Goal: Task Accomplishment & Management: Use online tool/utility

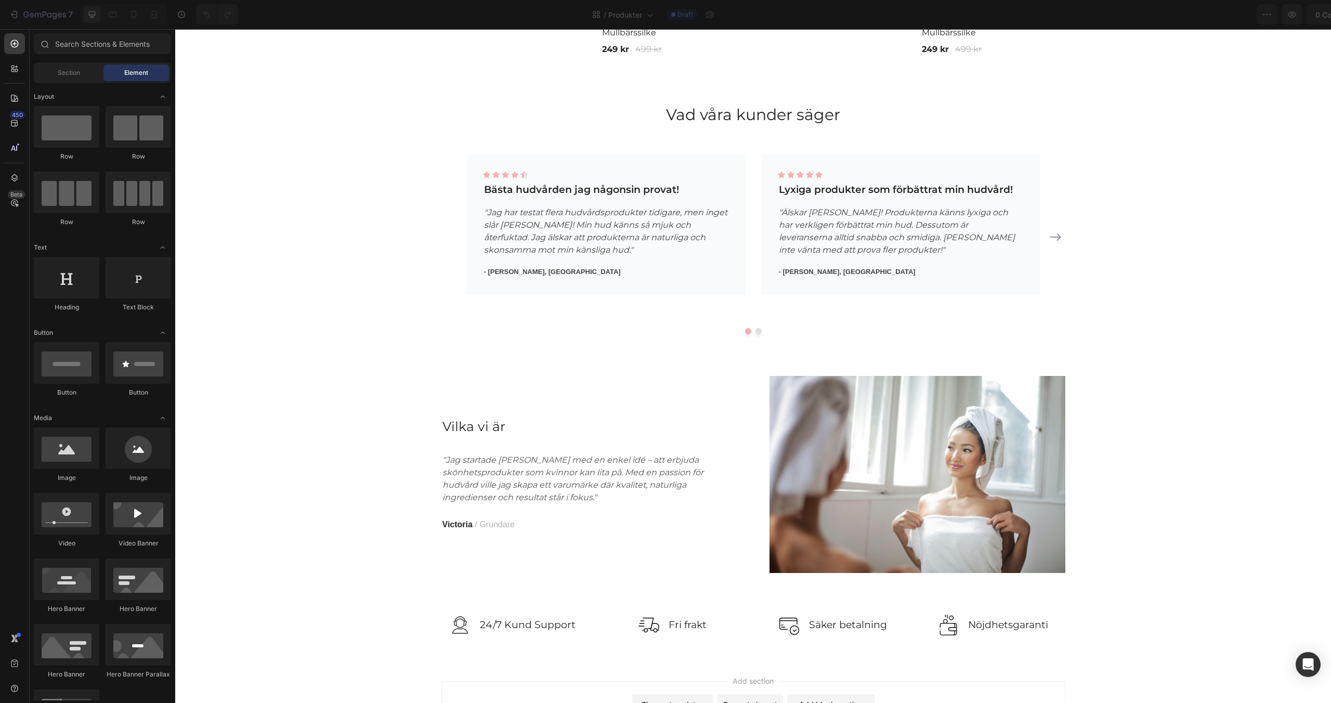
scroll to position [4018, 0]
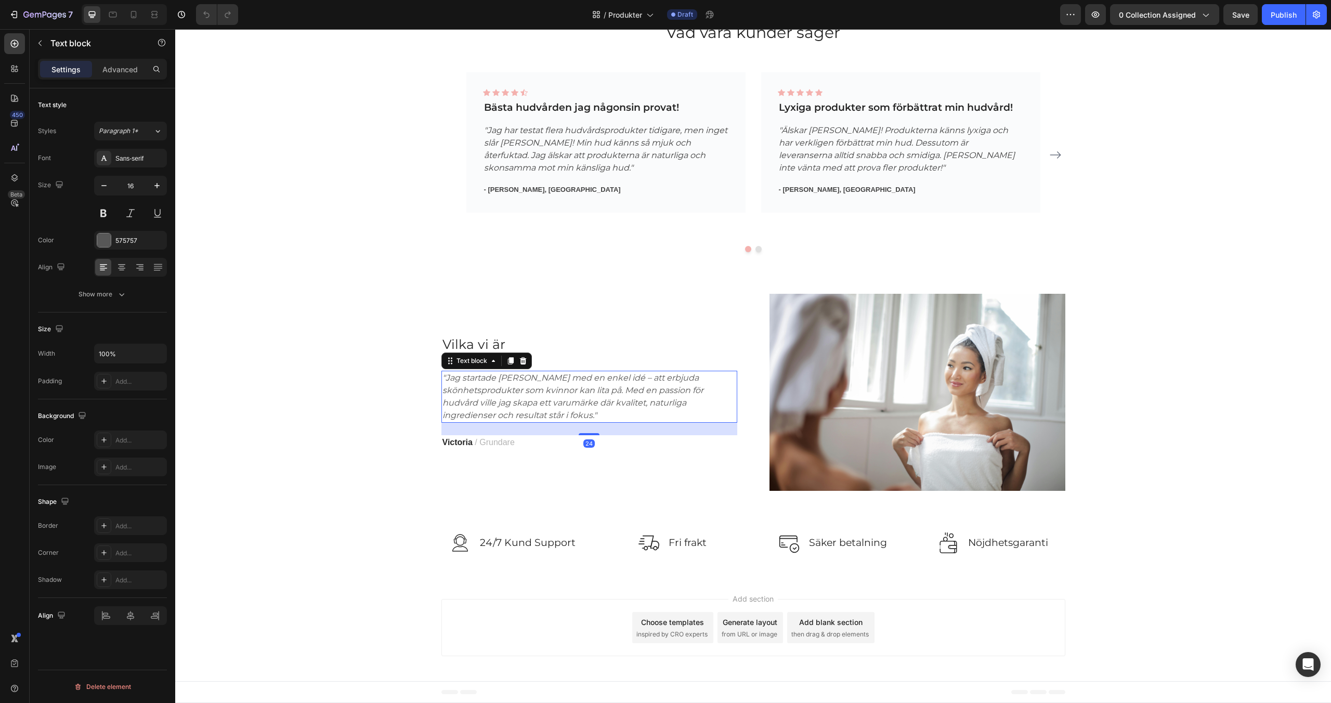
click at [546, 376] on icon ""Jag startade [PERSON_NAME] med en enkel idé – att erbjuda skönhetsprodukter so…" at bounding box center [572, 396] width 261 height 47
click at [541, 377] on icon ""Jag startade [PERSON_NAME] med en enkel idé – att erbjuda skönhetsprodukter so…" at bounding box center [572, 396] width 261 height 47
drag, startPoint x: 500, startPoint y: 378, endPoint x: 557, endPoint y: 382, distance: 57.3
click at [557, 382] on icon ""Jag startade [PERSON_NAME] Beauty med en enkel idé – att erbjuda skönhetsprodu…" at bounding box center [585, 396] width 287 height 47
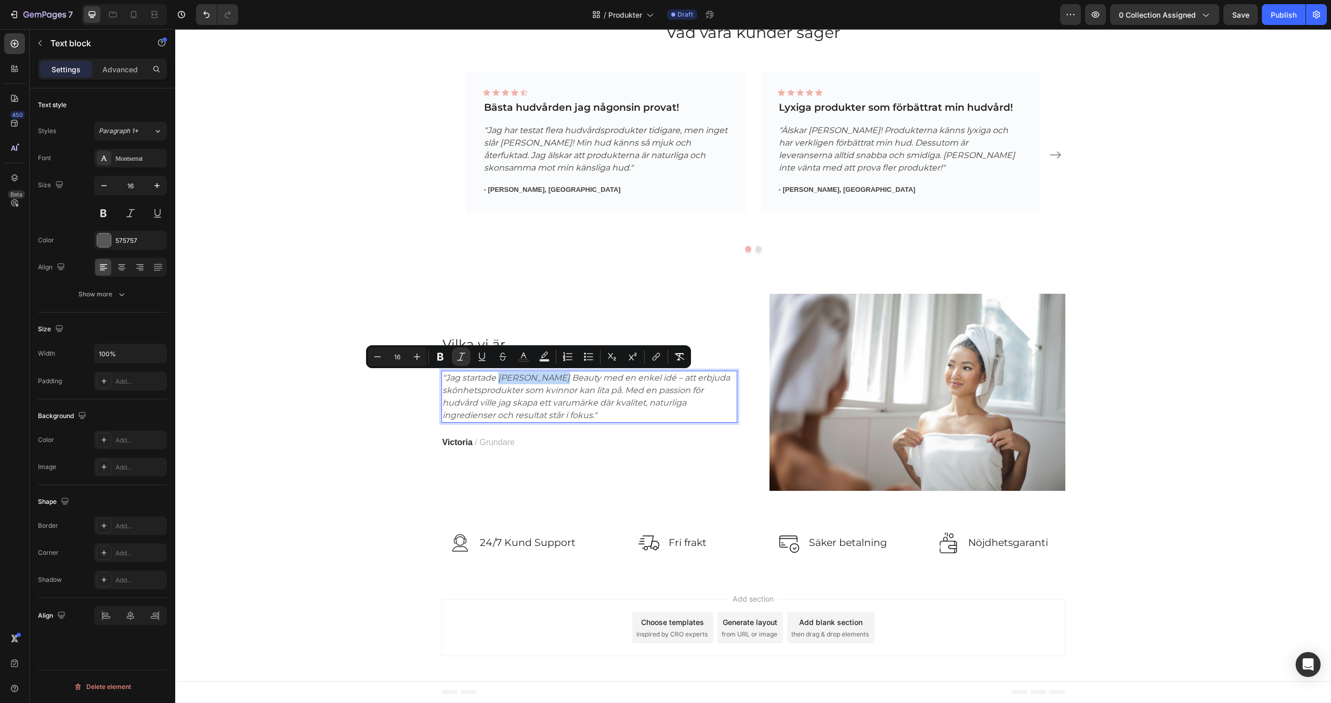
copy icon "Zeryna Beauty"
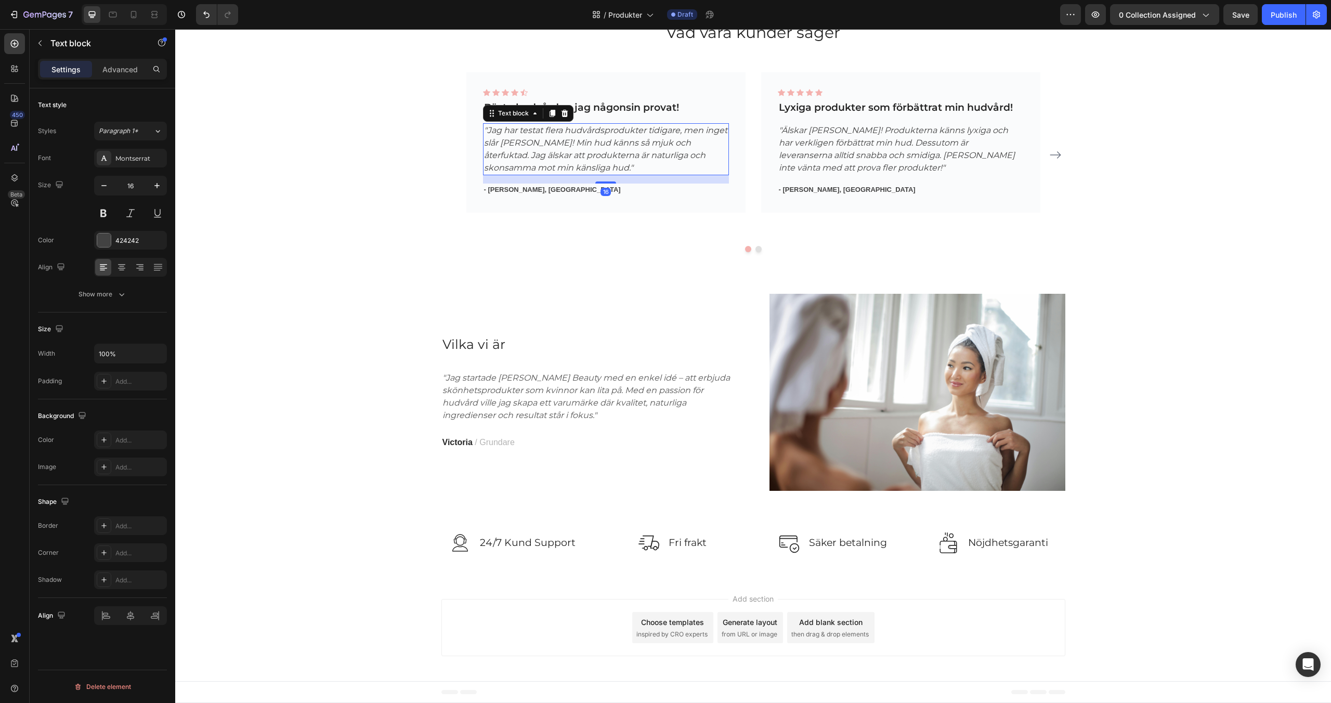
click at [564, 143] on icon ""Jag har testat flera hudvårdsprodukter tidigare, men inget slår [PERSON_NAME]!…" at bounding box center [605, 148] width 243 height 47
click at [565, 147] on icon ""Jag har testat flera hudvårdsprodukter tidigare, men inget slår [PERSON_NAME]!…" at bounding box center [605, 148] width 243 height 47
click at [567, 147] on icon ""Jag har testat flera hudvårdsprodukter tidigare, men inget slår [PERSON_NAME]!…" at bounding box center [605, 148] width 243 height 47
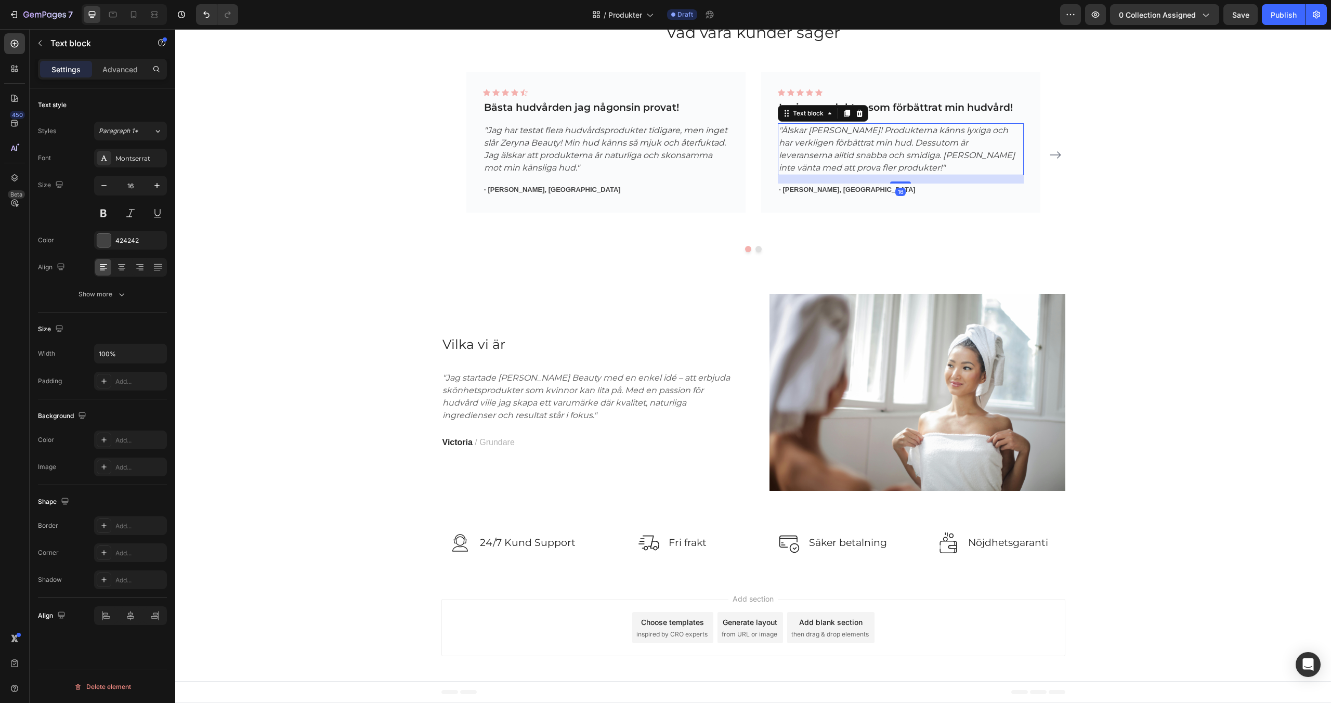
click at [848, 129] on icon ""Älskar [PERSON_NAME]! Produkterna känns lyxiga och har verkligen förbättrat mi…" at bounding box center [897, 148] width 236 height 47
click at [851, 130] on icon ""Älskar [PERSON_NAME]! Produkterna känns lyxiga och har verkligen förbättrat mi…" at bounding box center [897, 148] width 236 height 47
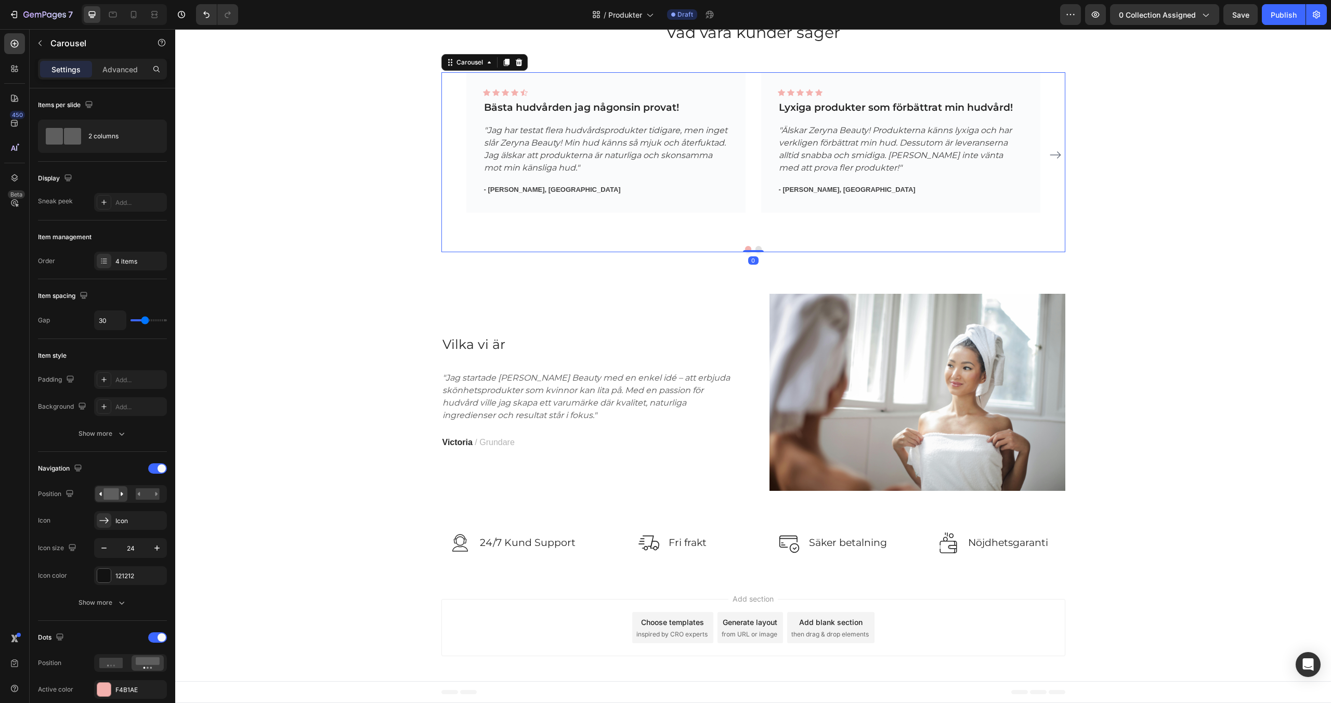
click at [1055, 155] on icon "Carousel Next Arrow" at bounding box center [1055, 155] width 12 height 12
click at [695, 130] on icon ""Jag är så nöjd med mina produkter från Elora Nova! Servicen var toppen, och de…" at bounding box center [597, 148] width 226 height 47
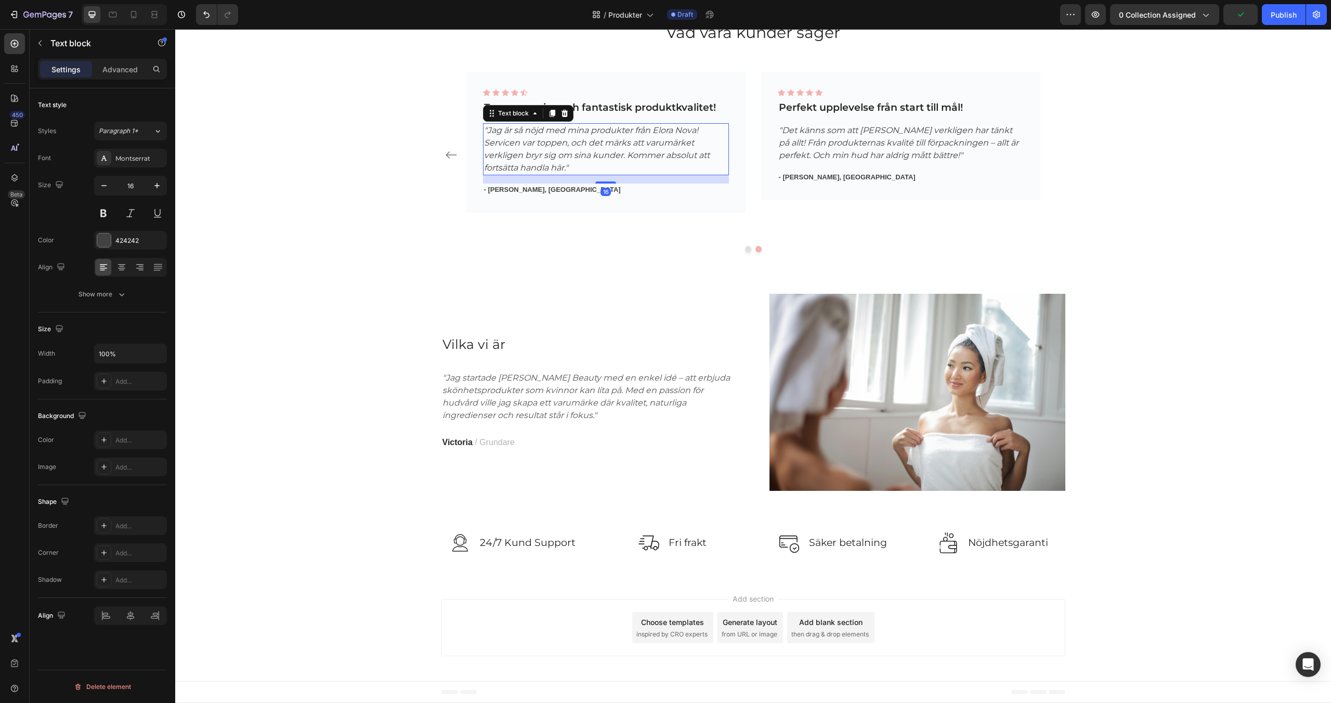
click at [696, 132] on icon ""Jag är så nöjd med mina produkter från Elora Nova! Servicen var toppen, och de…" at bounding box center [597, 148] width 226 height 47
click at [910, 131] on icon ""Det känns som att [PERSON_NAME] verkligen har tänkt på allt! Från produkternas…" at bounding box center [899, 142] width 240 height 35
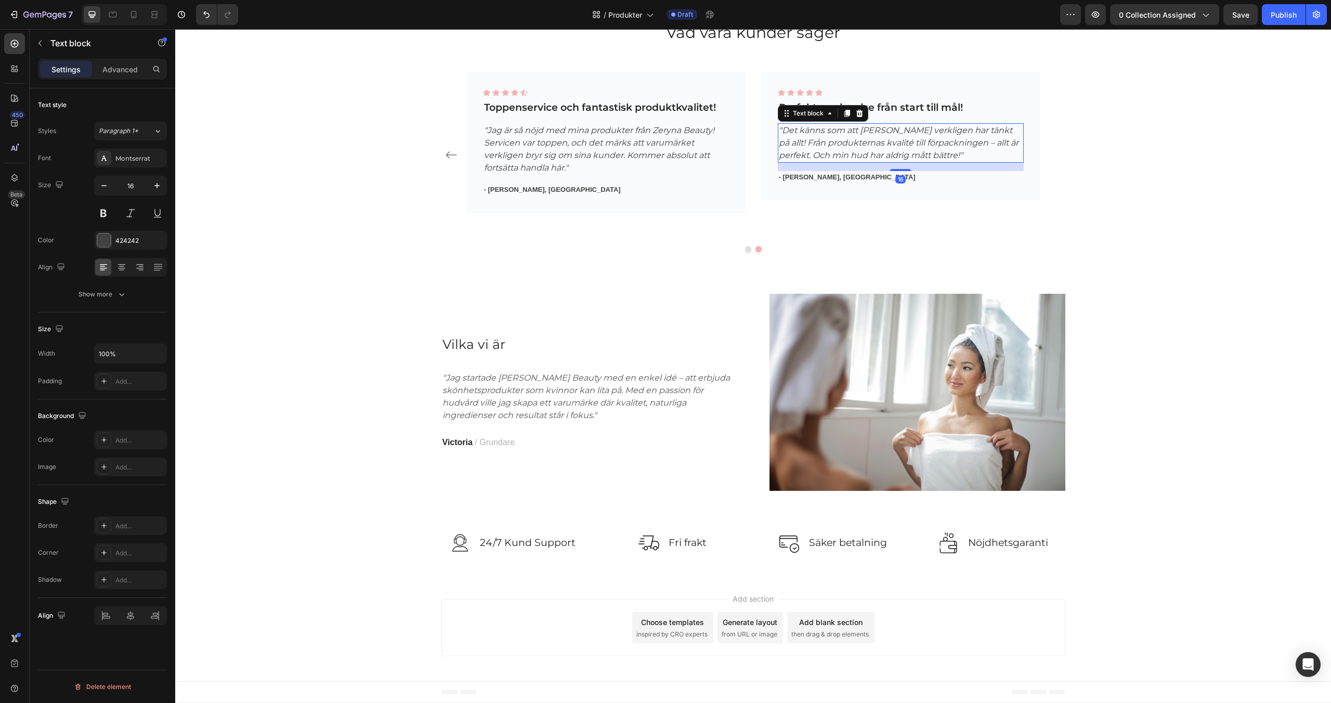
click at [903, 131] on icon ""Det känns som att [PERSON_NAME] verkligen har tänkt på allt! Från produkternas…" at bounding box center [899, 142] width 240 height 35
click at [648, 245] on div "Icon Icon Icon Icon Icon Icon List Hoz Bästa hudvården jag någonsin provat! Tex…" at bounding box center [753, 162] width 624 height 180
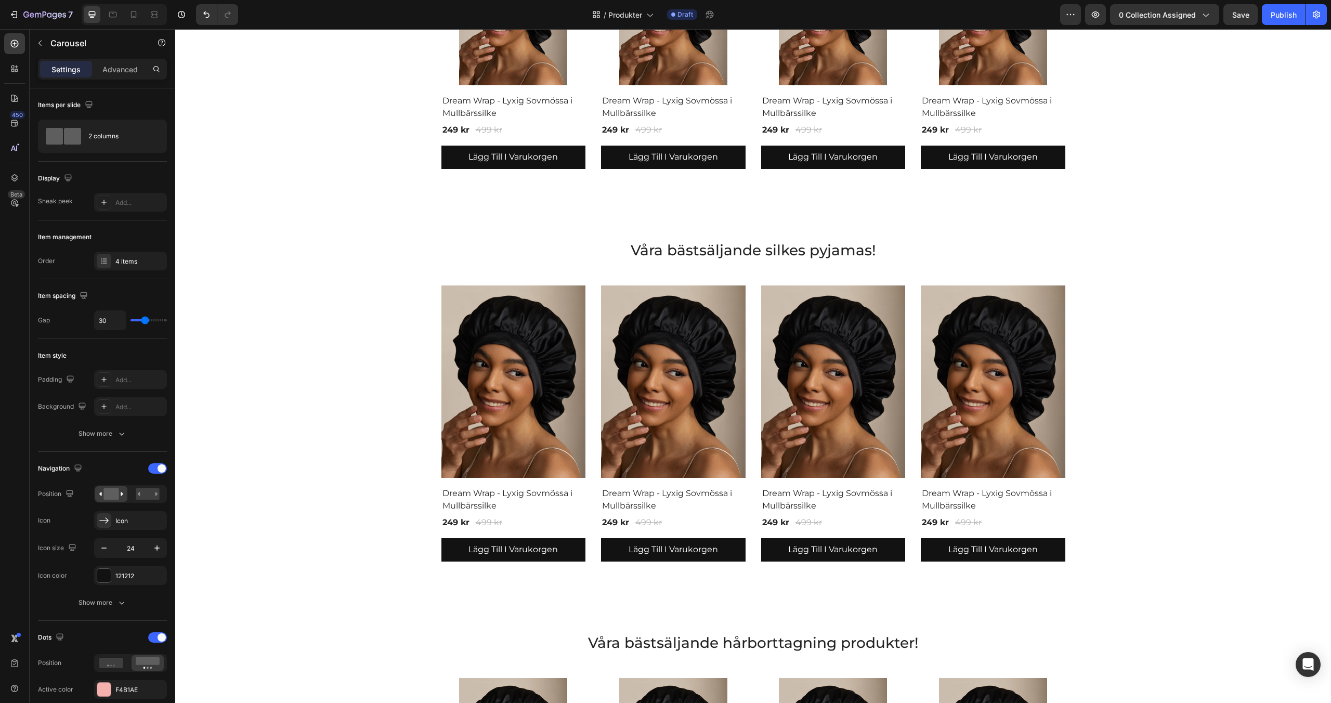
scroll to position [549, 0]
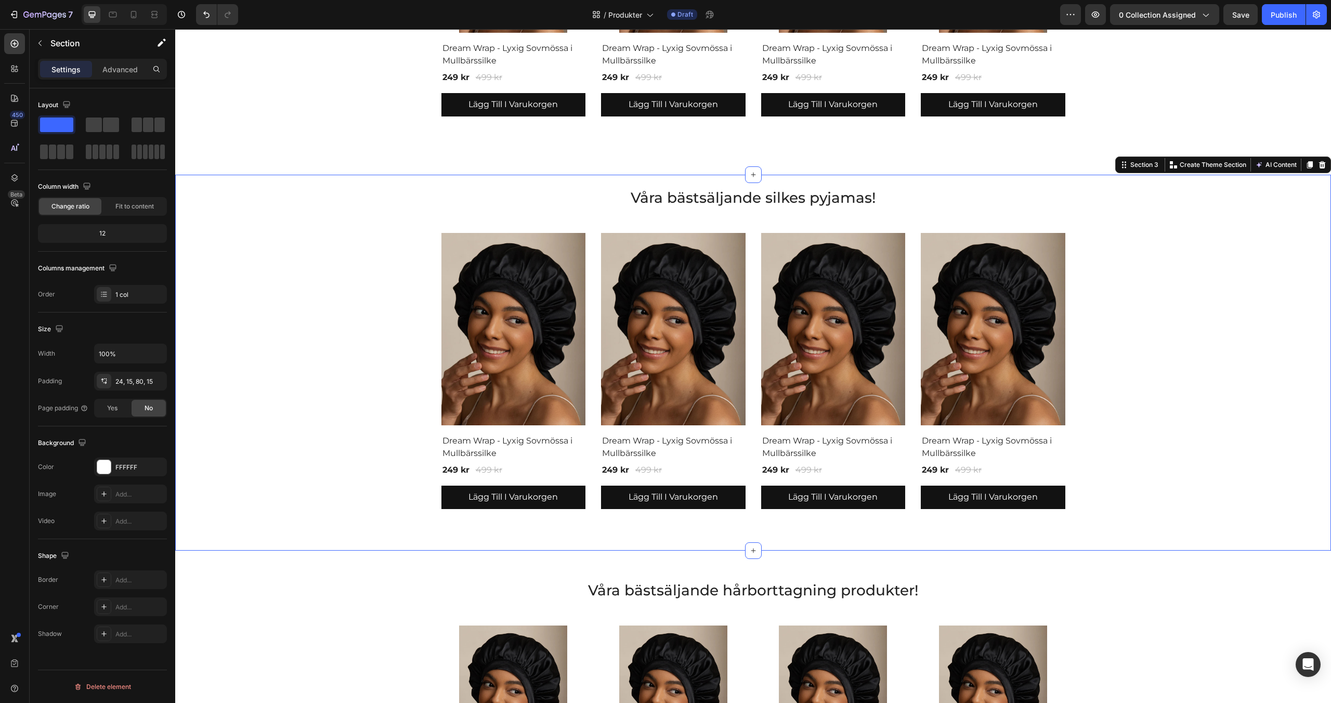
click at [583, 182] on div "Våra bästsäljande silkes pyjamas! Heading Product Images & Gallery Dream Wrap -…" at bounding box center [752, 363] width 1155 height 376
click at [1323, 162] on icon at bounding box center [1322, 164] width 7 height 7
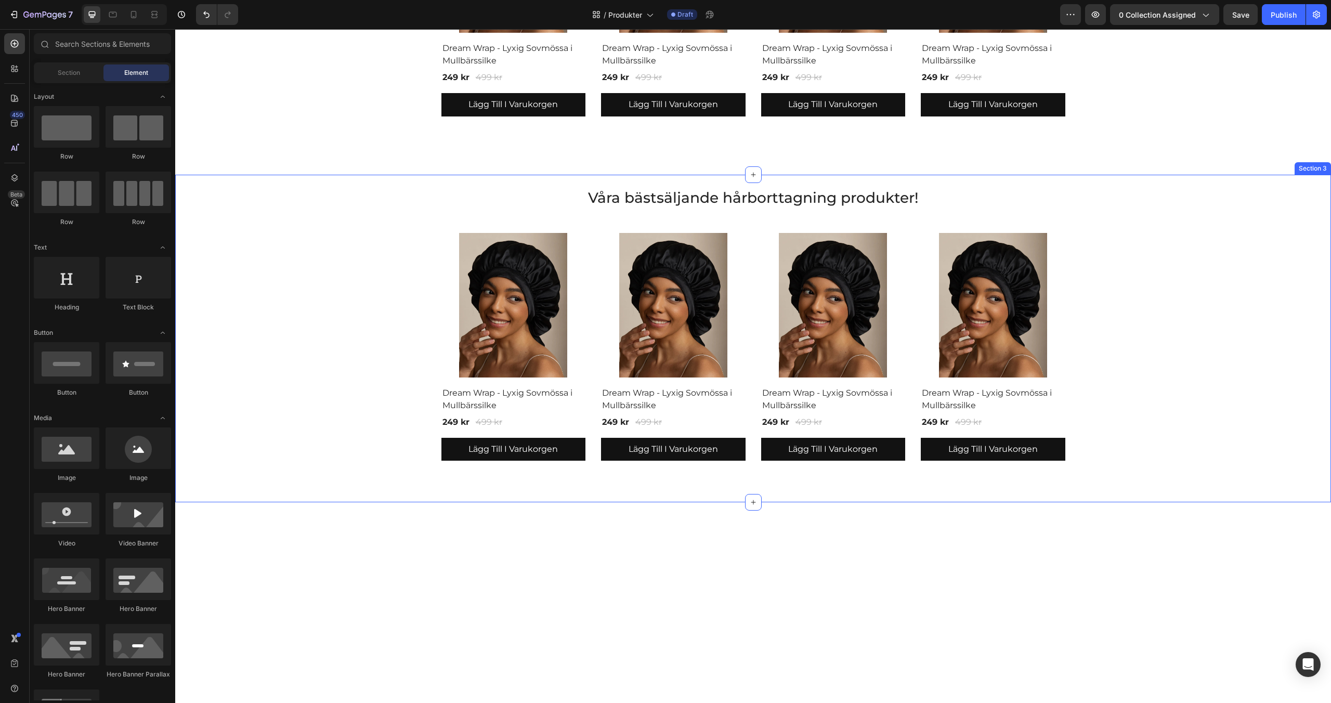
click at [1070, 196] on div "Våra bästsäljande hårborttagning produkter! Heading Product Images & Gallery Dr…" at bounding box center [753, 324] width 1140 height 274
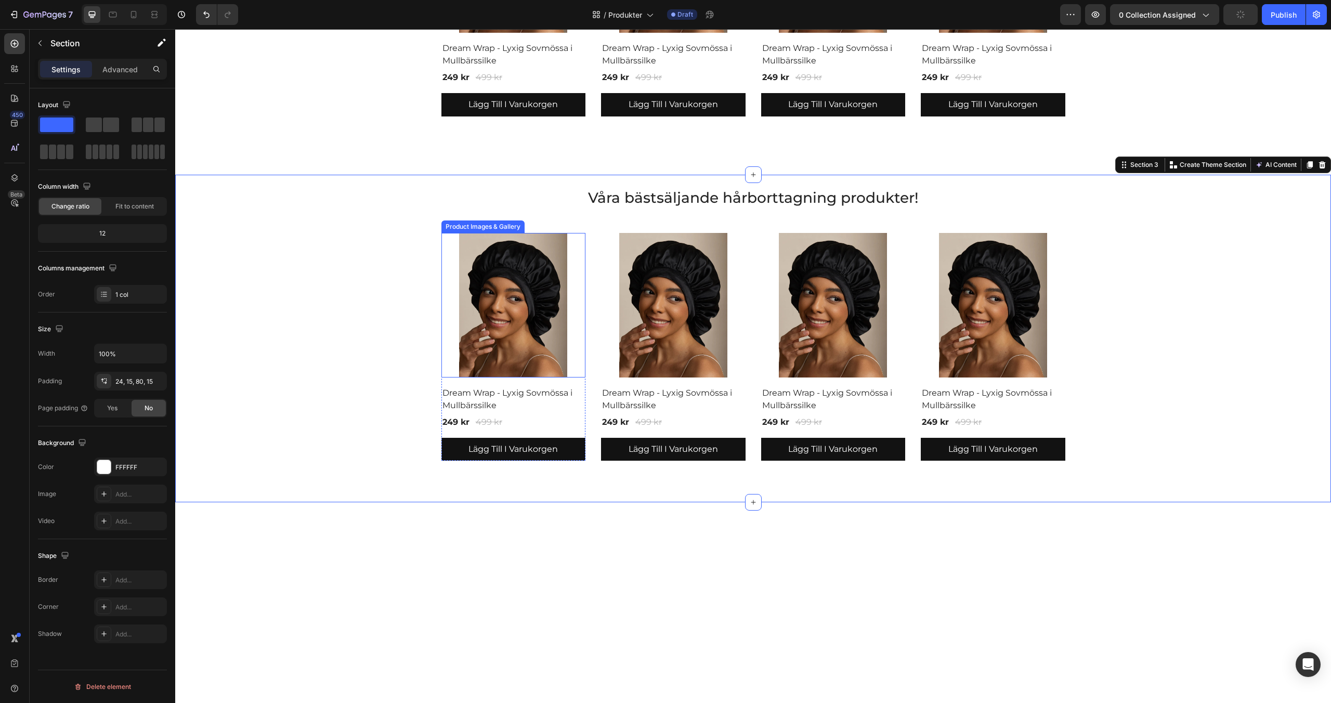
click at [533, 296] on img at bounding box center [513, 305] width 144 height 144
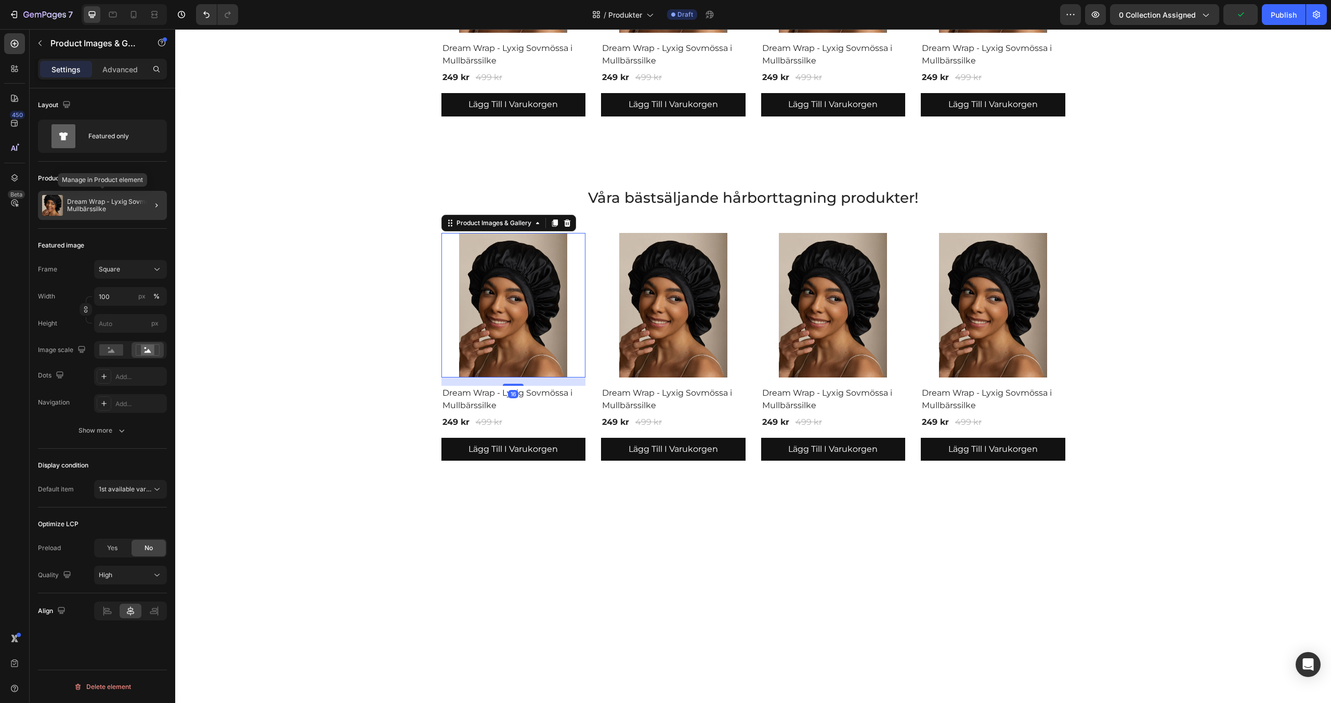
click at [87, 214] on div "Dream Wrap - Lyxig Sovmössa i Mullbärssilke" at bounding box center [102, 205] width 129 height 29
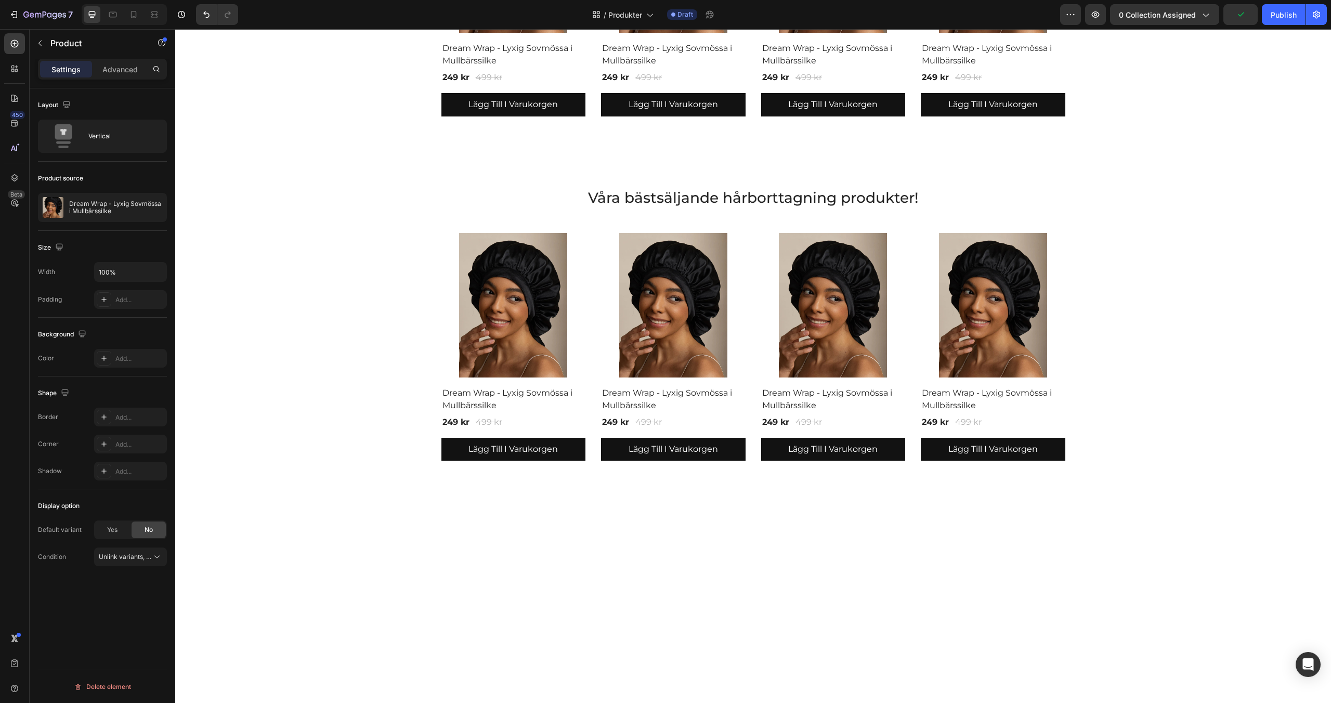
click at [87, 214] on p "Dream Wrap - Lyxig Sovmössa i Mullbärssilke" at bounding box center [115, 207] width 93 height 15
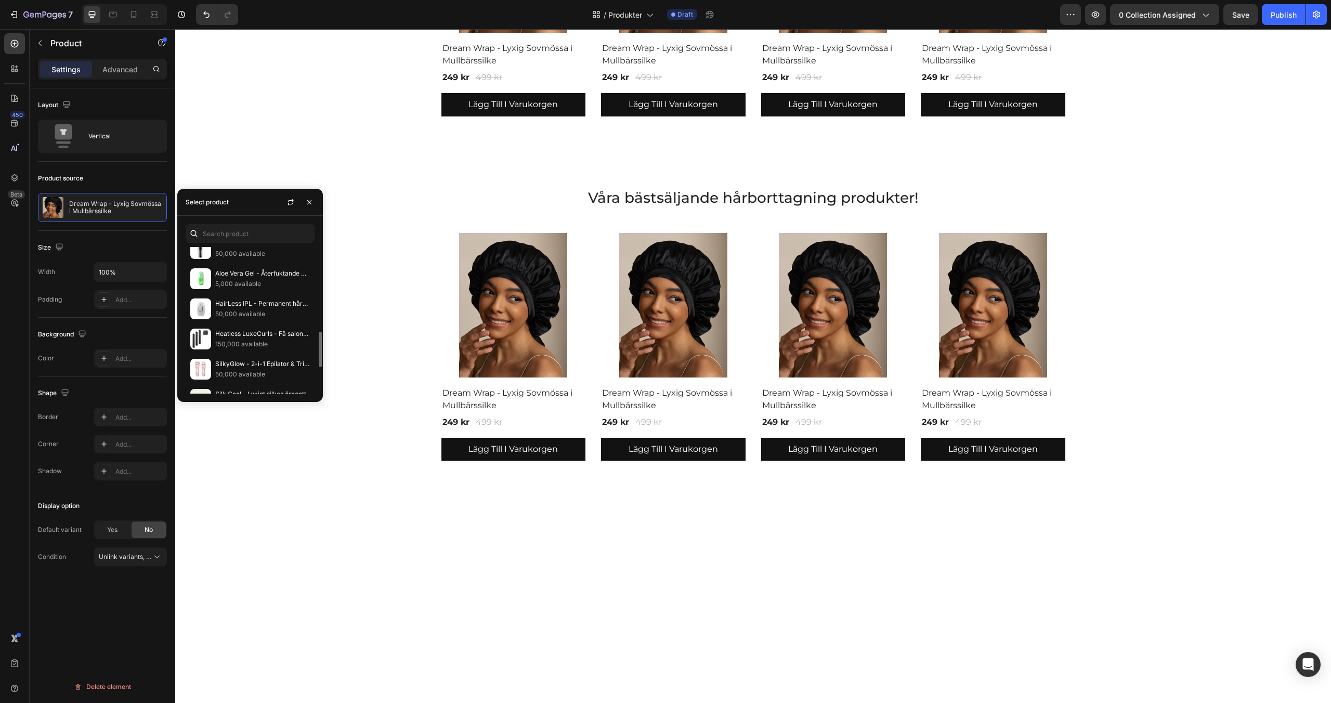
scroll to position [348, 0]
click at [233, 310] on p "50,000 available" at bounding box center [262, 311] width 95 height 10
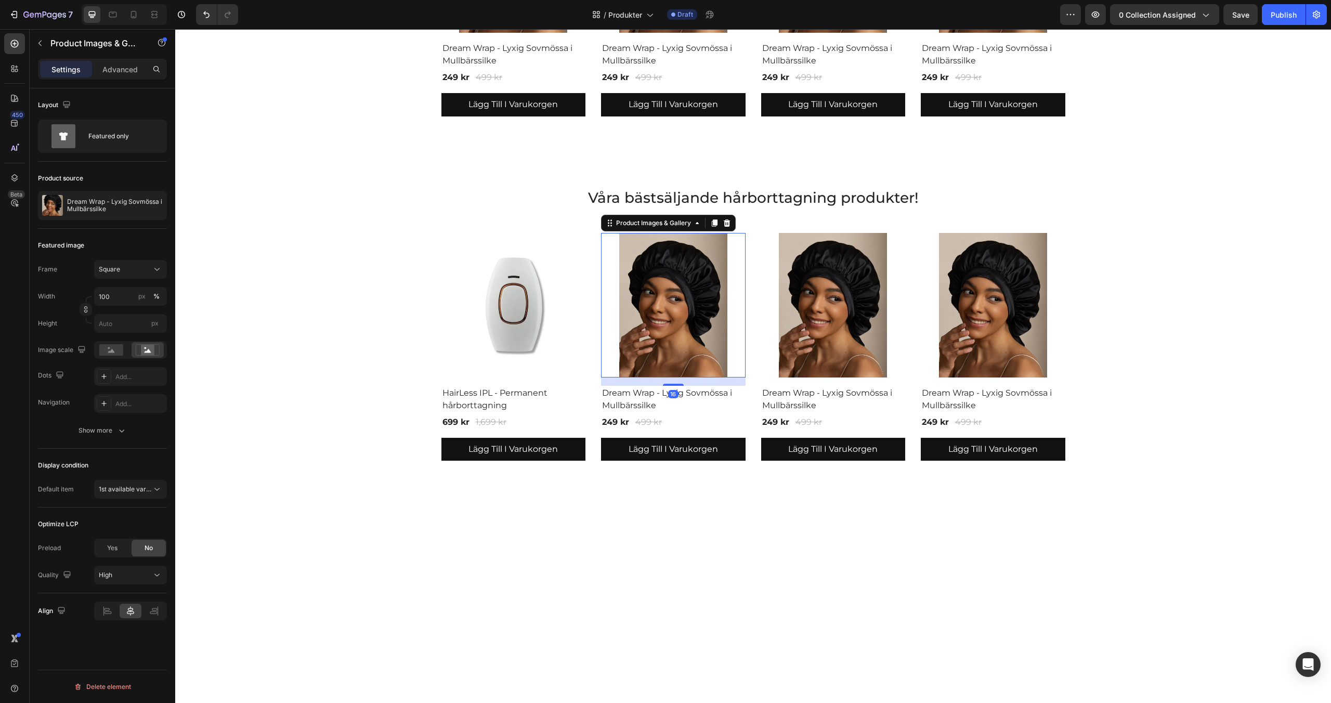
click at [651, 329] on img at bounding box center [673, 305] width 144 height 144
click at [122, 211] on p "Dream Wrap - Lyxig Sovmössa i Mullbärssilke" at bounding box center [115, 205] width 96 height 15
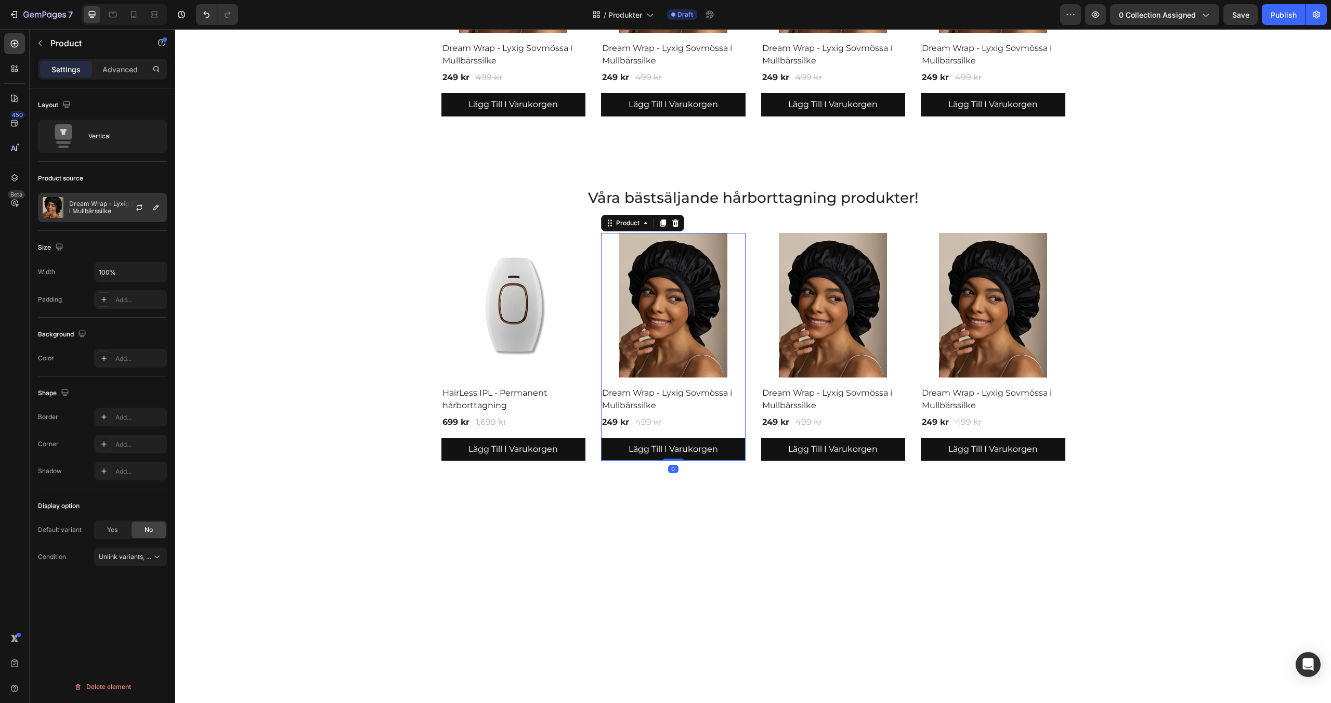
click at [110, 209] on p "Dream Wrap - Lyxig Sovmössa i Mullbärssilke" at bounding box center [115, 207] width 93 height 15
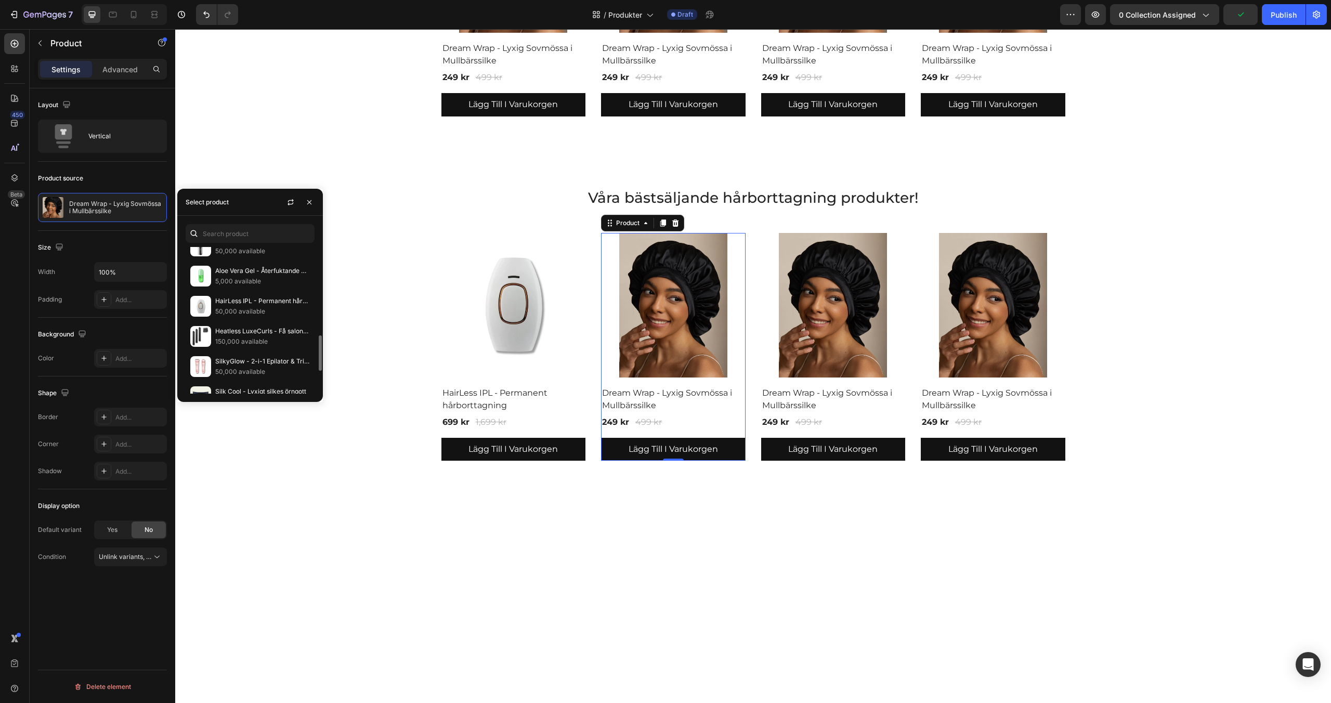
scroll to position [375, 0]
click at [211, 333] on img at bounding box center [200, 339] width 21 height 21
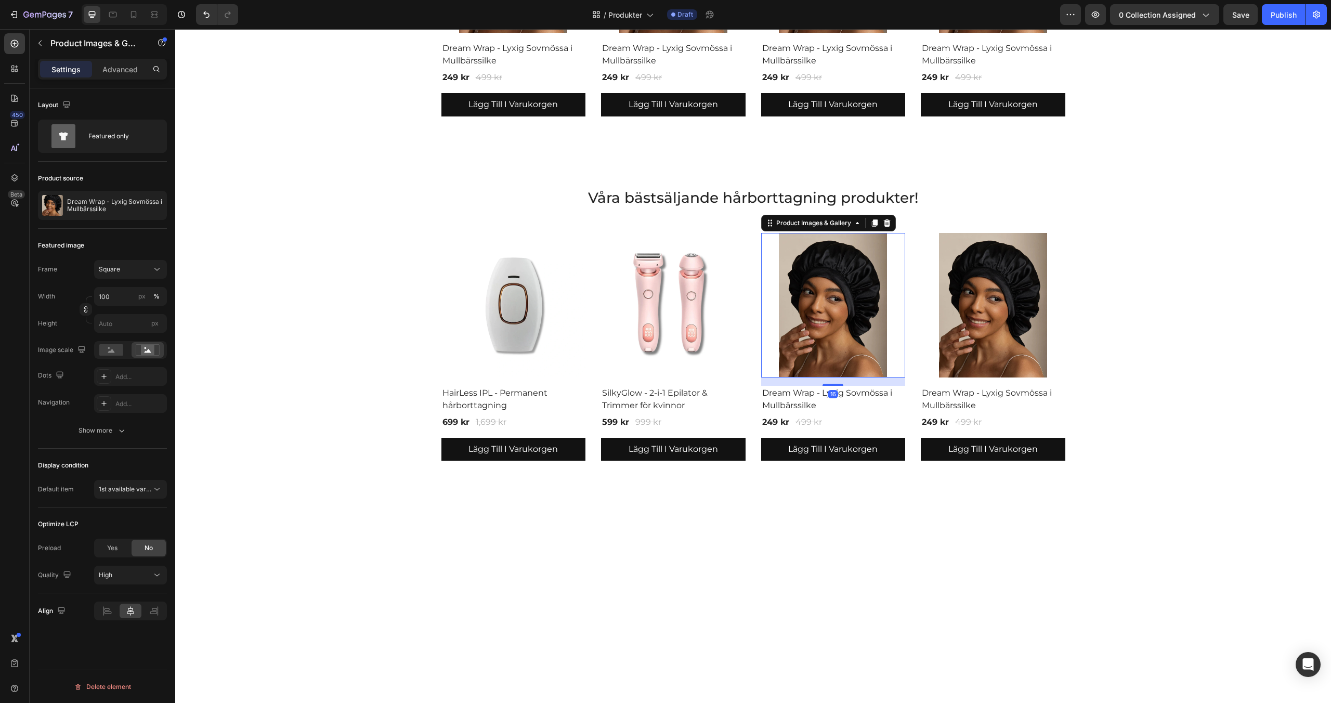
click at [828, 320] on img at bounding box center [833, 305] width 144 height 144
click at [108, 205] on p "Dream Wrap - Lyxig Sovmössa i Mullbärssilke" at bounding box center [115, 205] width 96 height 15
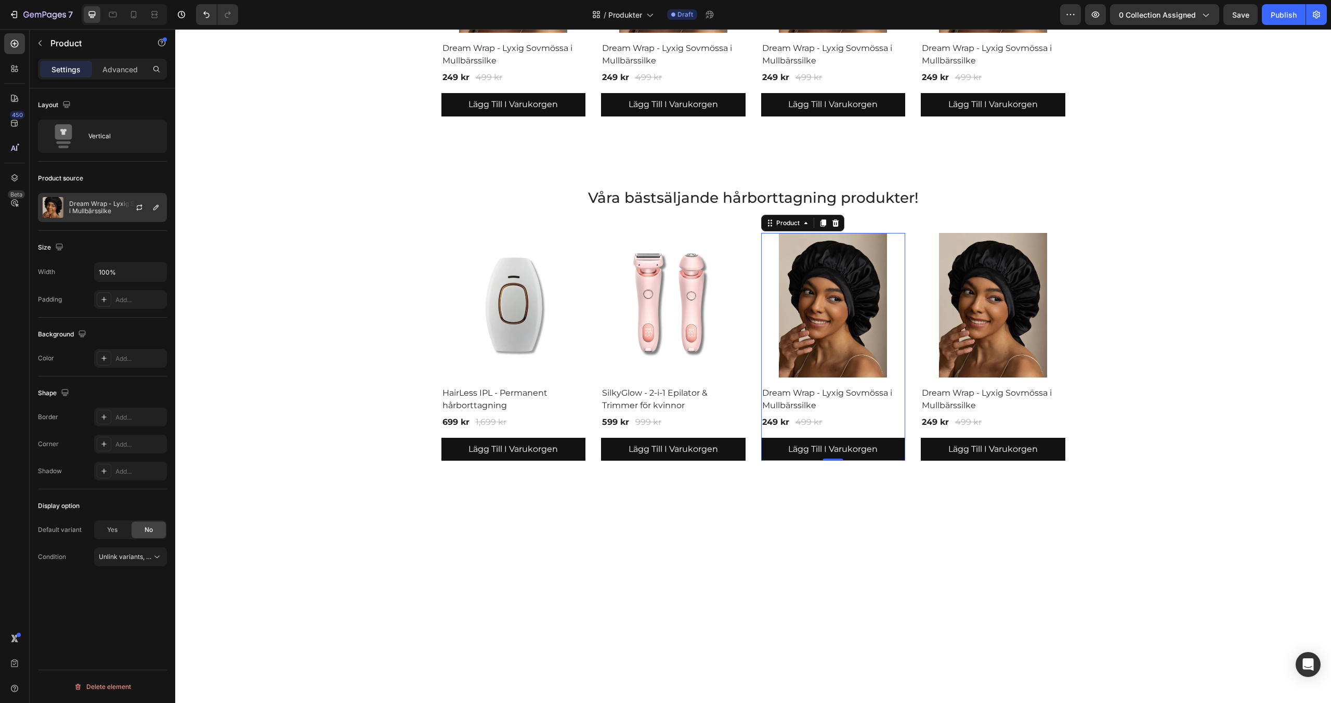
click at [104, 214] on p "Dream Wrap - Lyxig Sovmössa i Mullbärssilke" at bounding box center [115, 207] width 93 height 15
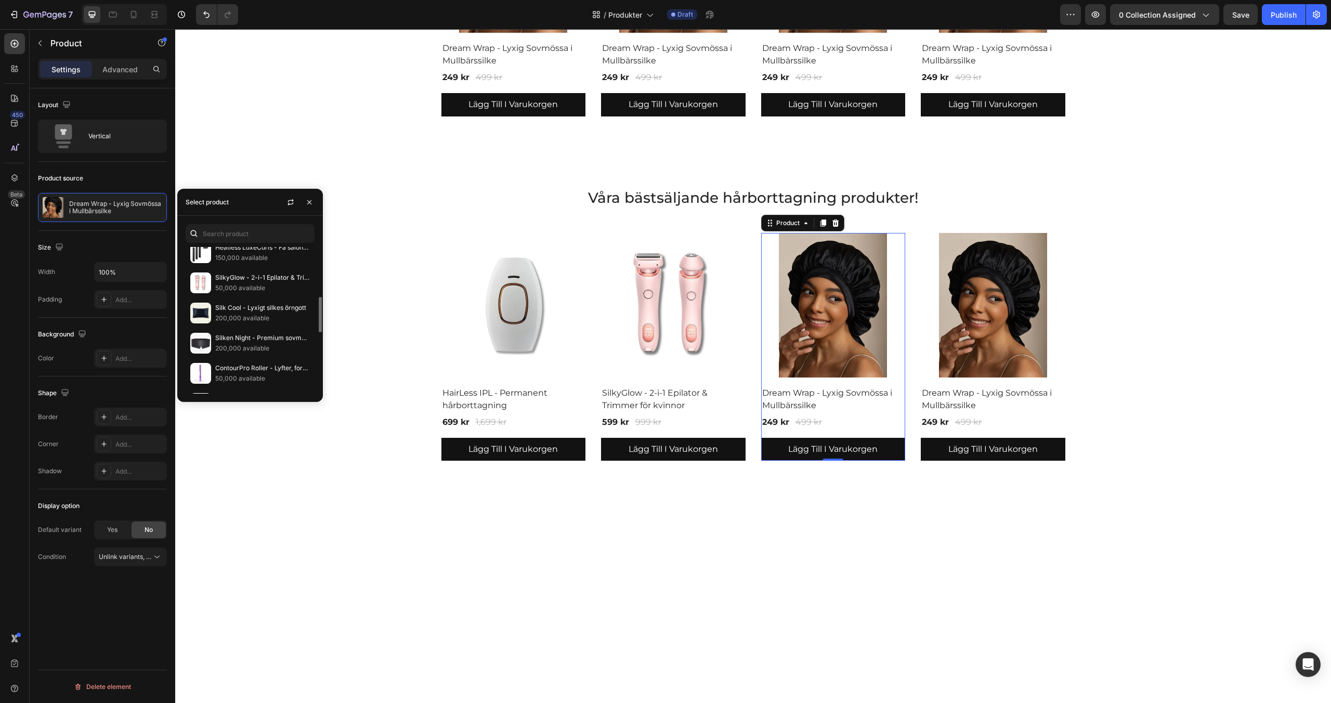
scroll to position [456, 0]
click at [232, 373] on p "GlowTrim - Smärtfri hårborttagning för hela kroppen" at bounding box center [262, 373] width 95 height 10
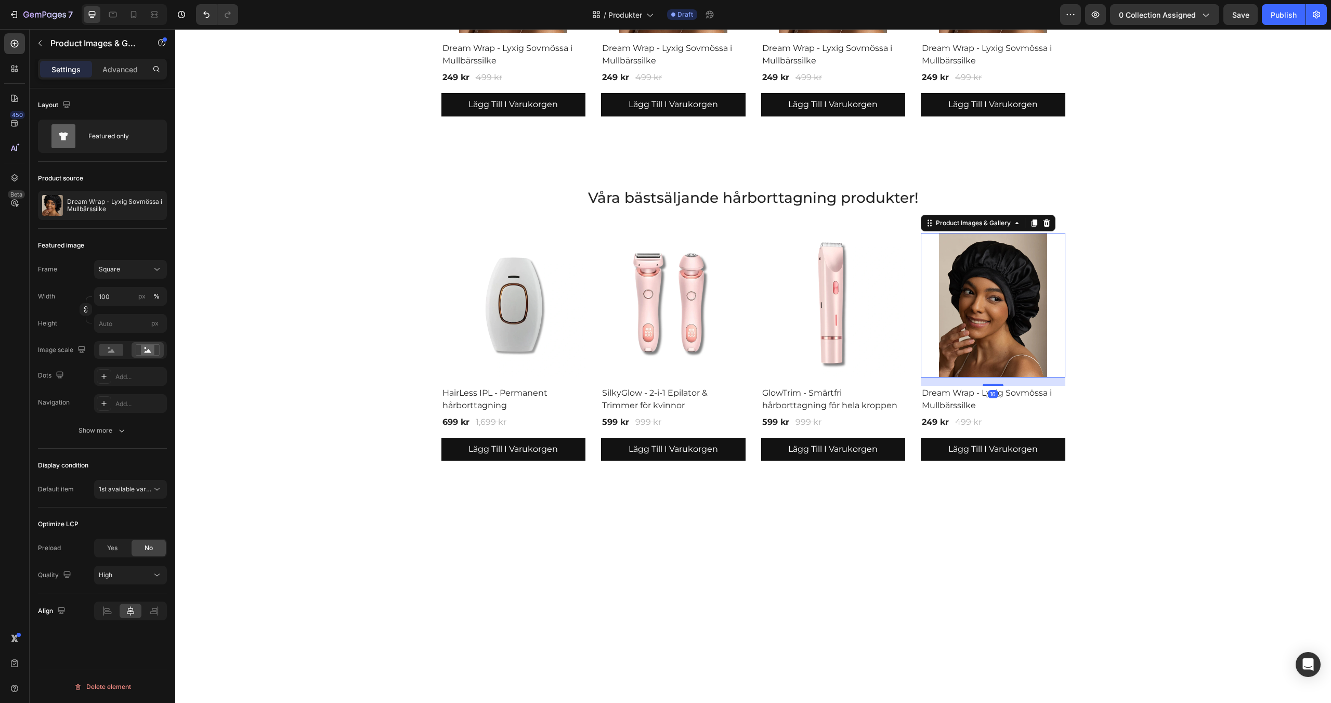
click at [956, 329] on img at bounding box center [993, 305] width 144 height 144
click at [84, 215] on div "Dream Wrap - Lyxig Sovmössa i Mullbärssilke" at bounding box center [102, 205] width 129 height 29
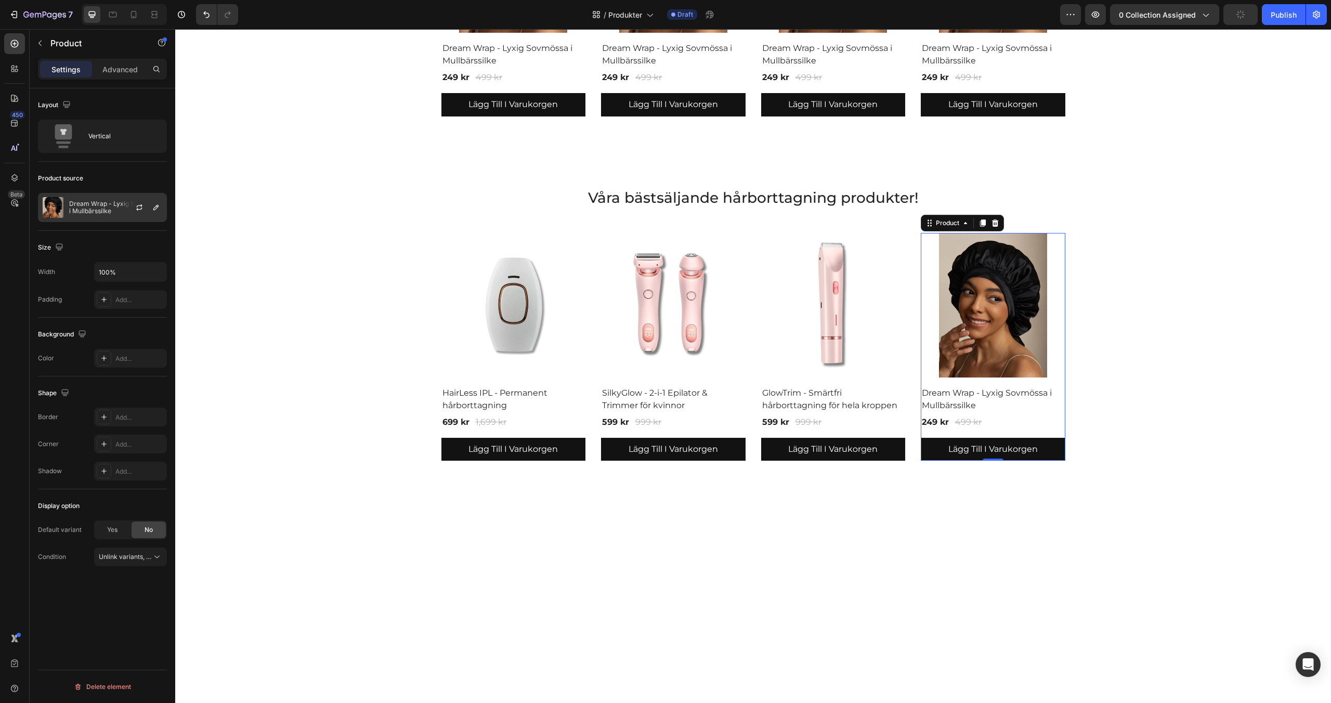
click at [88, 213] on p "Dream Wrap - Lyxig Sovmössa i Mullbärssilke" at bounding box center [115, 207] width 93 height 15
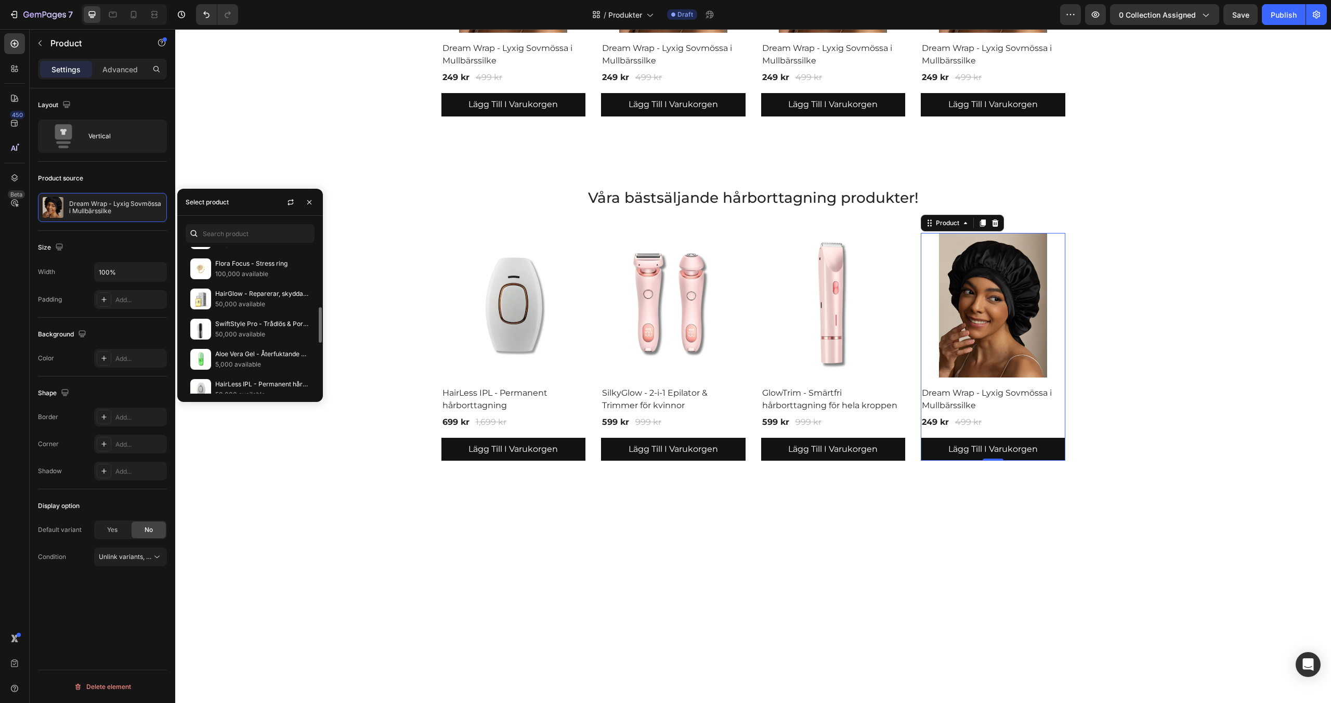
scroll to position [271, 0]
click at [205, 350] on img at bounding box center [200, 352] width 21 height 21
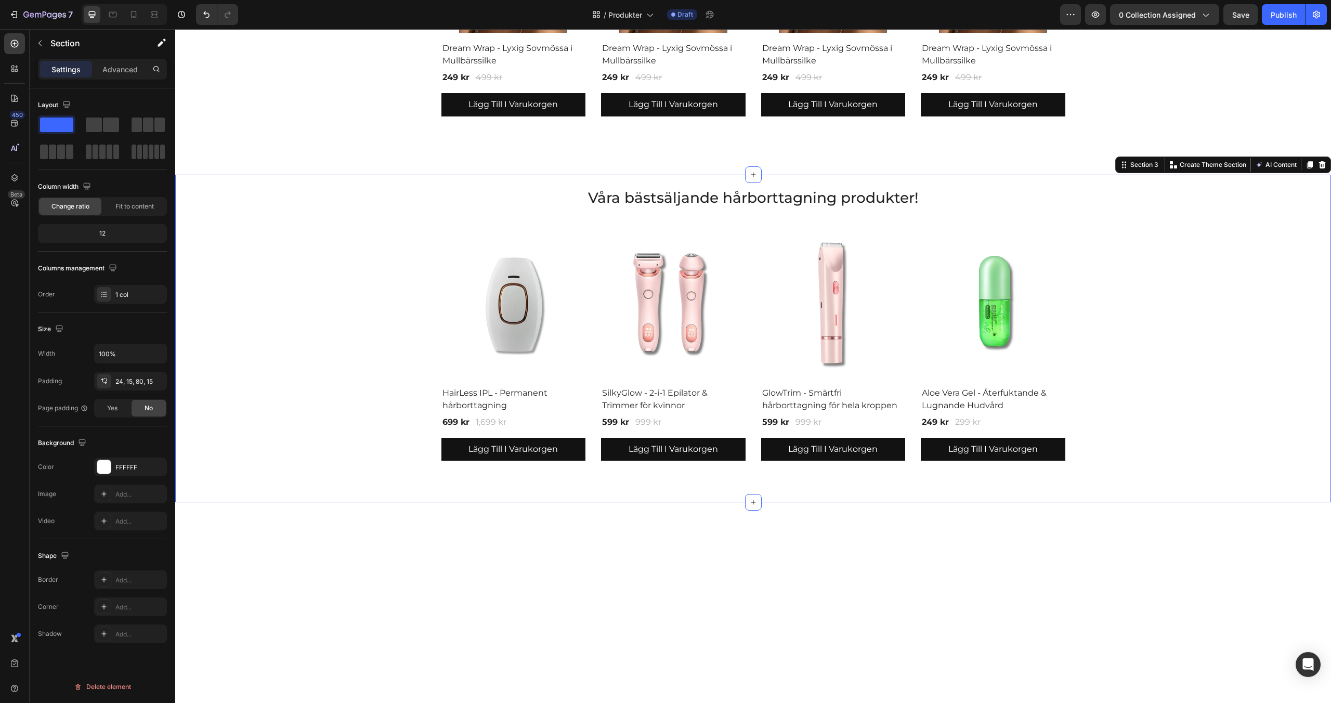
click at [378, 271] on div "Våra bästsäljande hårborttagning produkter! Heading Product Images & Gallery Ha…" at bounding box center [753, 324] width 1140 height 274
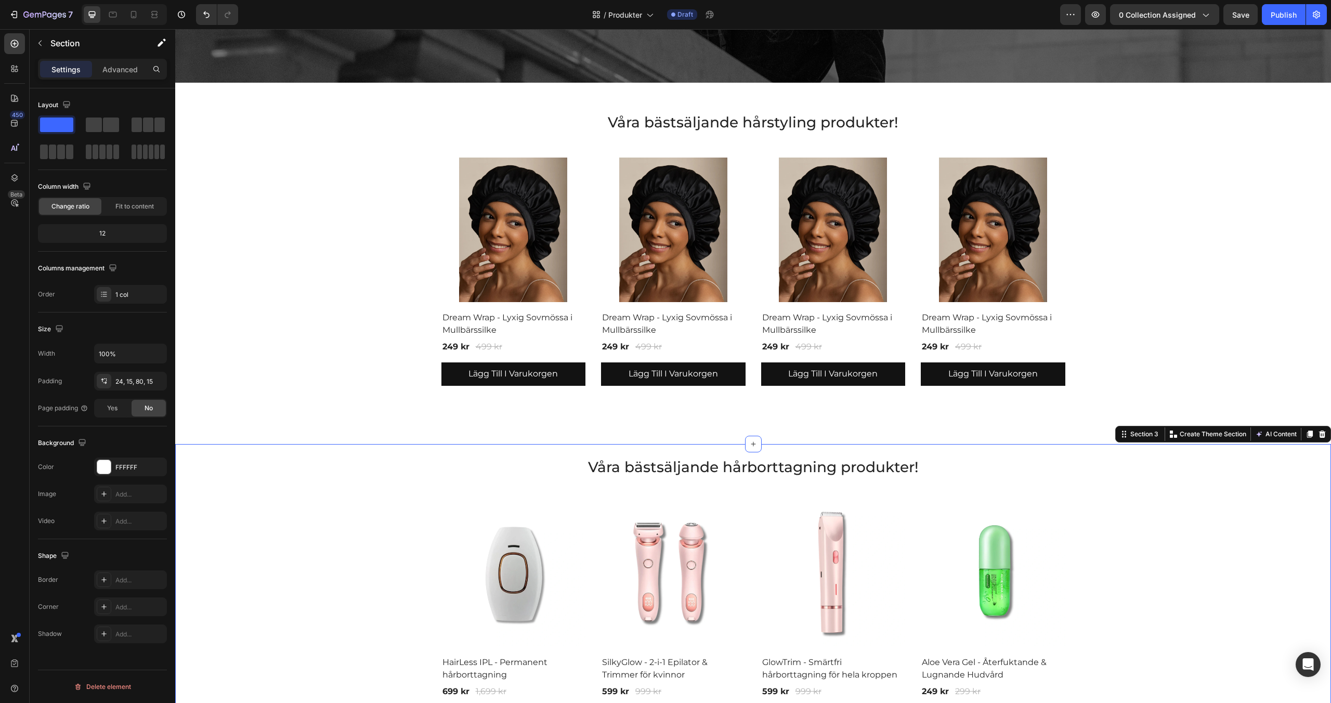
scroll to position [295, 0]
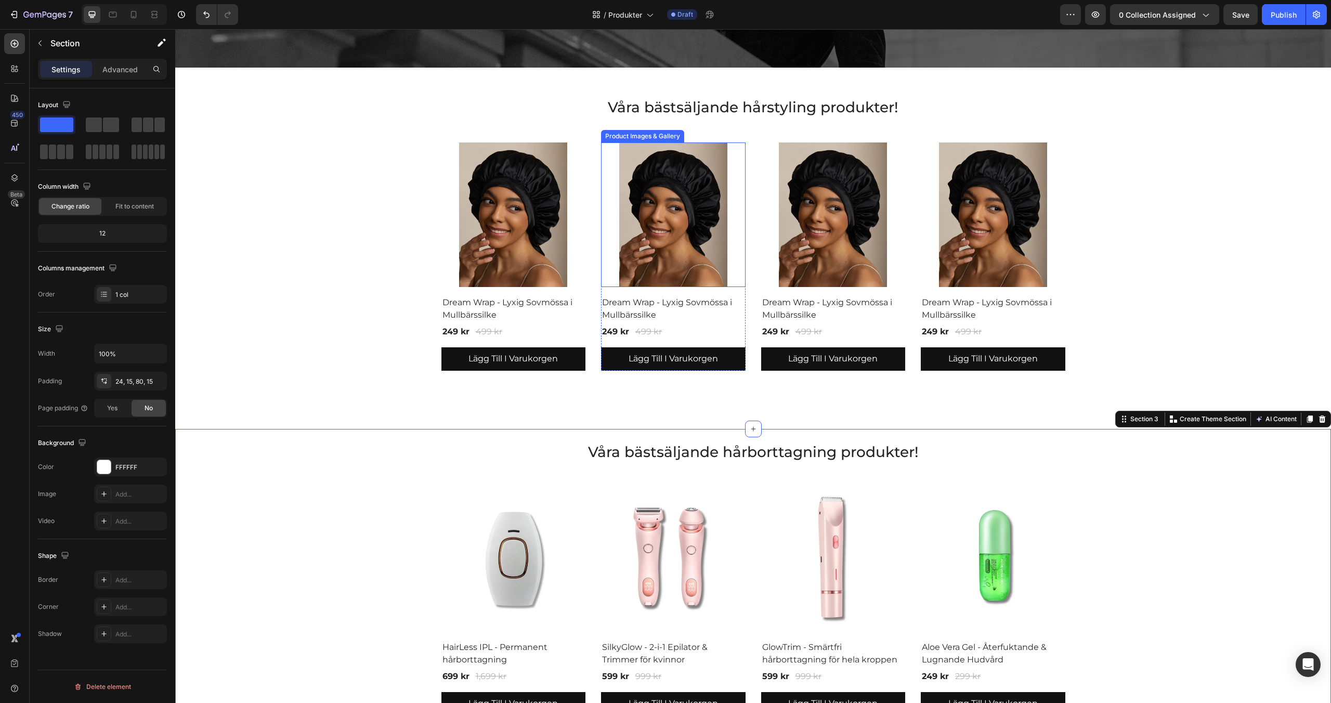
click at [640, 230] on img at bounding box center [673, 214] width 144 height 144
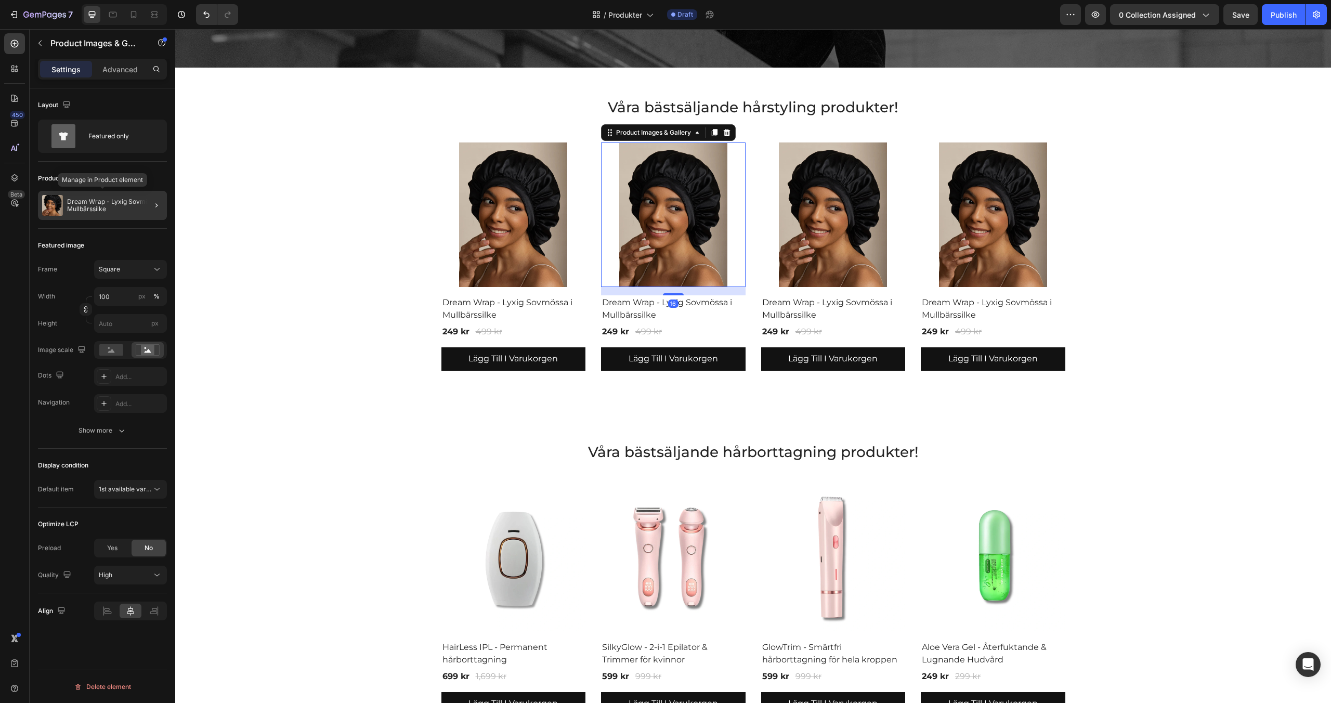
click at [112, 208] on p "Dream Wrap - Lyxig Sovmössa i Mullbärssilke" at bounding box center [115, 205] width 96 height 15
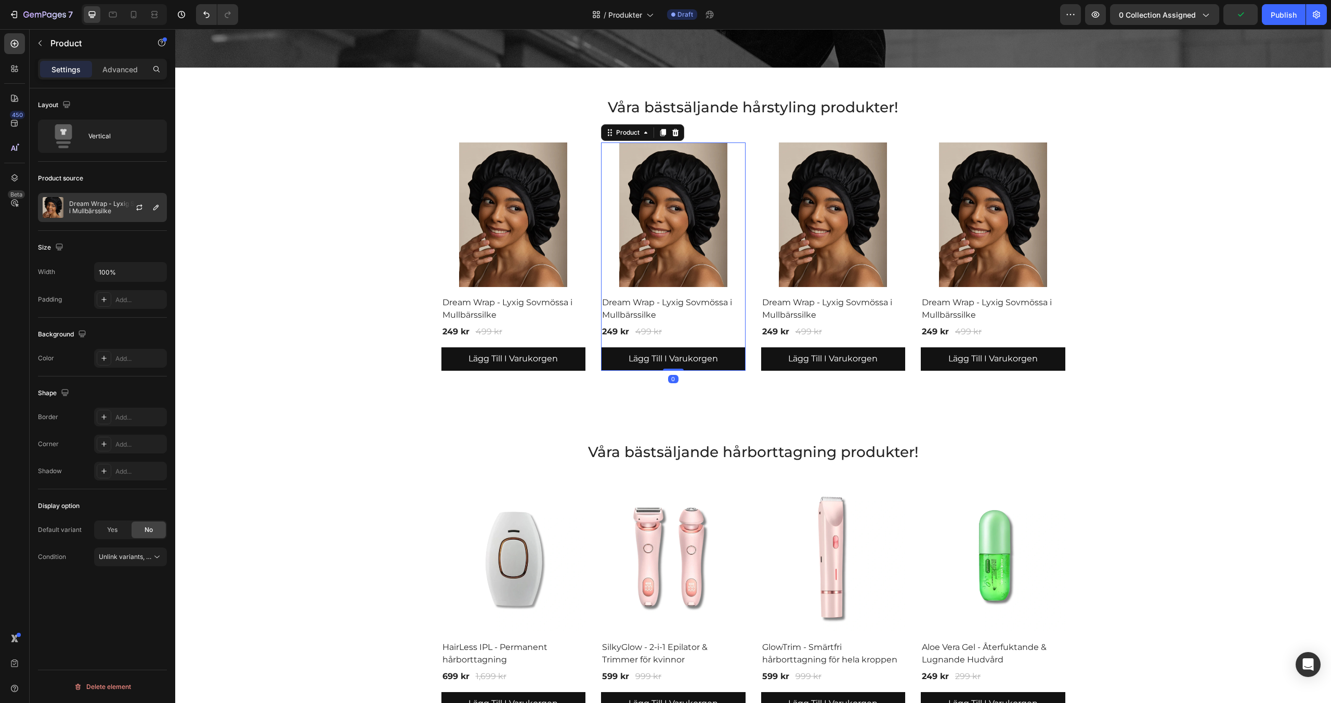
click at [114, 214] on p "Dream Wrap - Lyxig Sovmössa i Mullbärssilke" at bounding box center [115, 207] width 93 height 15
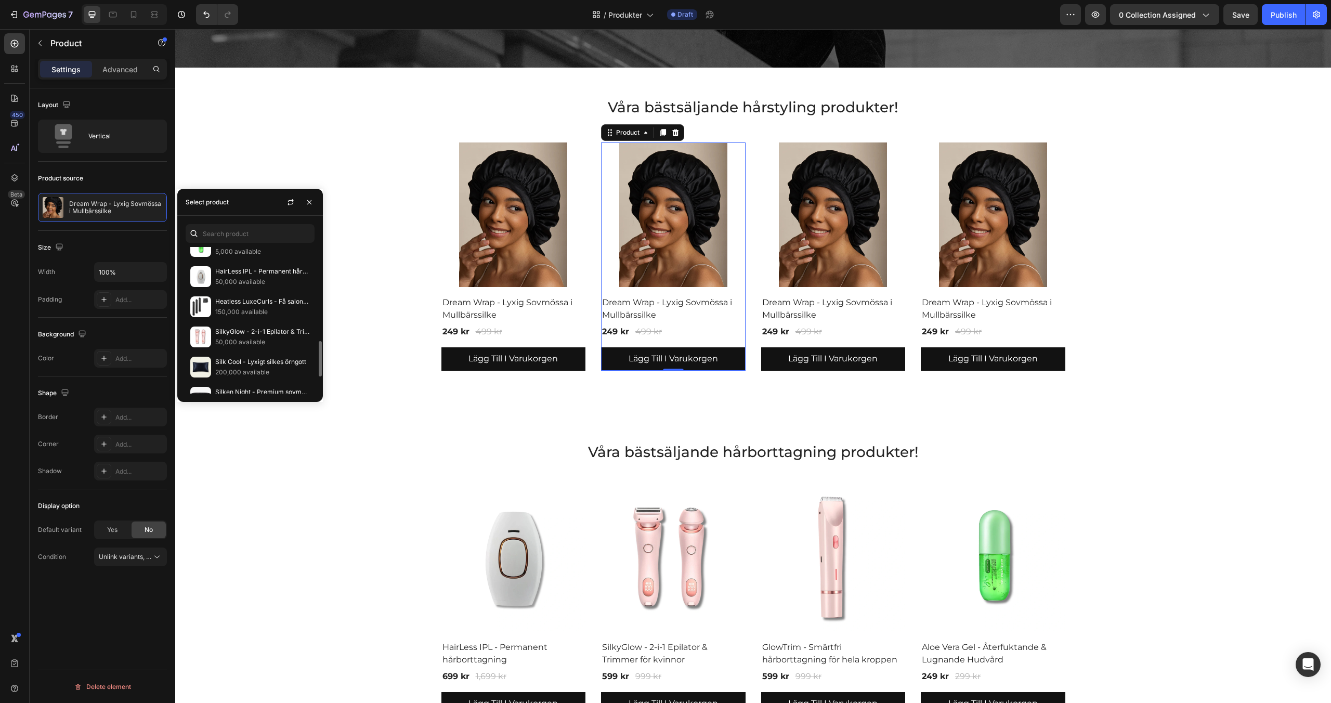
scroll to position [373, 0]
click at [243, 314] on p "150,000 available" at bounding box center [262, 316] width 95 height 10
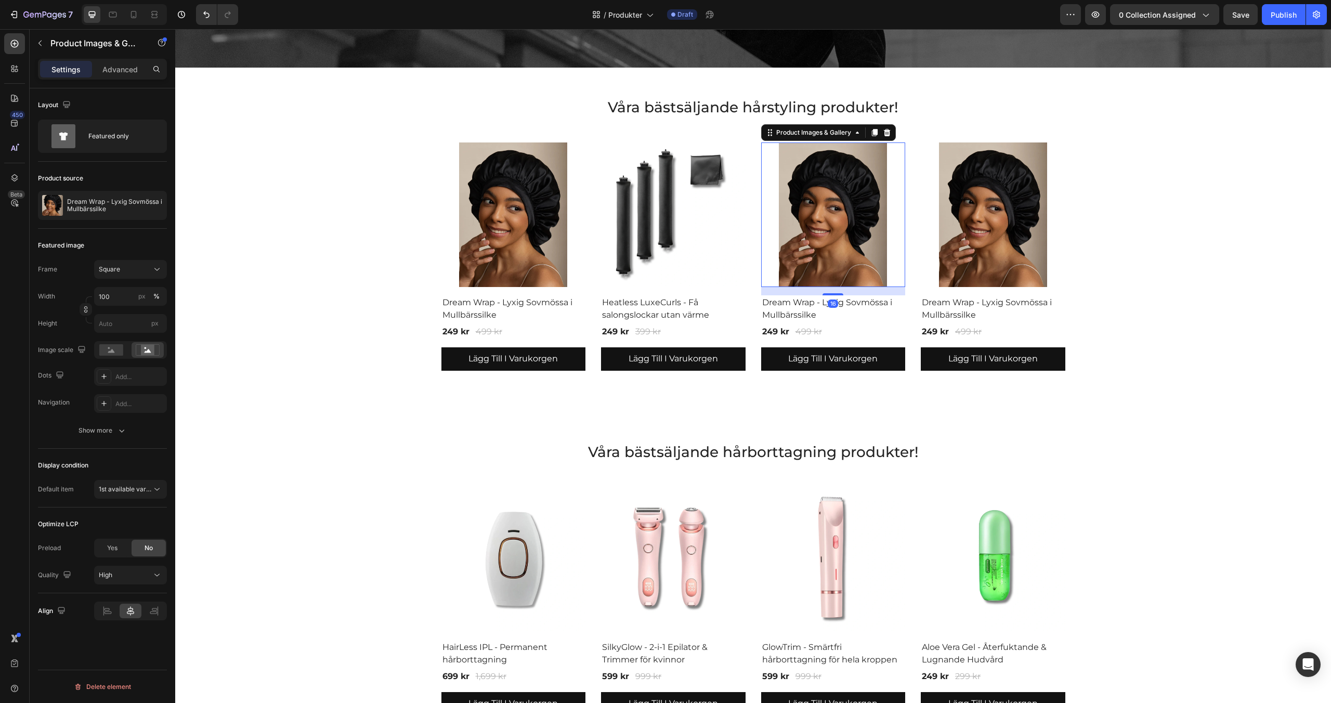
click at [803, 219] on img at bounding box center [833, 214] width 144 height 144
click at [108, 206] on p "Dream Wrap - Lyxig Sovmössa i Mullbärssilke" at bounding box center [115, 205] width 96 height 15
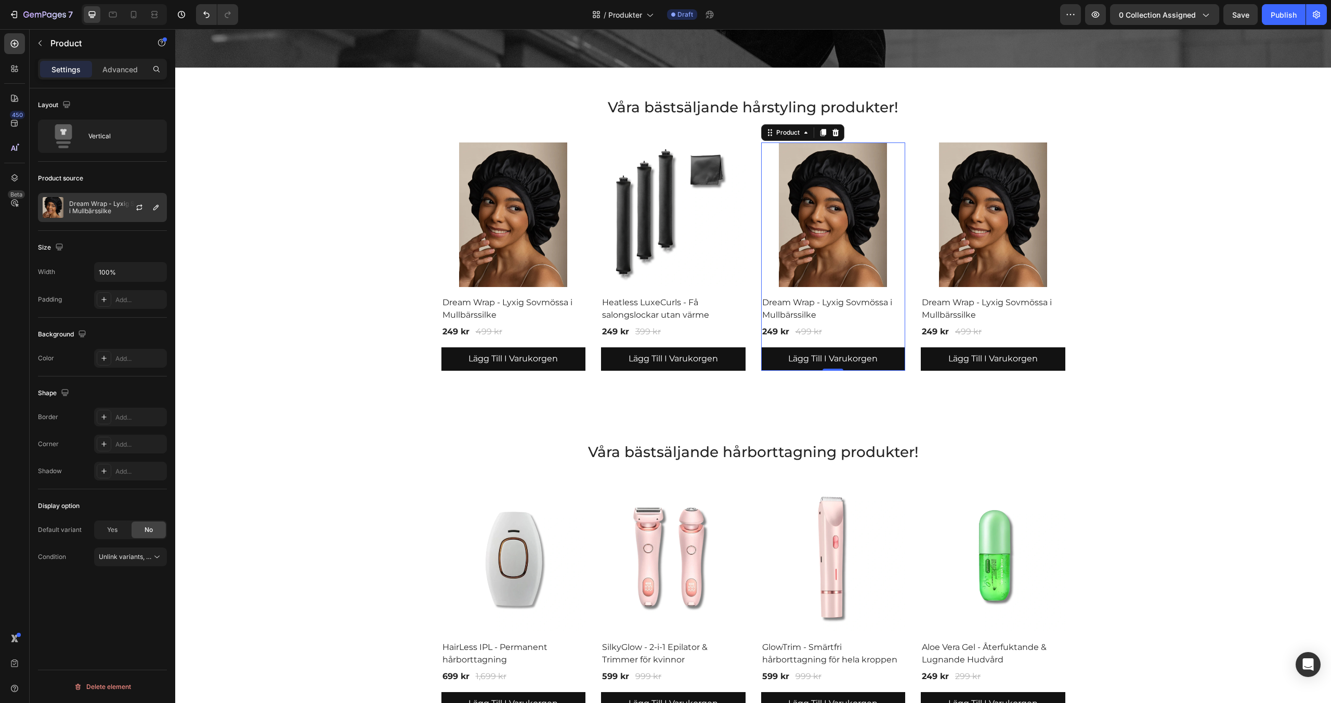
click at [113, 213] on p "Dream Wrap - Lyxig Sovmössa i Mullbärssilke" at bounding box center [115, 207] width 93 height 15
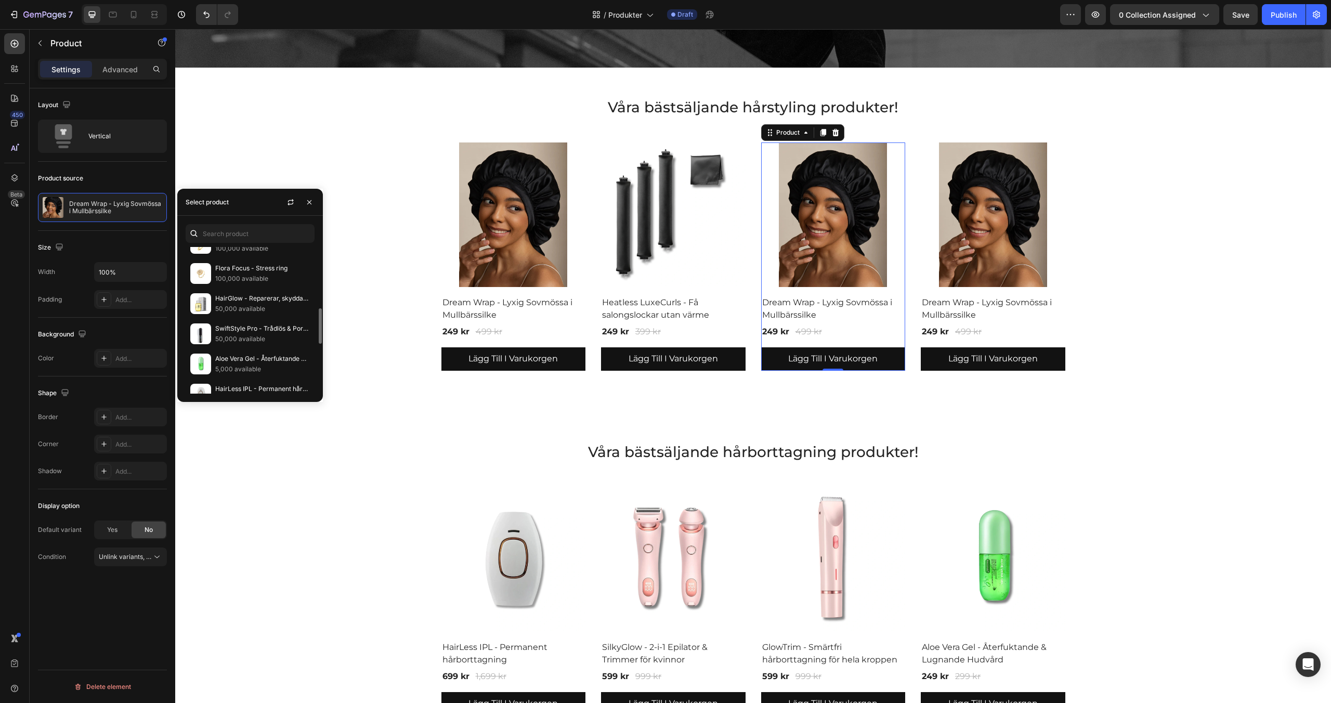
scroll to position [262, 0]
click at [234, 327] on p "SwiftStyle Pro - Trådlös & Portabel Hårstyler" at bounding box center [262, 326] width 95 height 10
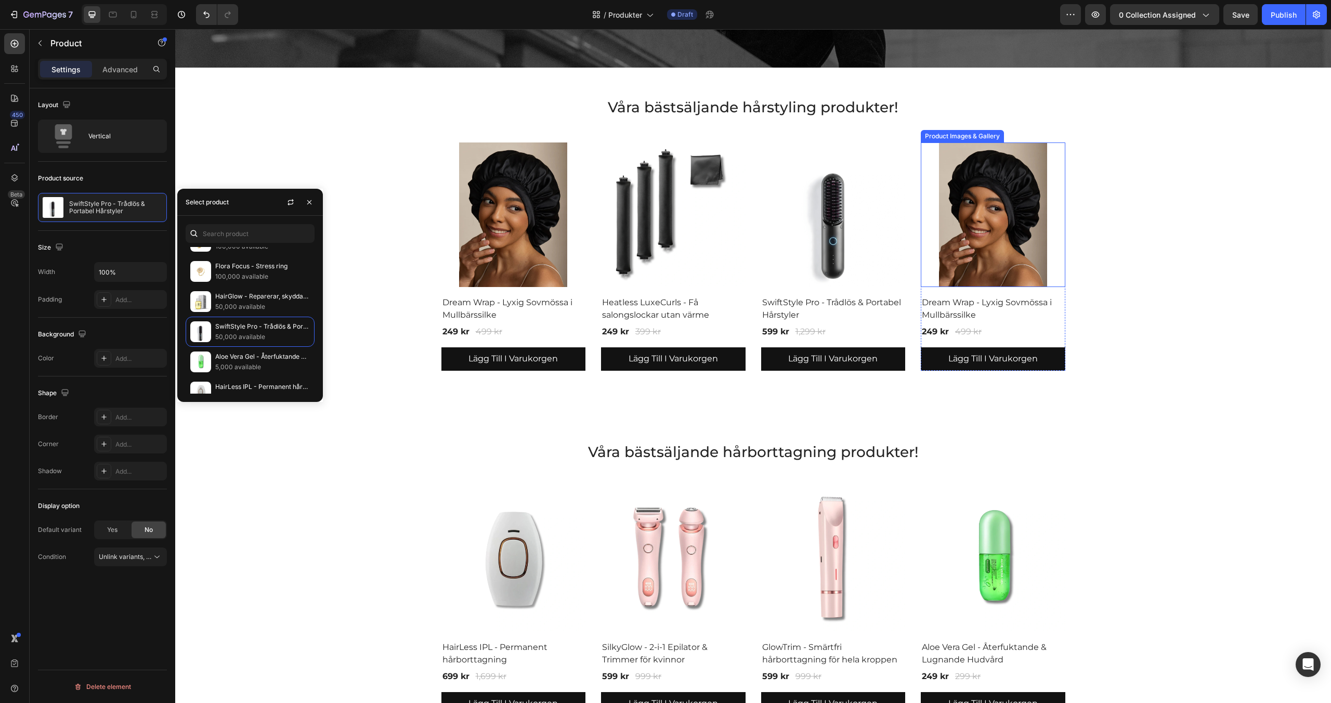
click at [966, 225] on img at bounding box center [993, 214] width 144 height 144
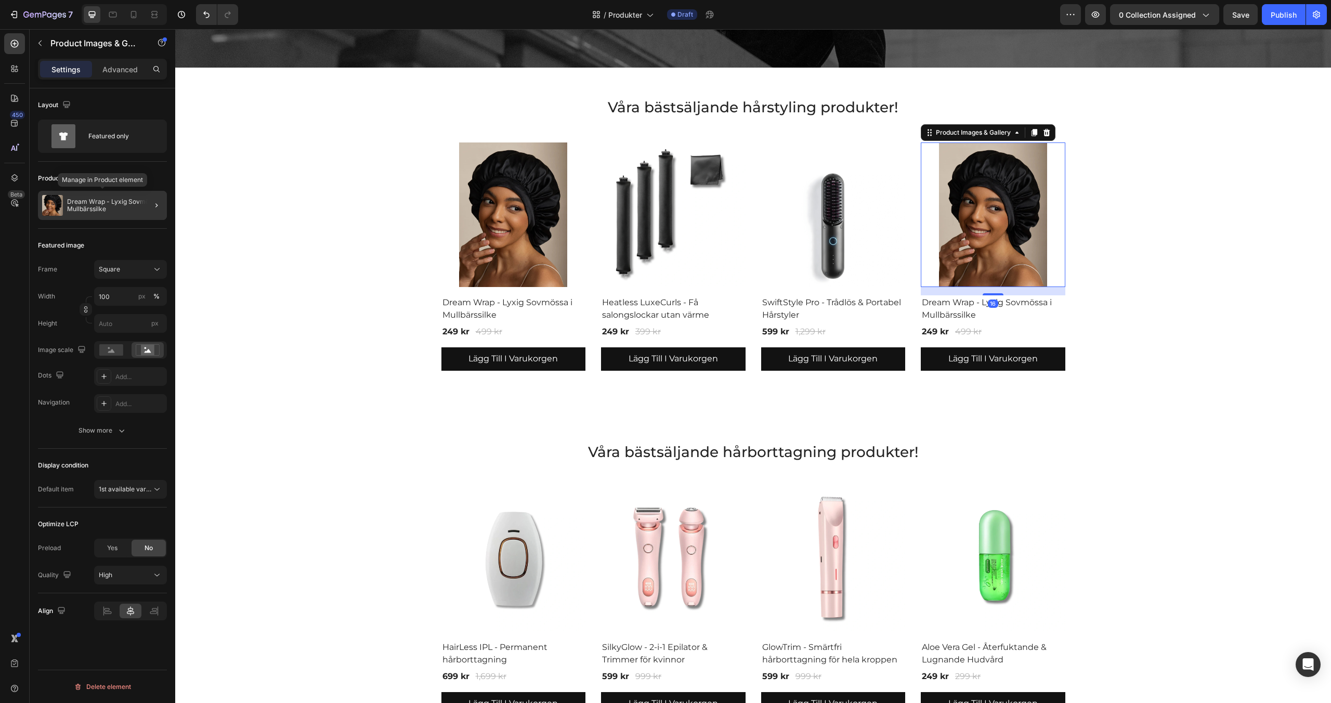
click at [111, 204] on p "Dream Wrap - Lyxig Sovmössa i Mullbärssilke" at bounding box center [115, 205] width 96 height 15
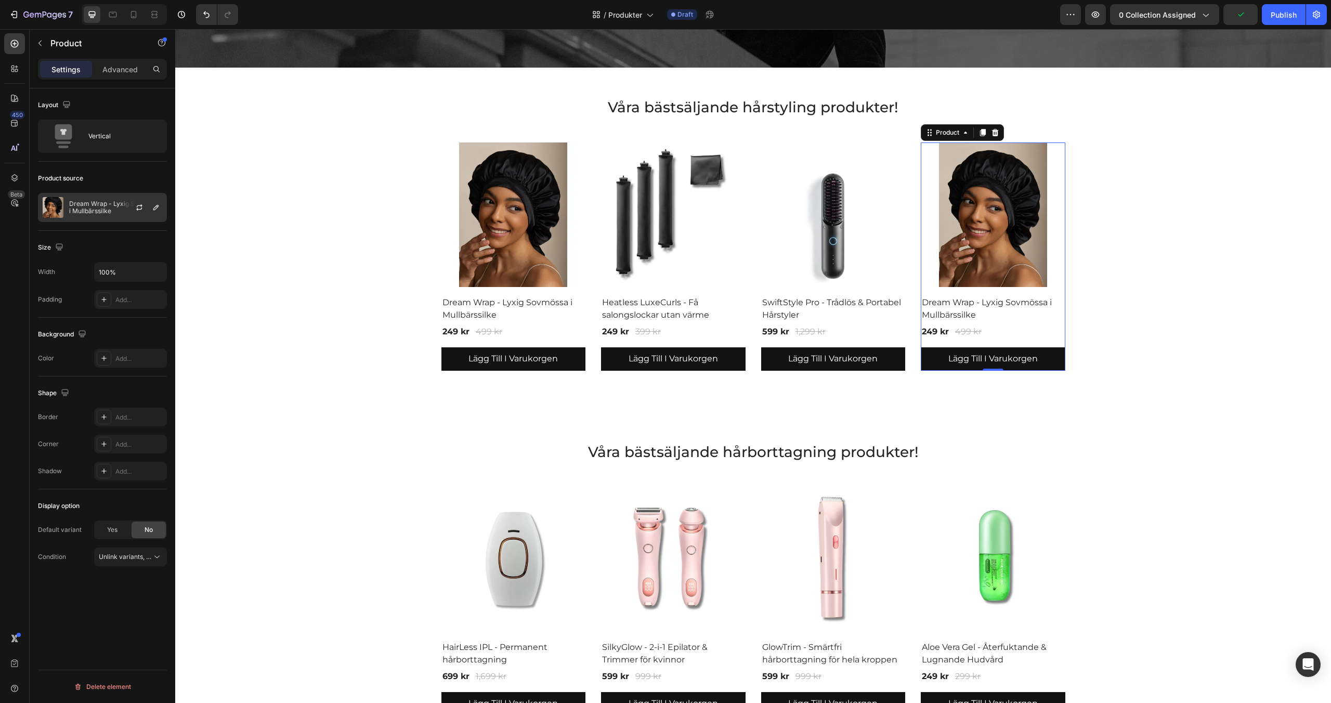
click at [115, 208] on p "Dream Wrap - Lyxig Sovmössa i Mullbärssilke" at bounding box center [115, 207] width 93 height 15
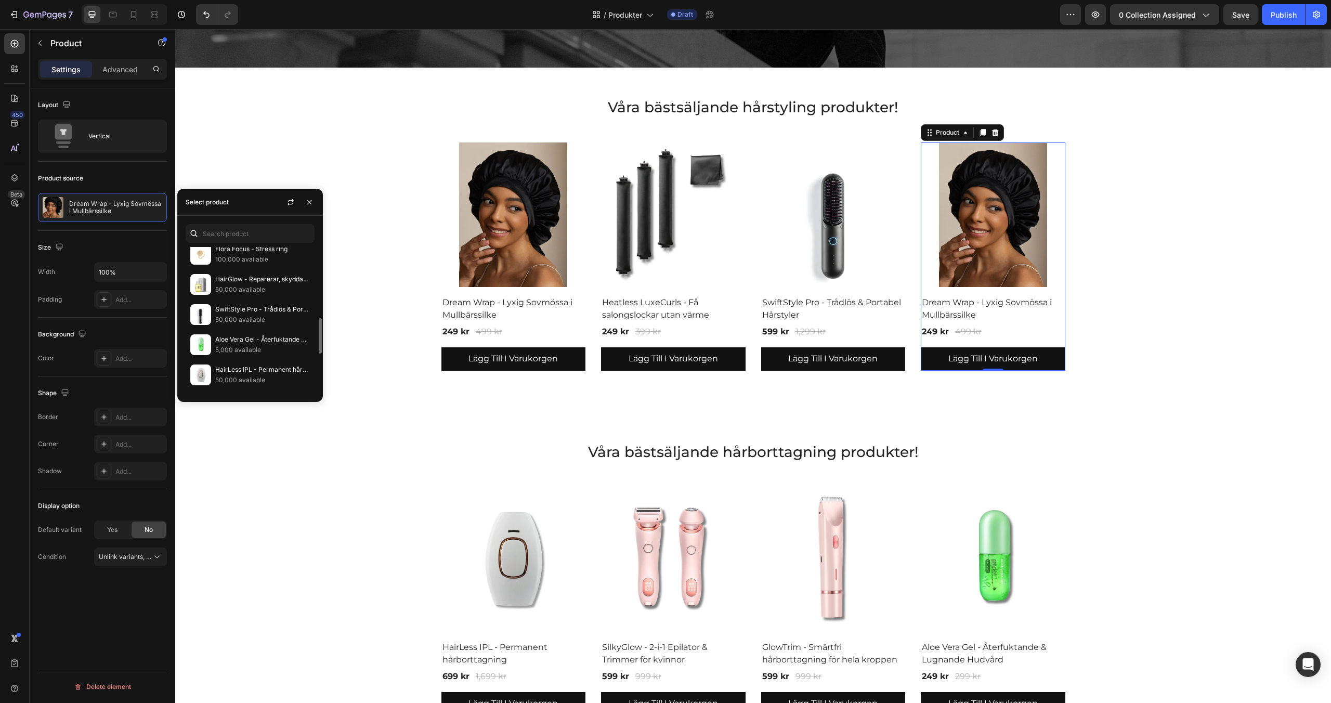
scroll to position [286, 0]
click at [247, 273] on p "HairGlow - Reparerar, skyddar och glansar håret" at bounding box center [262, 272] width 95 height 10
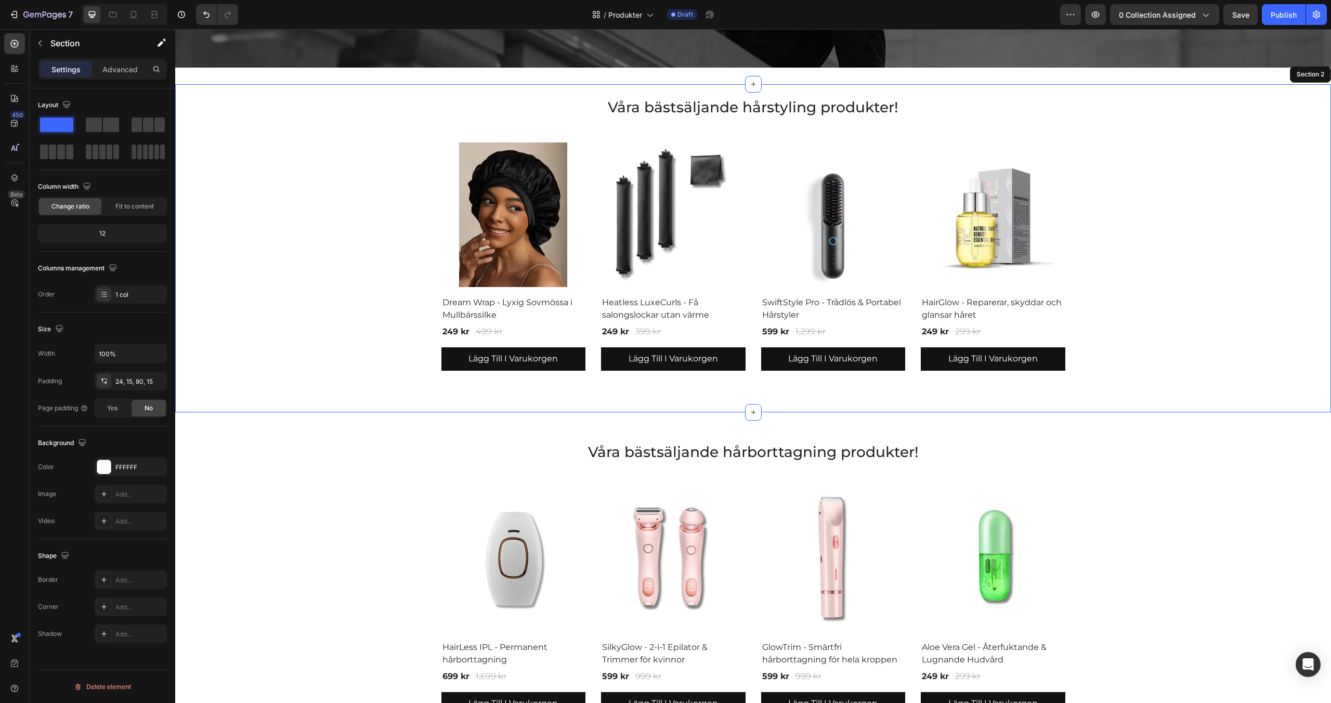
click at [417, 199] on div "Våra bästsäljande hårstyling produkter! Heading Product Images & Gallery Dream …" at bounding box center [753, 234] width 1140 height 274
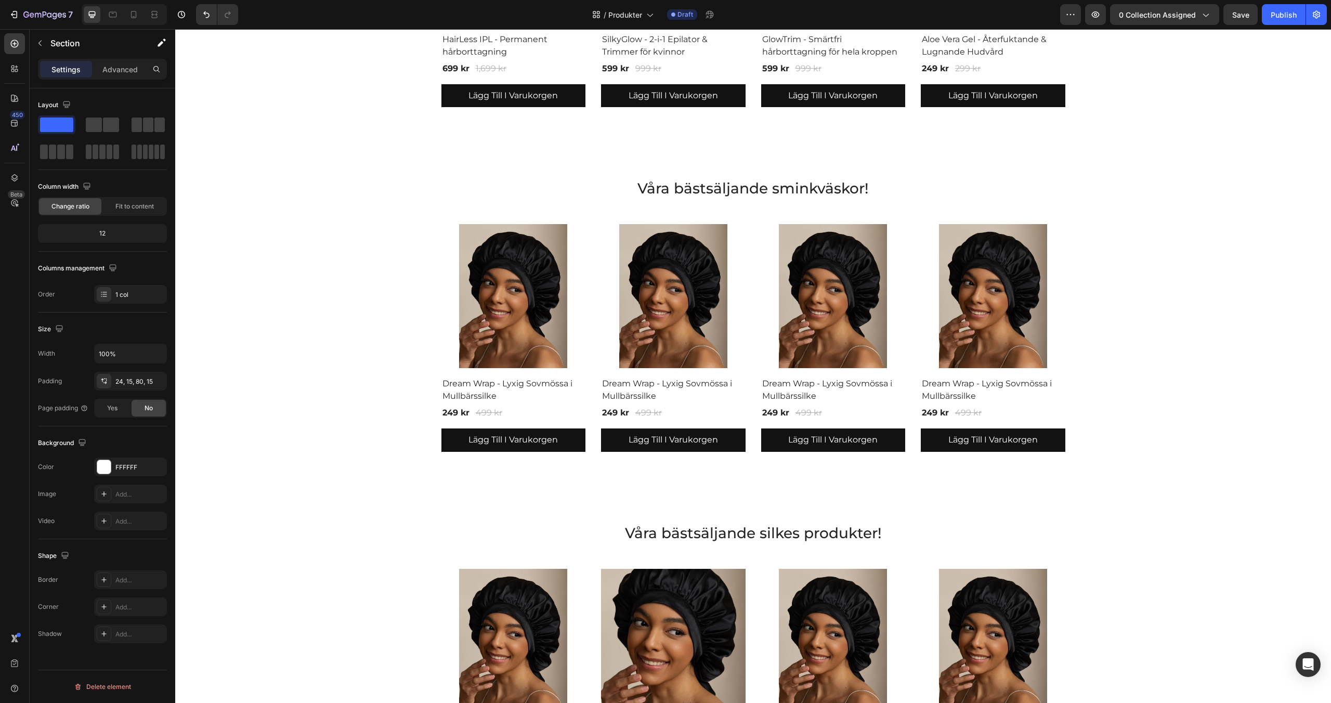
scroll to position [948, 0]
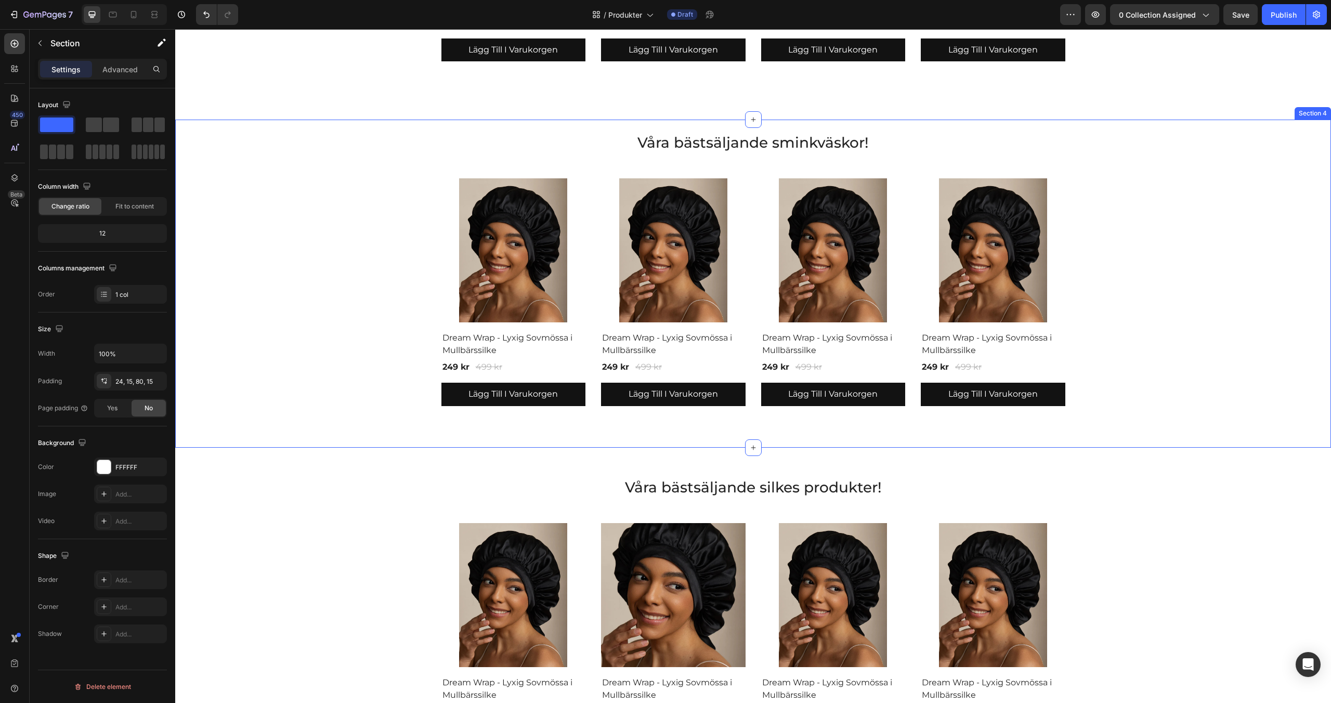
click at [400, 199] on div "Våra bästsäljande sminkväskor! Heading Product Images & Gallery Dream Wrap - Ly…" at bounding box center [753, 269] width 1140 height 274
click at [1320, 112] on icon at bounding box center [1322, 109] width 7 height 7
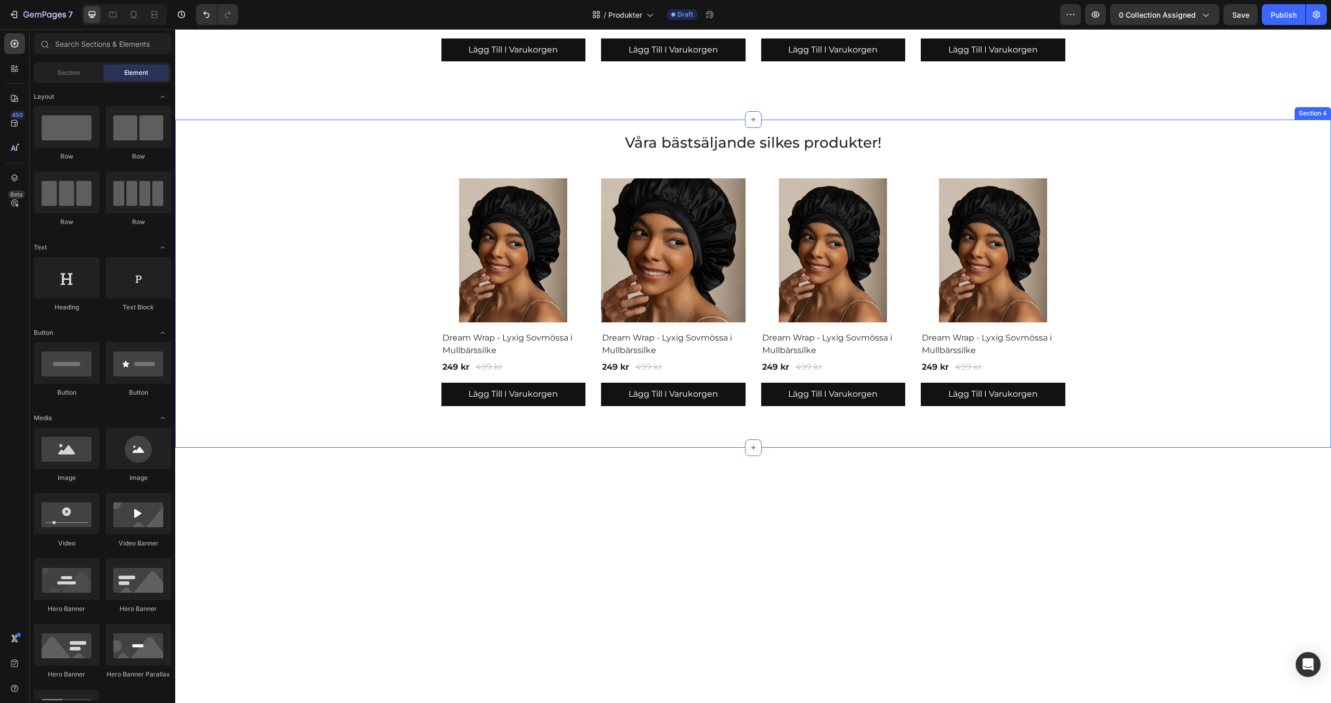
click at [1112, 173] on div "Våra bästsäljande silkes produkter! Heading Product Images & Gallery Dream Wrap…" at bounding box center [753, 269] width 1140 height 274
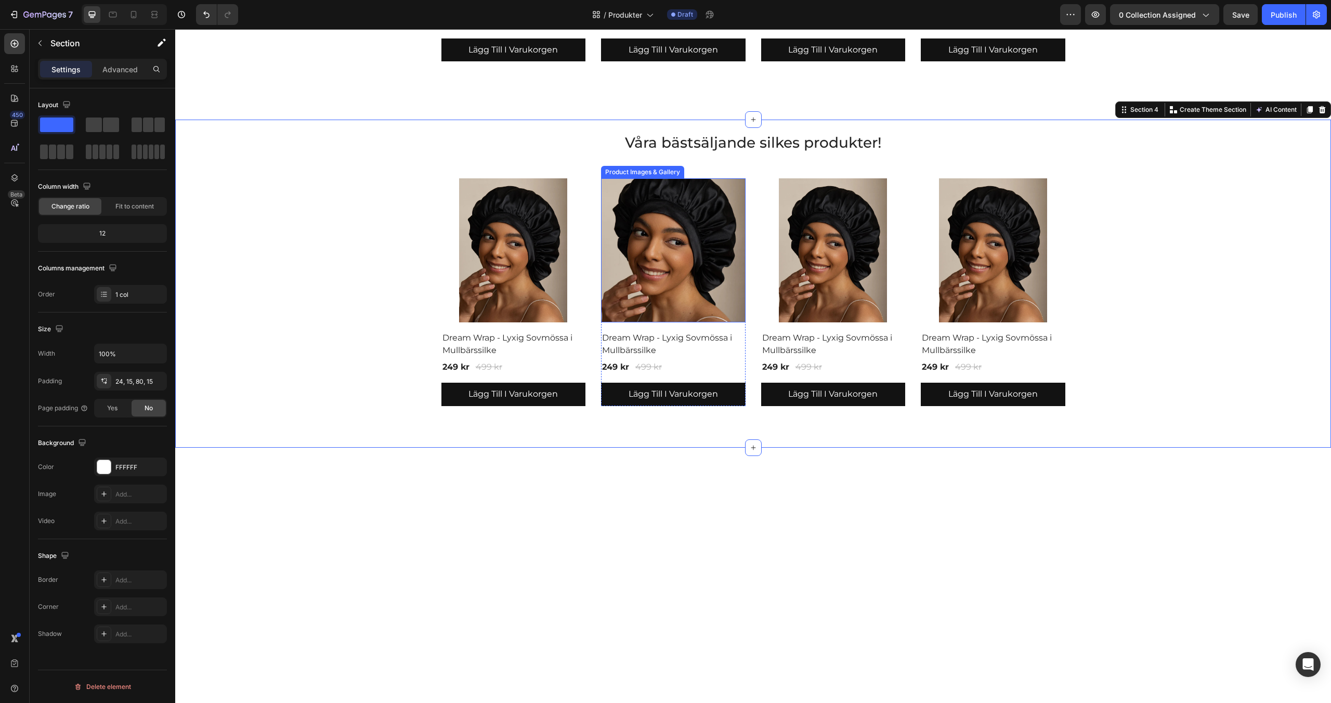
click at [665, 249] on img at bounding box center [673, 250] width 144 height 144
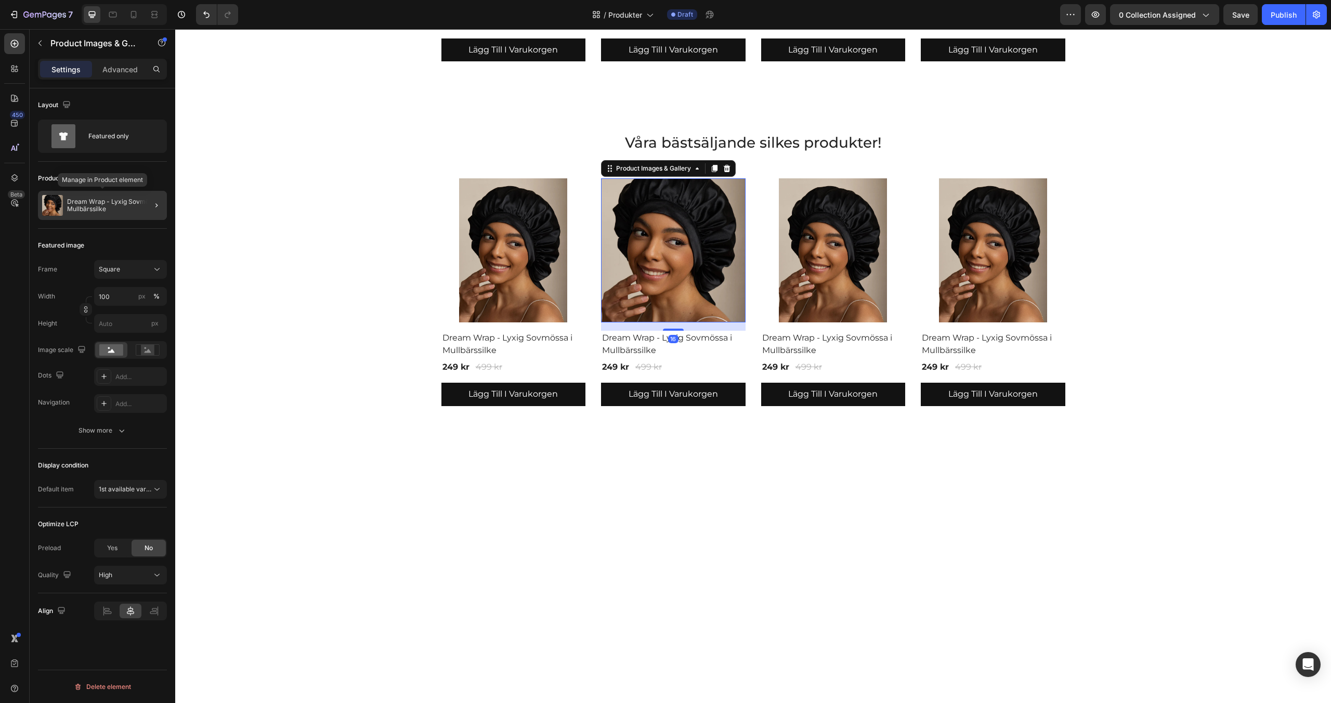
click at [113, 203] on p "Dream Wrap - Lyxig Sovmössa i Mullbärssilke" at bounding box center [115, 205] width 96 height 15
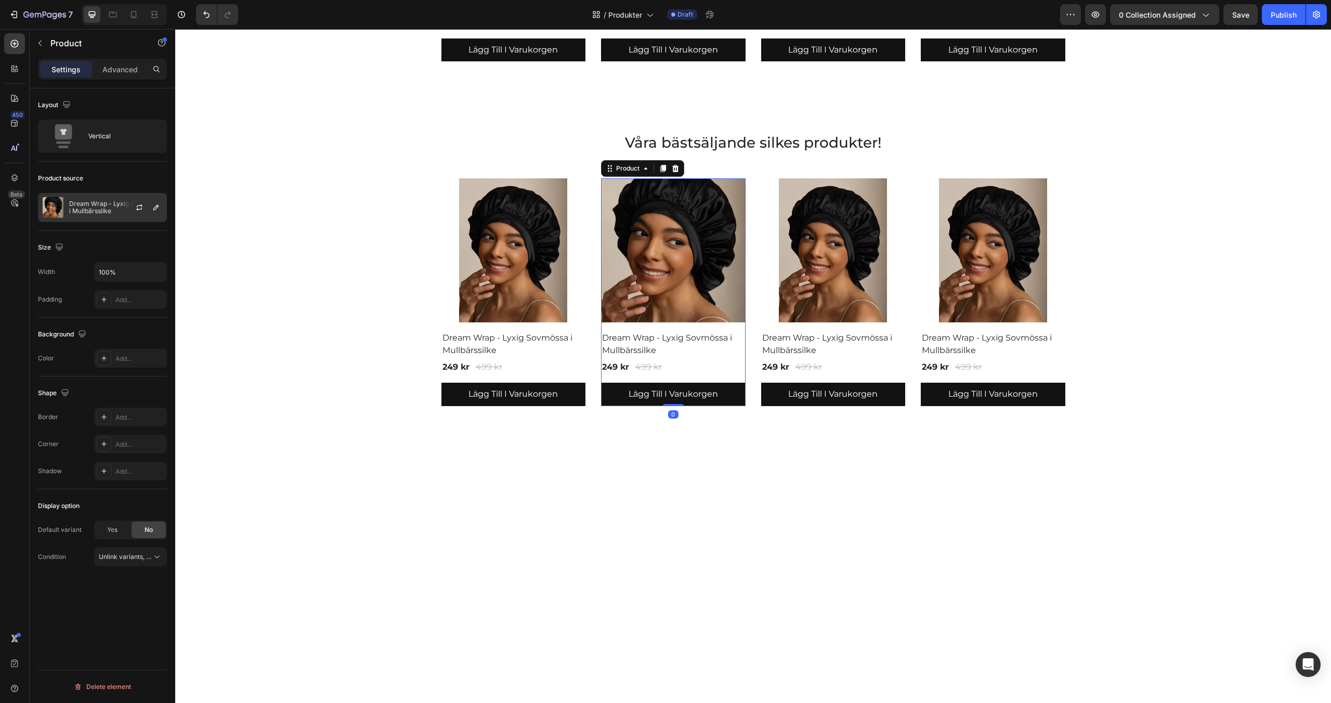
click at [110, 215] on div "Dream Wrap - Lyxig Sovmössa i Mullbärssilke" at bounding box center [102, 207] width 129 height 29
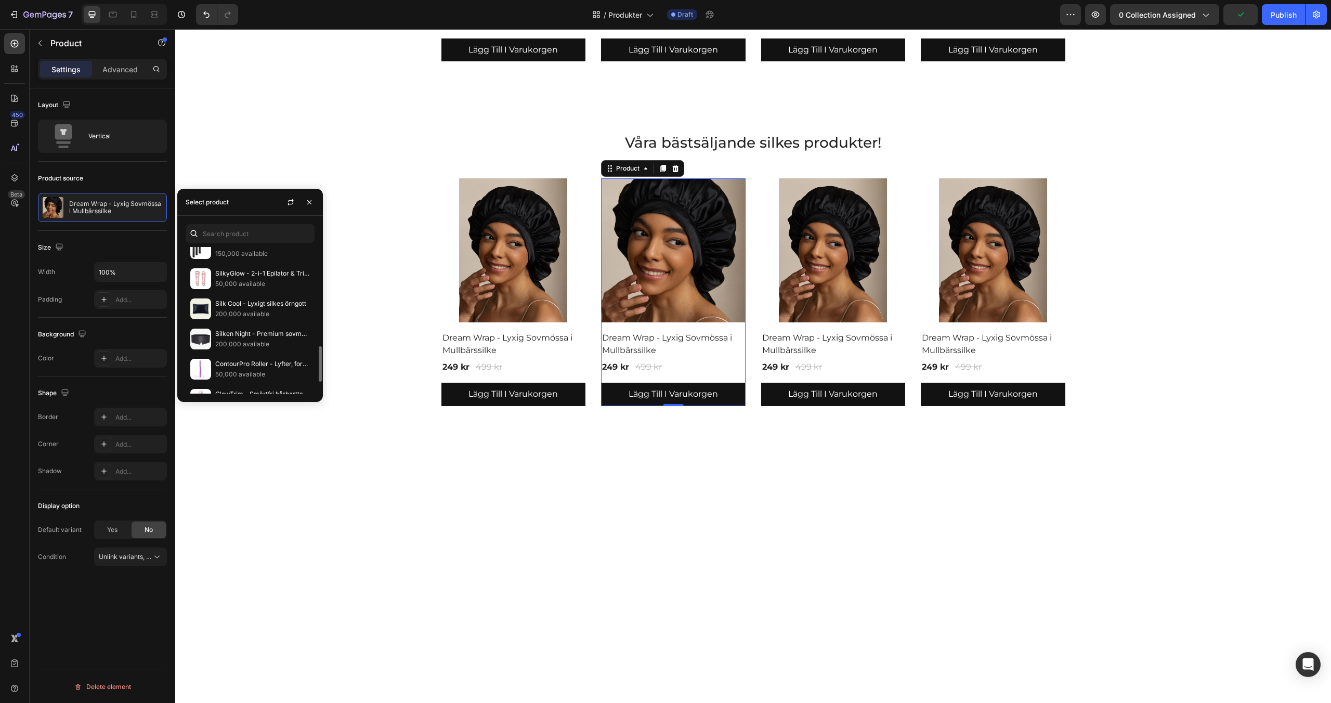
scroll to position [441, 0]
click at [256, 333] on p "200,000 available" at bounding box center [262, 338] width 95 height 10
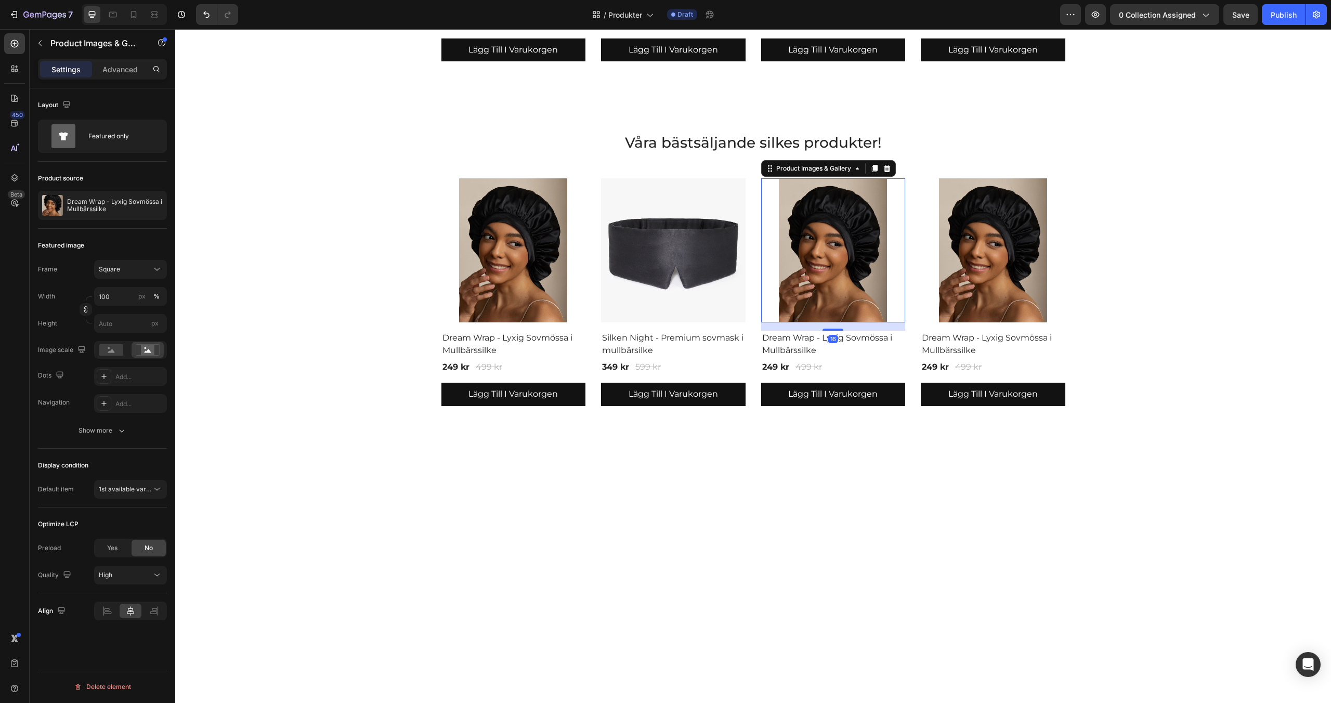
click at [827, 272] on img at bounding box center [833, 250] width 144 height 144
click at [96, 213] on div "Dream Wrap - Lyxig Sovmössa i Mullbärssilke" at bounding box center [102, 205] width 129 height 29
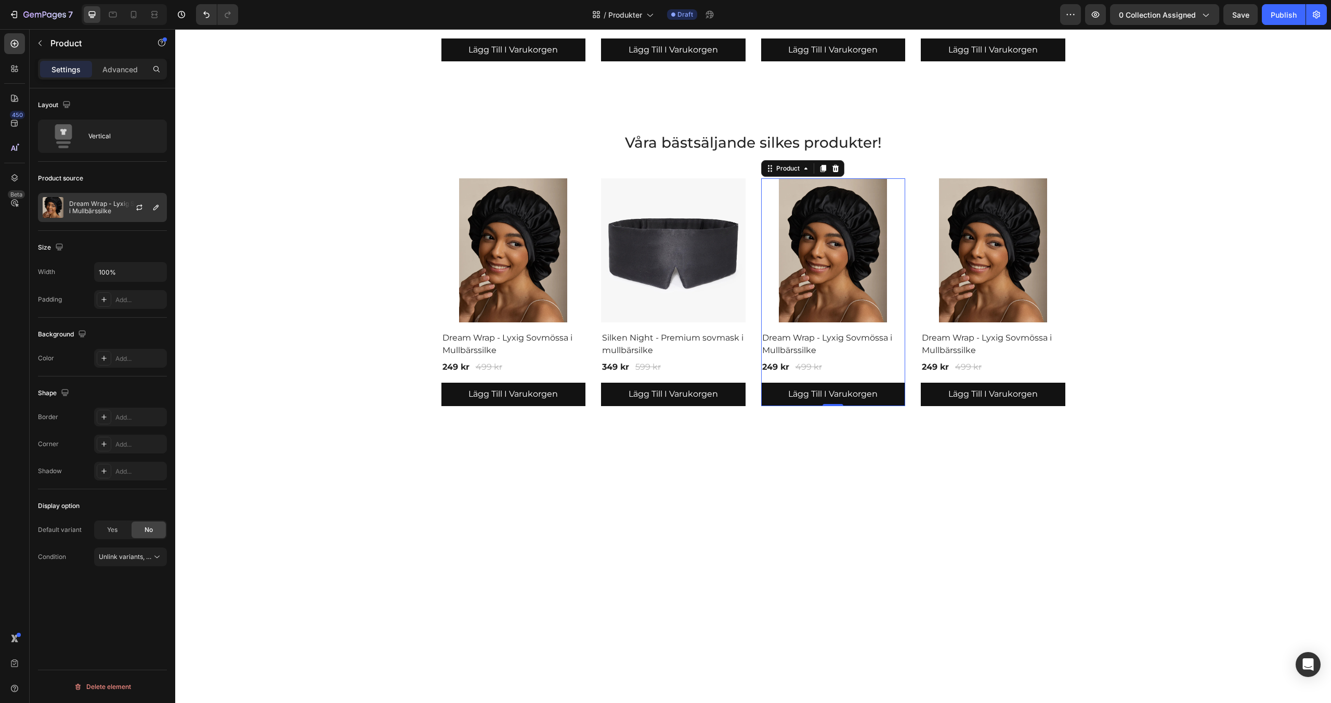
click at [106, 210] on p "Dream Wrap - Lyxig Sovmössa i Mullbärssilke" at bounding box center [115, 207] width 93 height 15
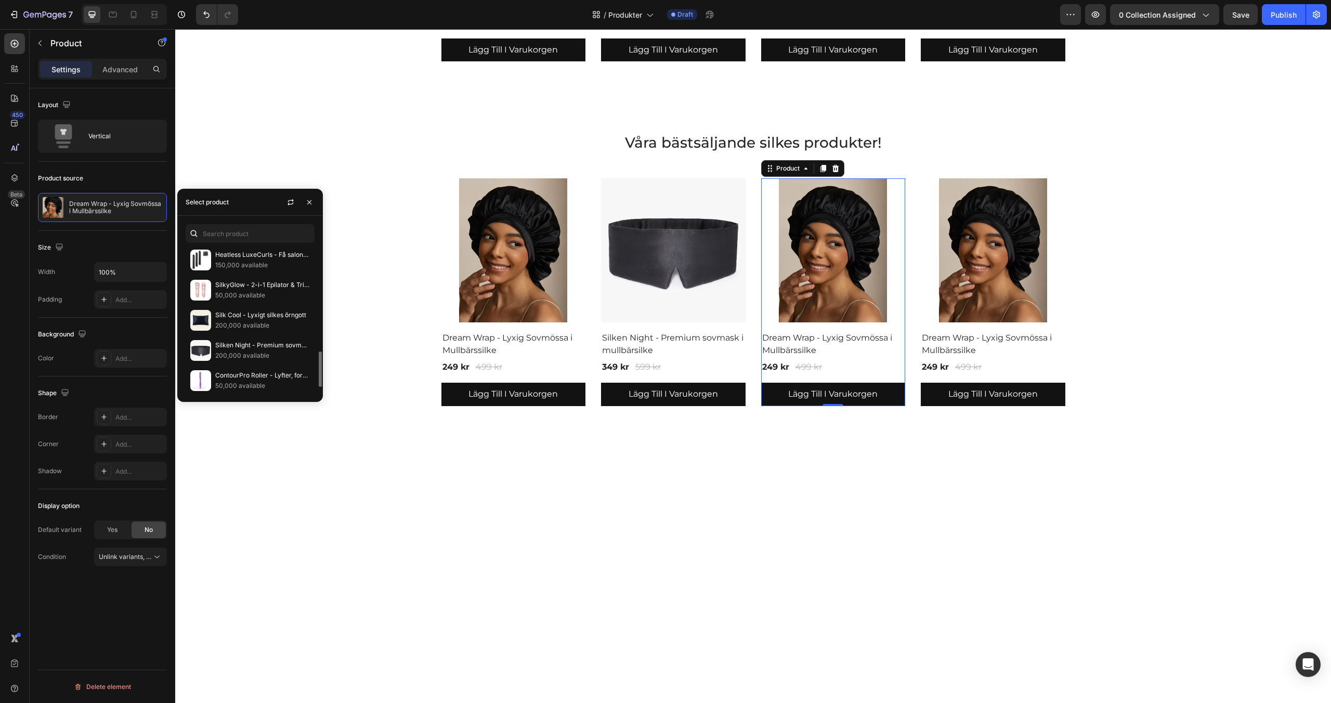
scroll to position [426, 0]
click at [231, 313] on p "Silk Cool - Lyxigt silkes örngott" at bounding box center [262, 313] width 95 height 10
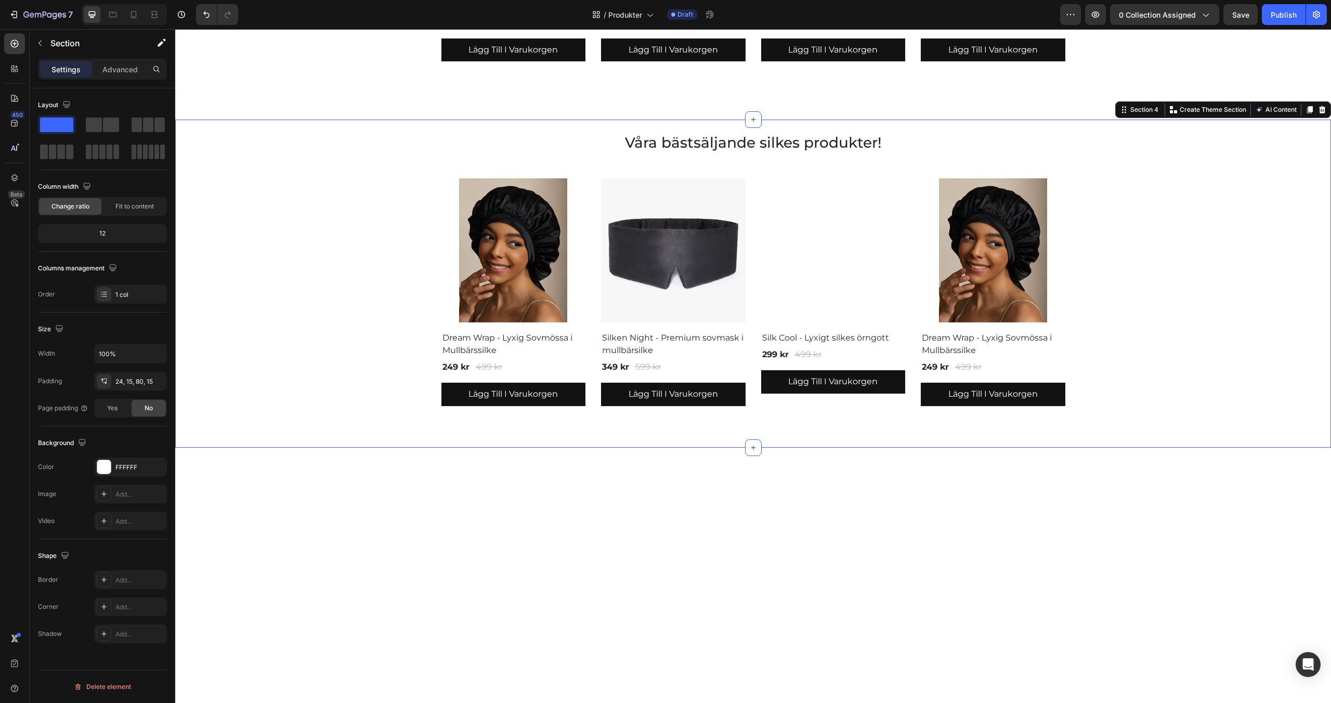
click at [428, 151] on div "Våra bästsäljande silkes produkter! Heading Product Images & Gallery Dream Wrap…" at bounding box center [753, 269] width 1140 height 274
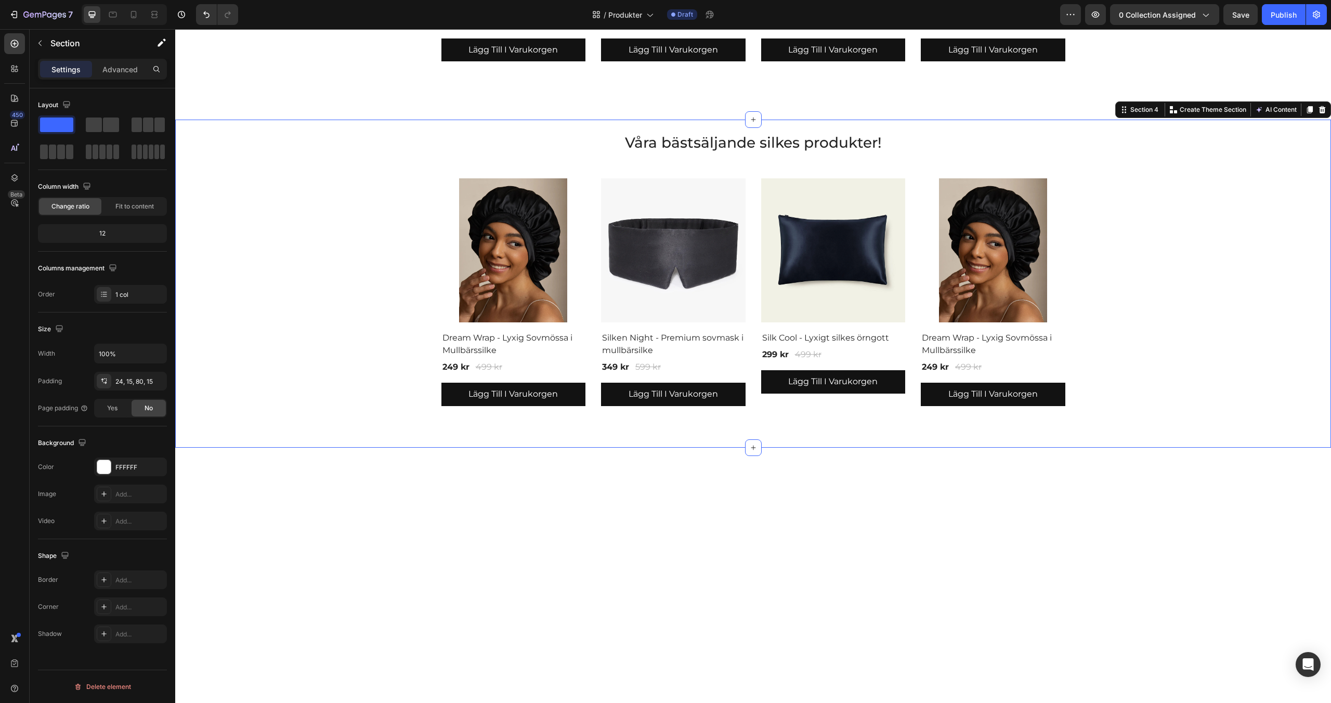
click at [428, 151] on div "Våra bästsäljande silkes produkter! Heading Product Images & Gallery Dream Wrap…" at bounding box center [753, 269] width 1140 height 274
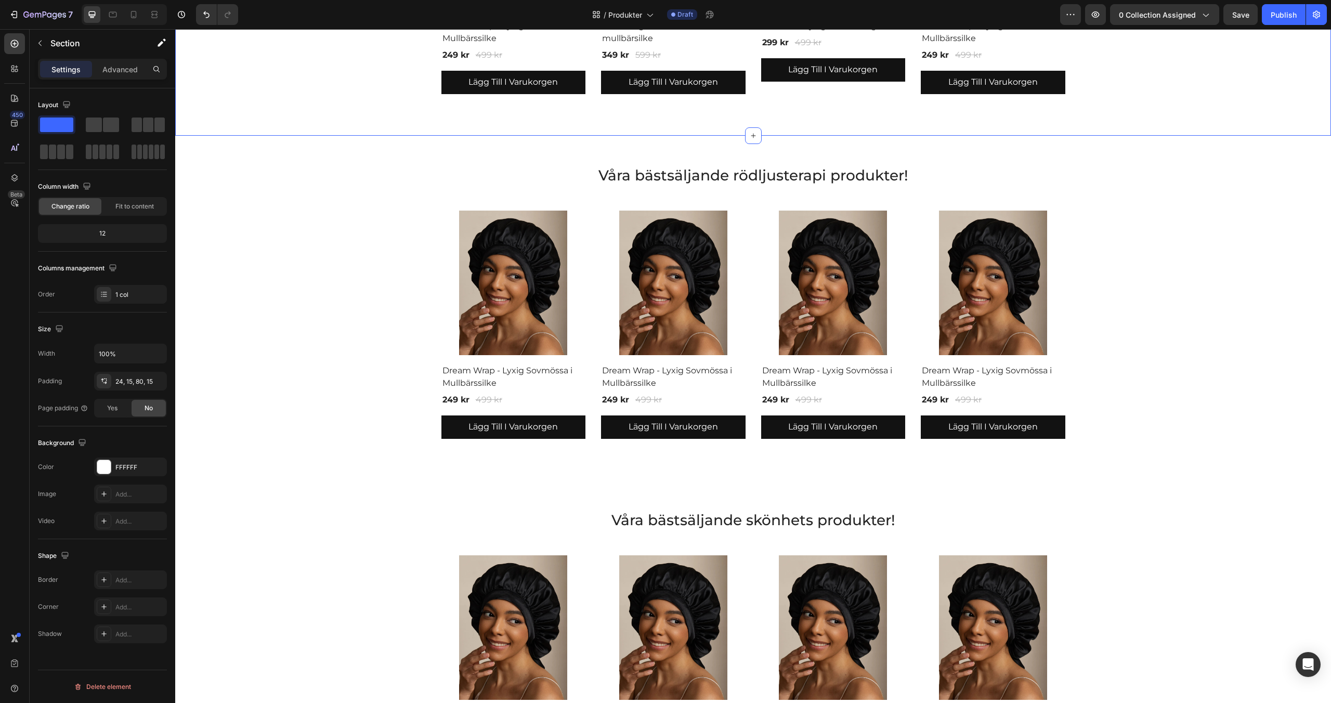
scroll to position [1262, 0]
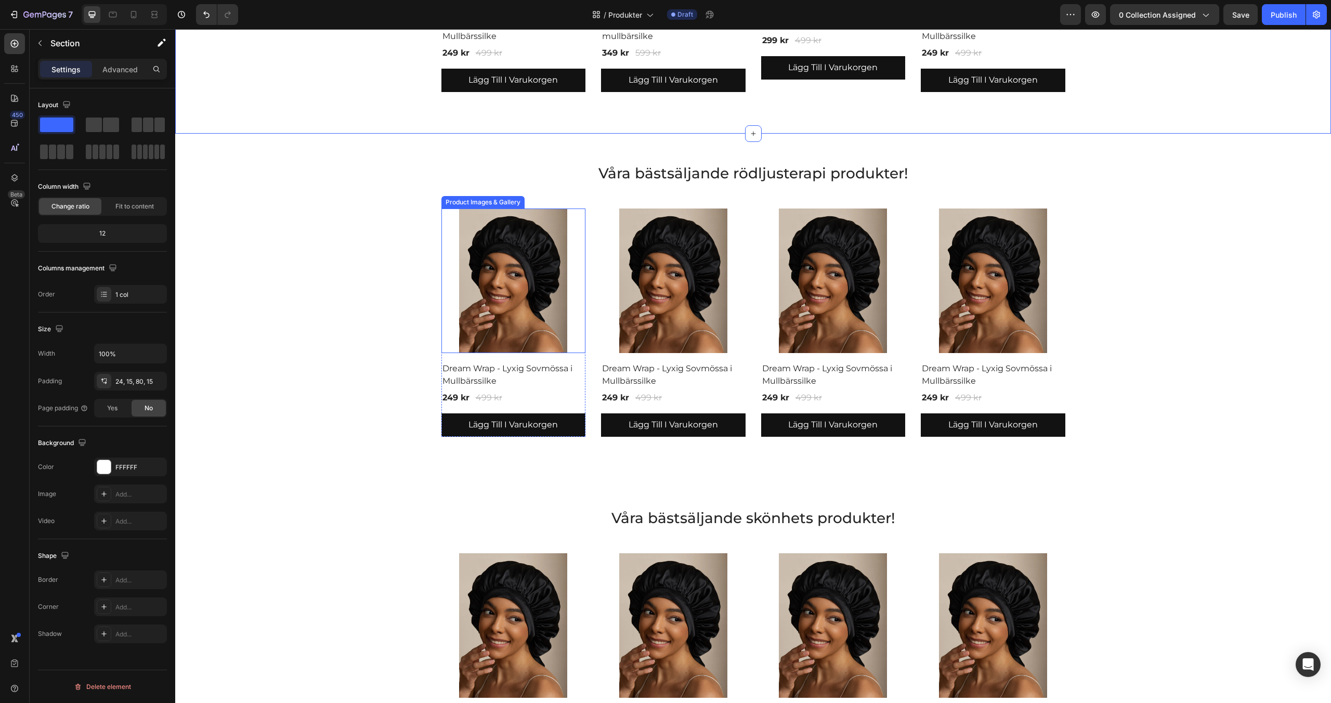
click at [502, 292] on img at bounding box center [513, 280] width 144 height 144
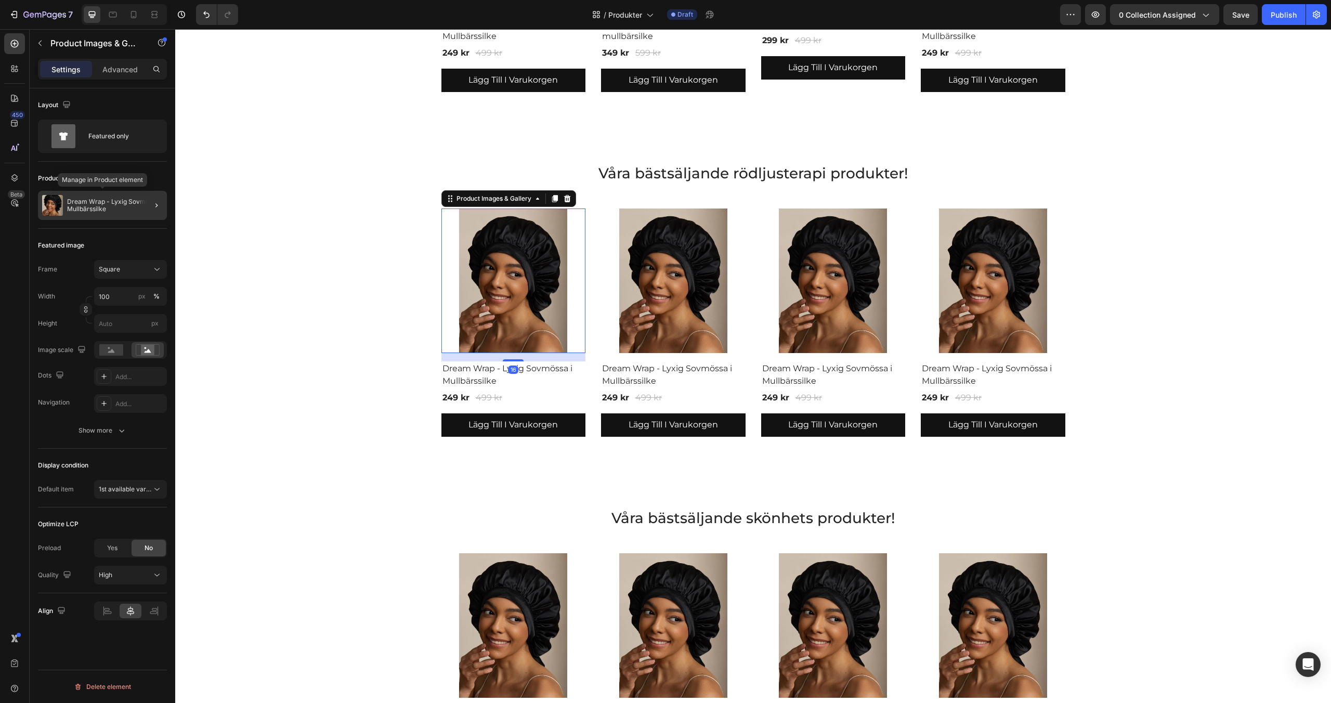
click at [114, 204] on p "Dream Wrap - Lyxig Sovmössa i Mullbärssilke" at bounding box center [115, 205] width 96 height 15
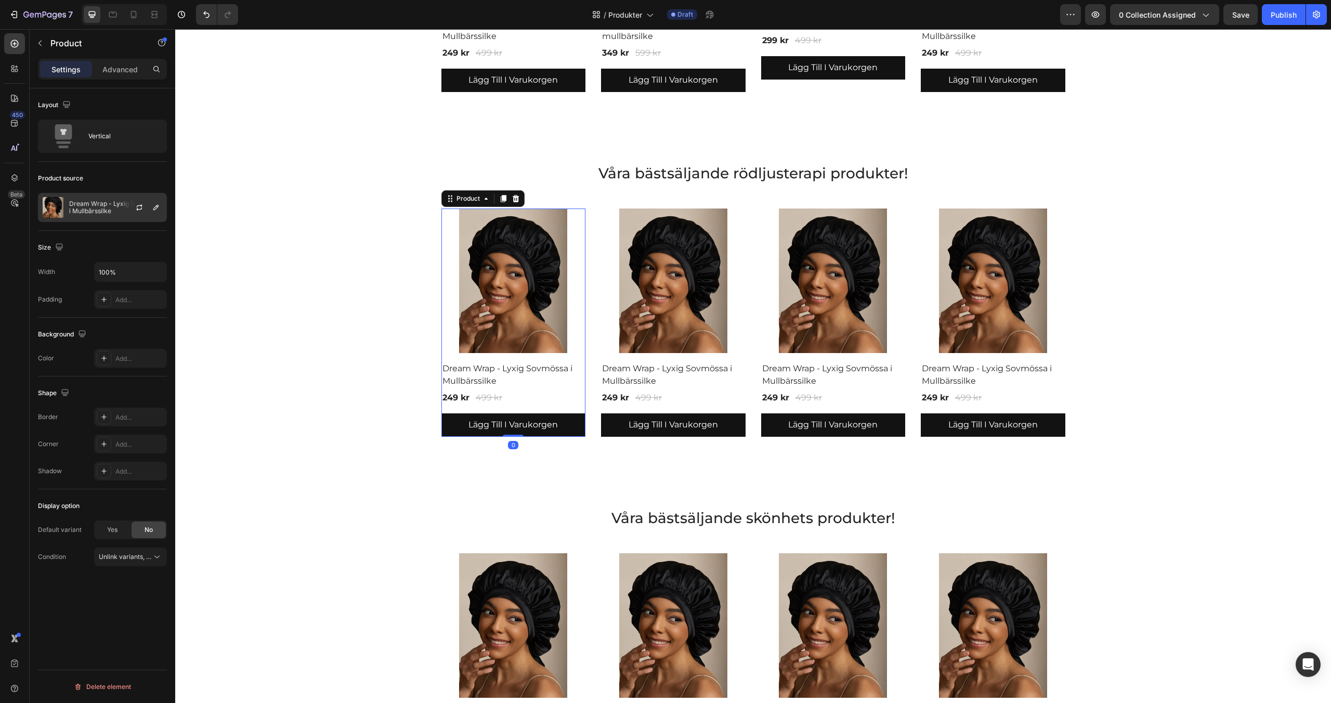
click at [109, 207] on p "Dream Wrap - Lyxig Sovmössa i Mullbärssilke" at bounding box center [115, 207] width 93 height 15
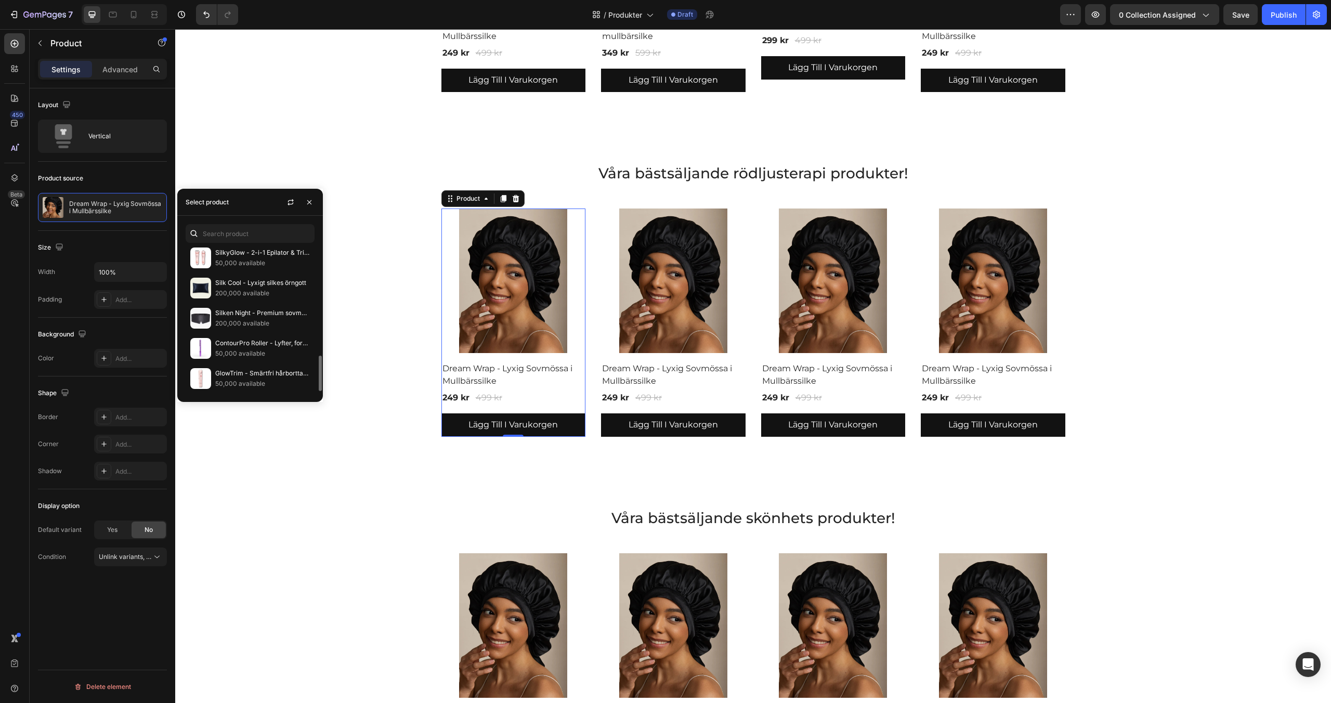
scroll to position [454, 0]
click at [393, 328] on div "Våra bästsäljande rödljusterapi produkter! Heading Product Images & Gallery Dre…" at bounding box center [753, 300] width 1140 height 274
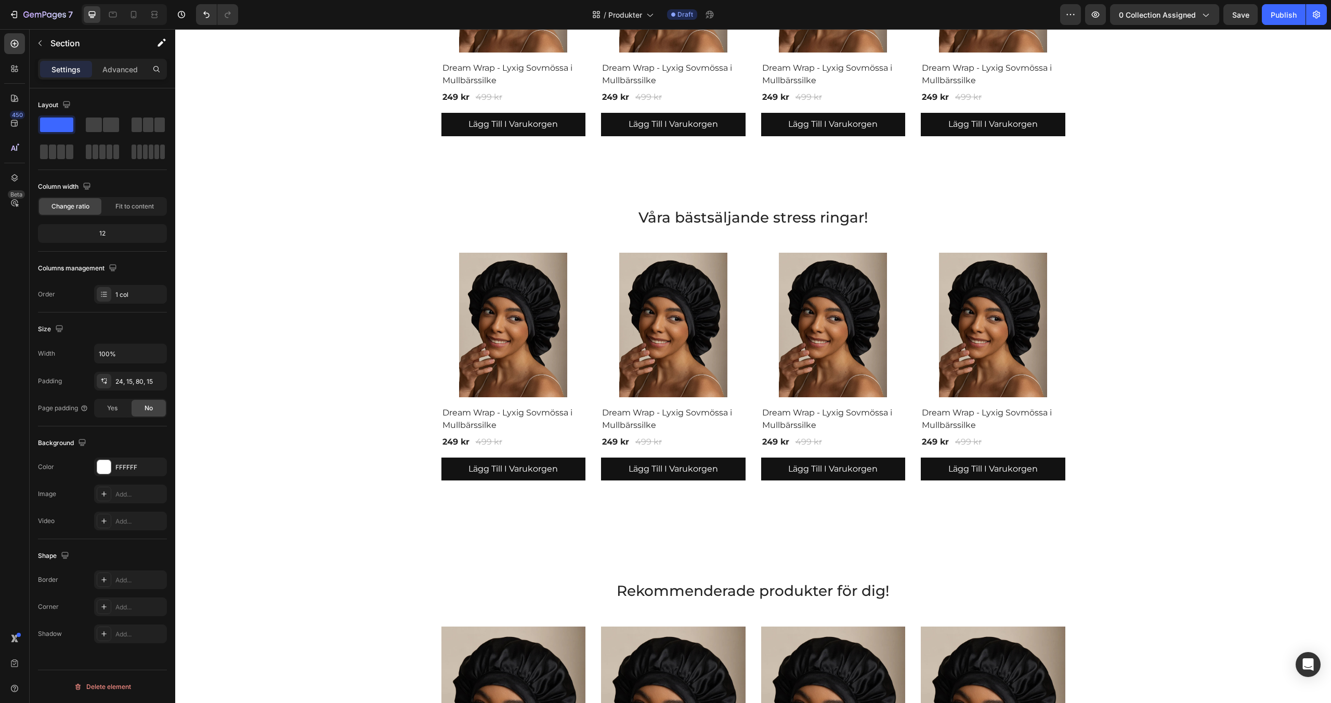
scroll to position [2242, 0]
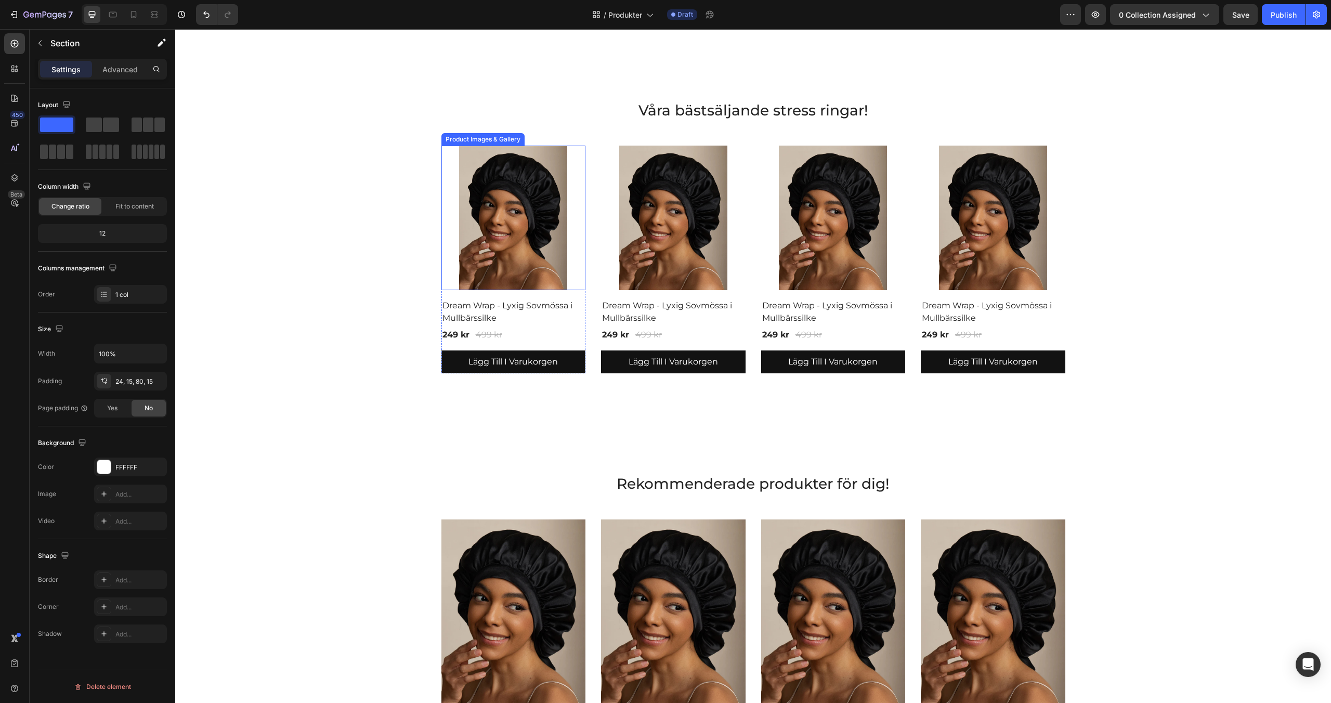
click at [504, 269] on img at bounding box center [513, 218] width 144 height 144
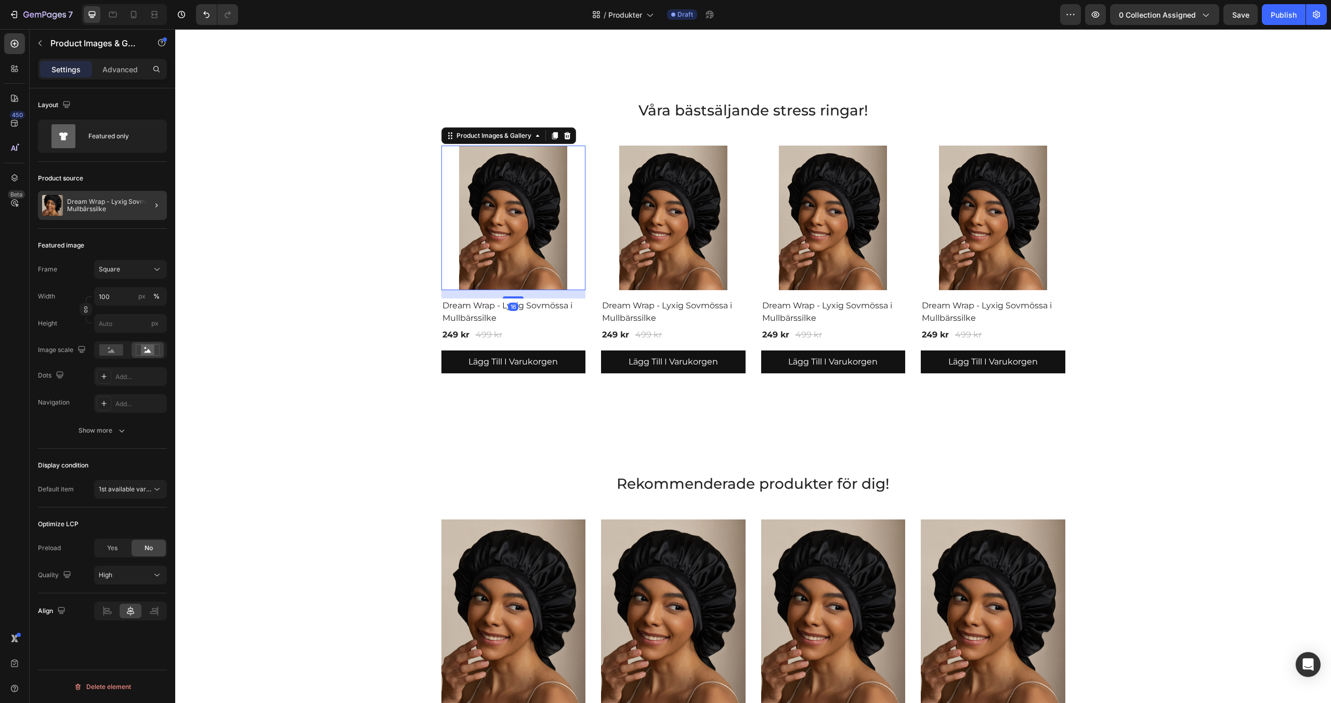
click at [132, 207] on p "Dream Wrap - Lyxig Sovmössa i Mullbärssilke" at bounding box center [115, 205] width 96 height 15
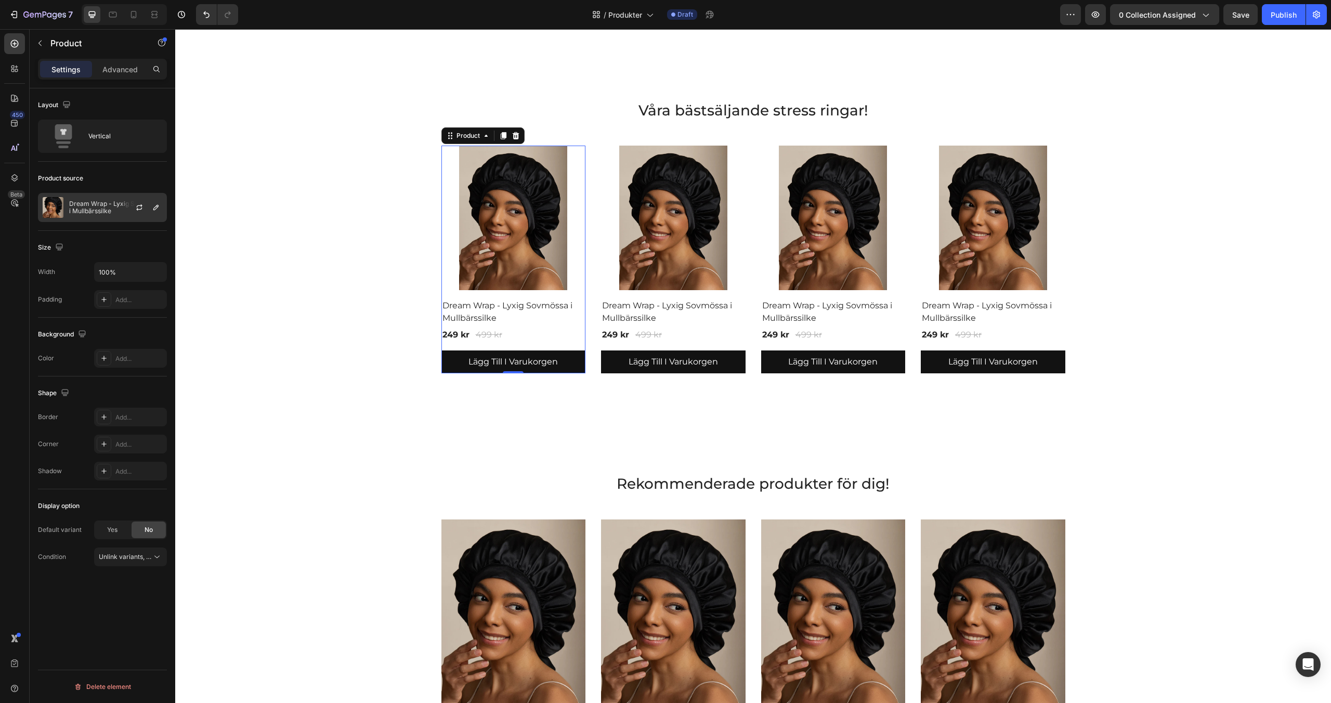
click at [111, 209] on p "Dream Wrap - Lyxig Sovmössa i Mullbärssilke" at bounding box center [115, 207] width 93 height 15
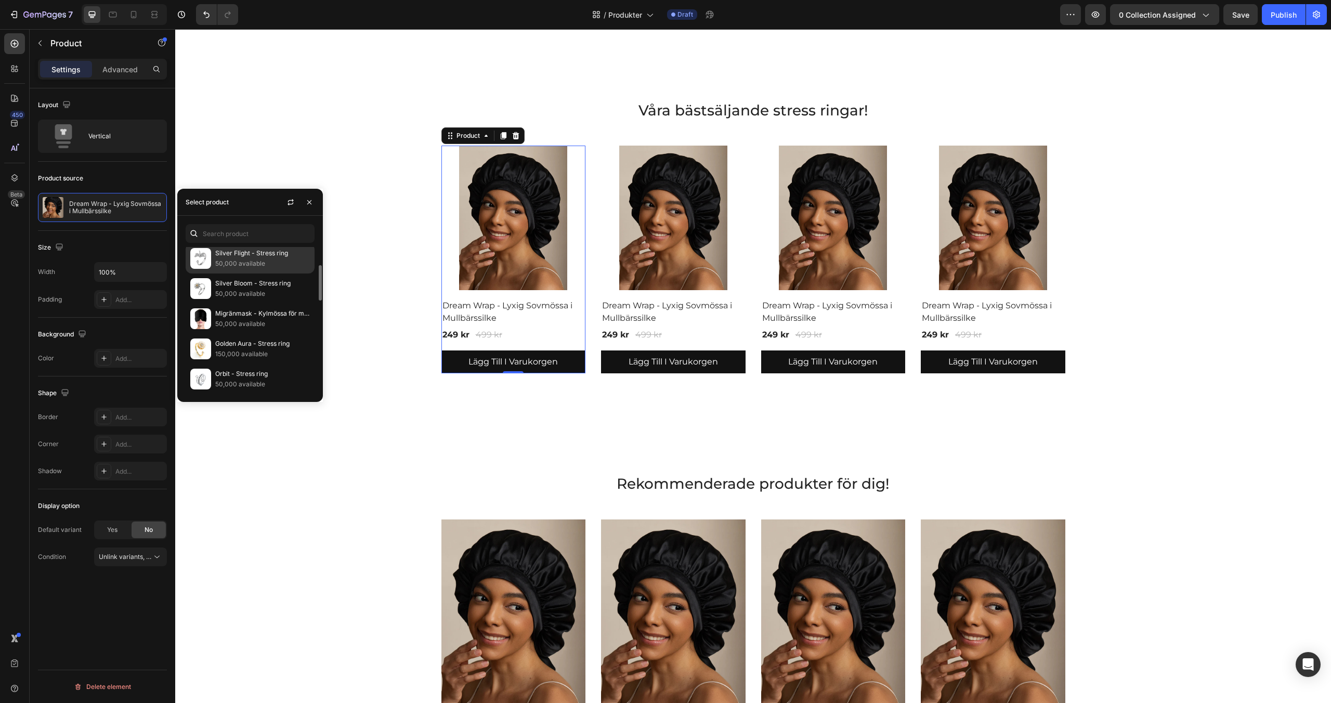
scroll to position [71, 0]
click at [218, 307] on p "Golden Aura - Stress ring" at bounding box center [262, 306] width 95 height 10
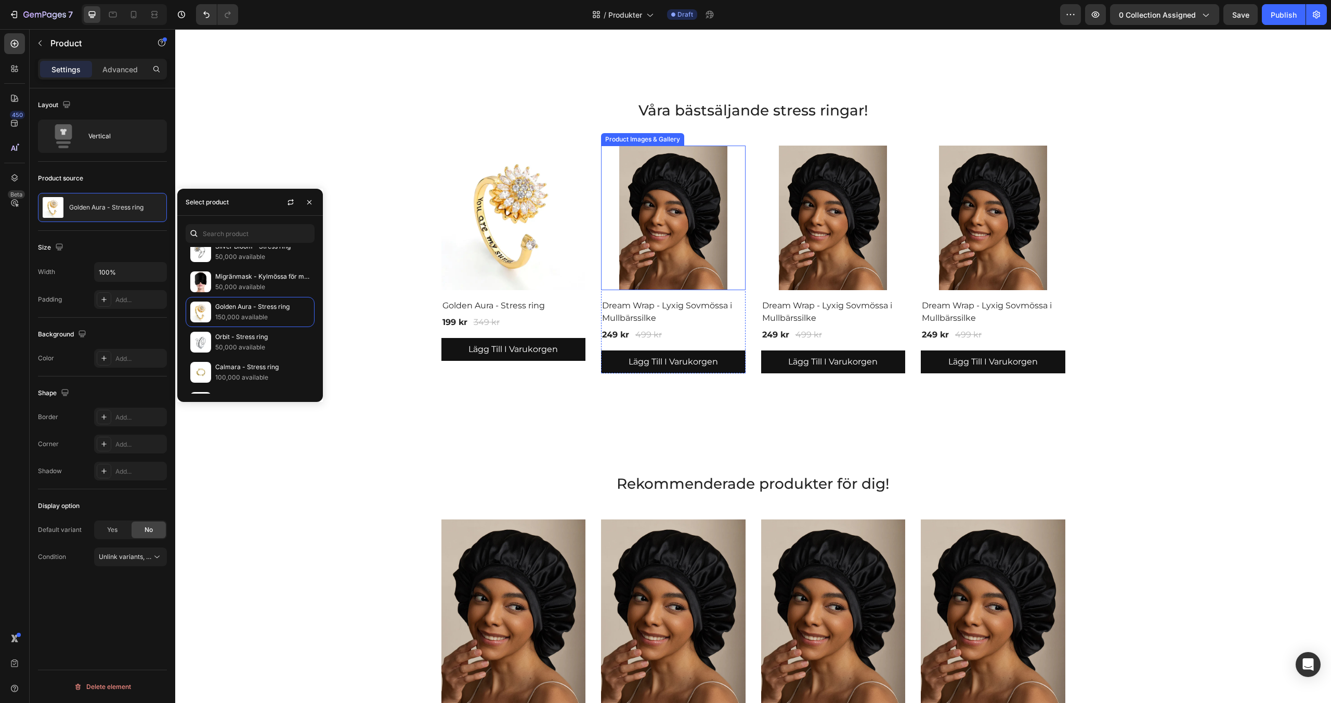
click at [658, 240] on img at bounding box center [673, 218] width 144 height 144
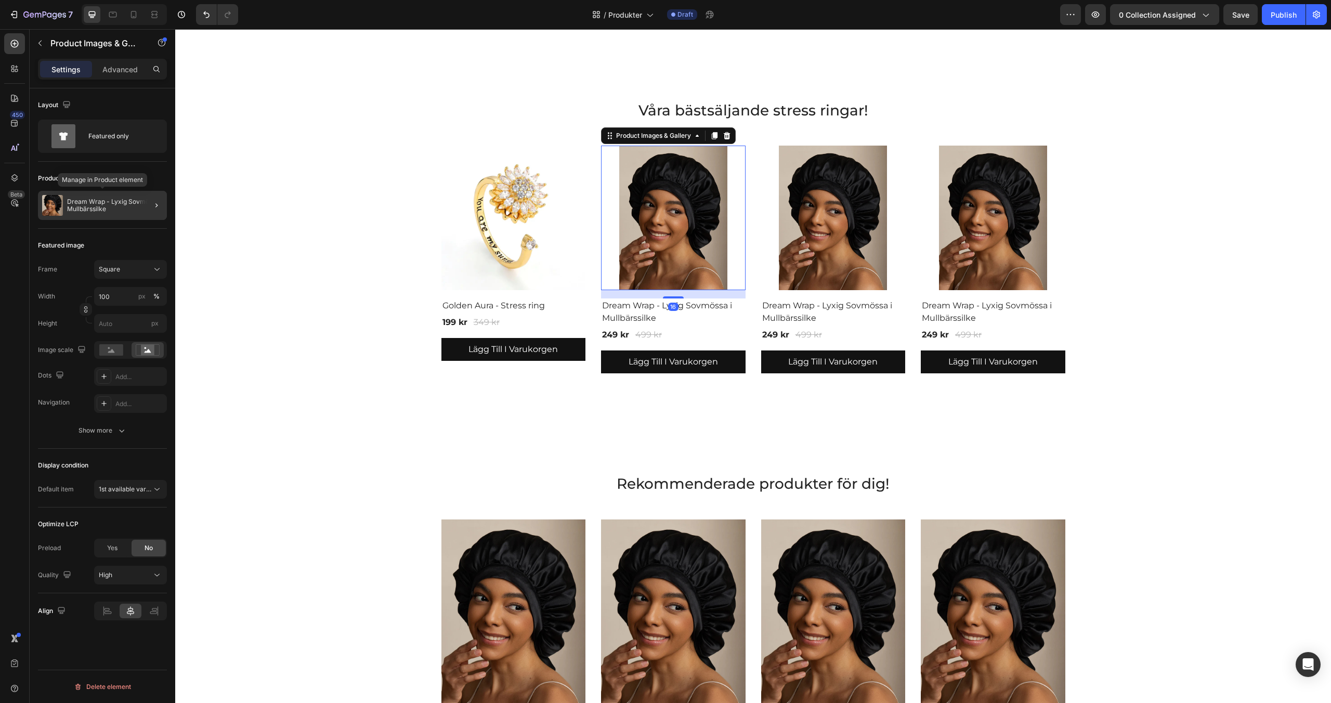
click at [108, 206] on p "Dream Wrap - Lyxig Sovmössa i Mullbärssilke" at bounding box center [115, 205] width 96 height 15
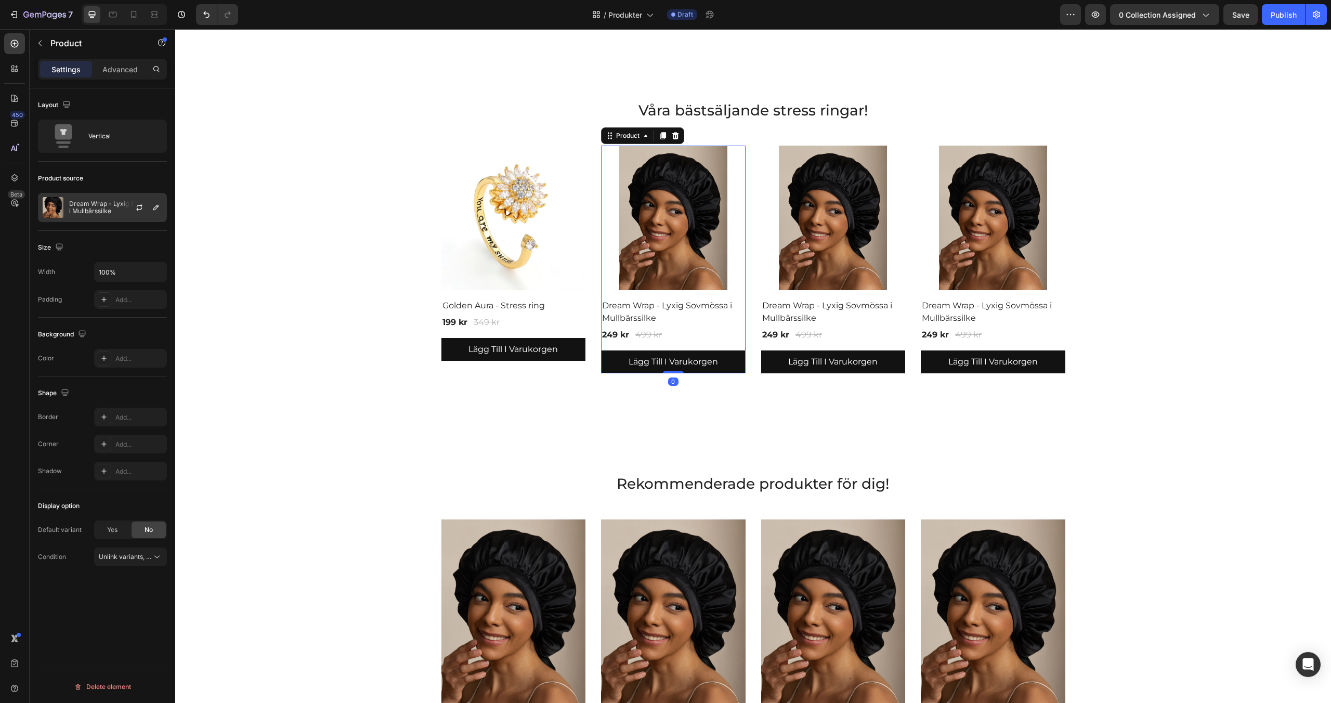
click at [110, 214] on p "Dream Wrap - Lyxig Sovmössa i Mullbärssilke" at bounding box center [115, 207] width 93 height 15
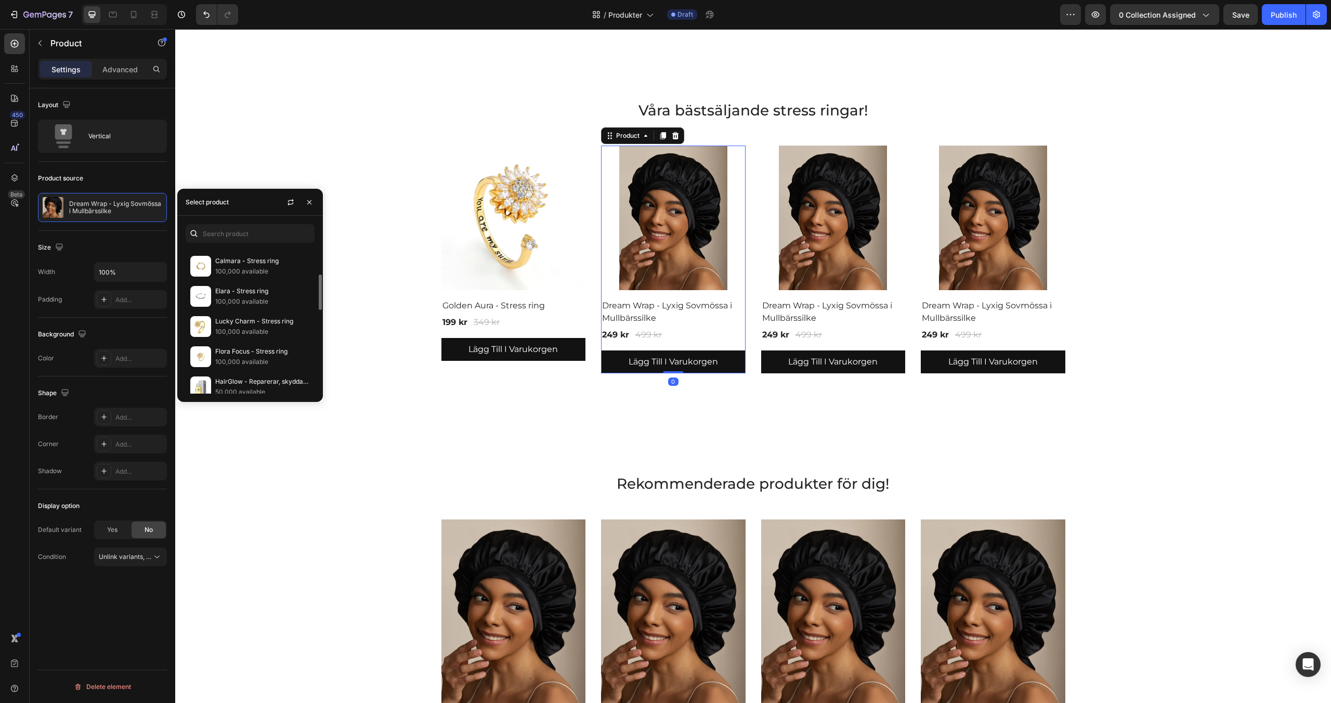
scroll to position [180, 0]
click at [255, 317] on p "Lucky Charm - Stress ring" at bounding box center [262, 317] width 95 height 10
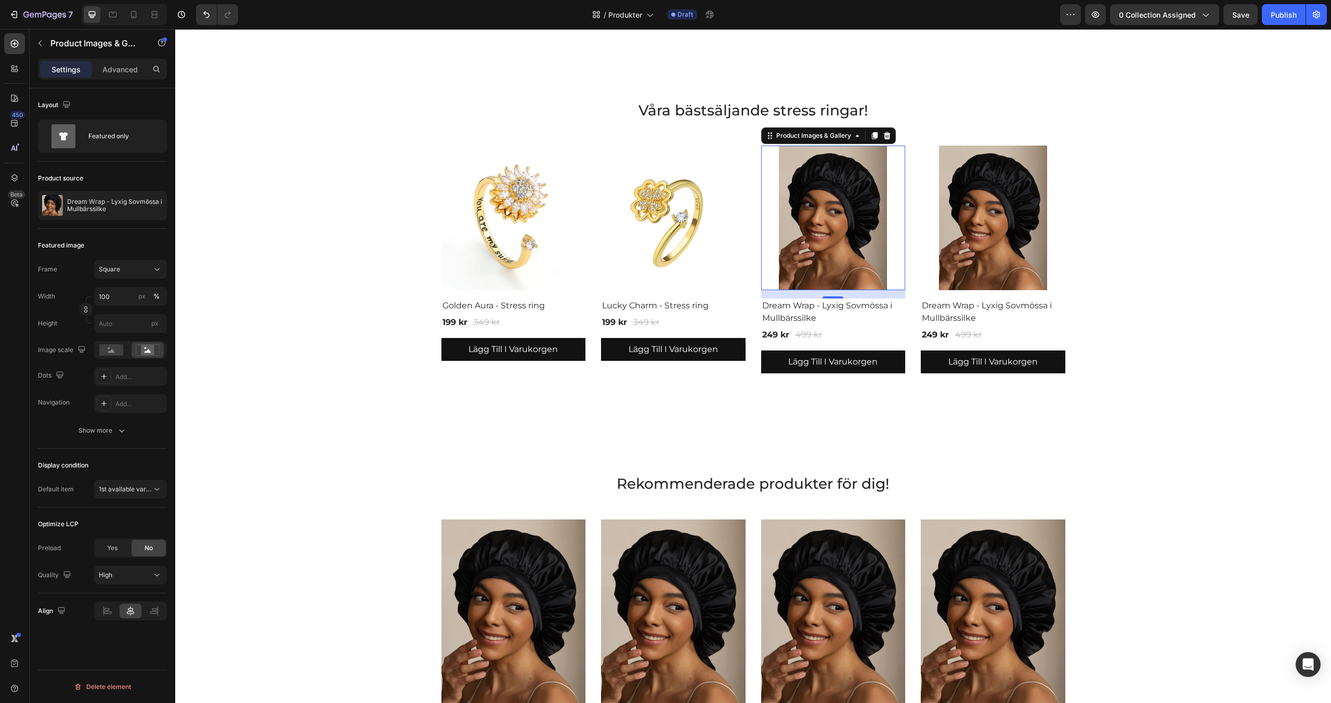
click at [808, 222] on img at bounding box center [833, 218] width 144 height 144
click at [78, 201] on p "Dream Wrap - Lyxig Sovmössa i Mullbärssilke" at bounding box center [115, 205] width 96 height 15
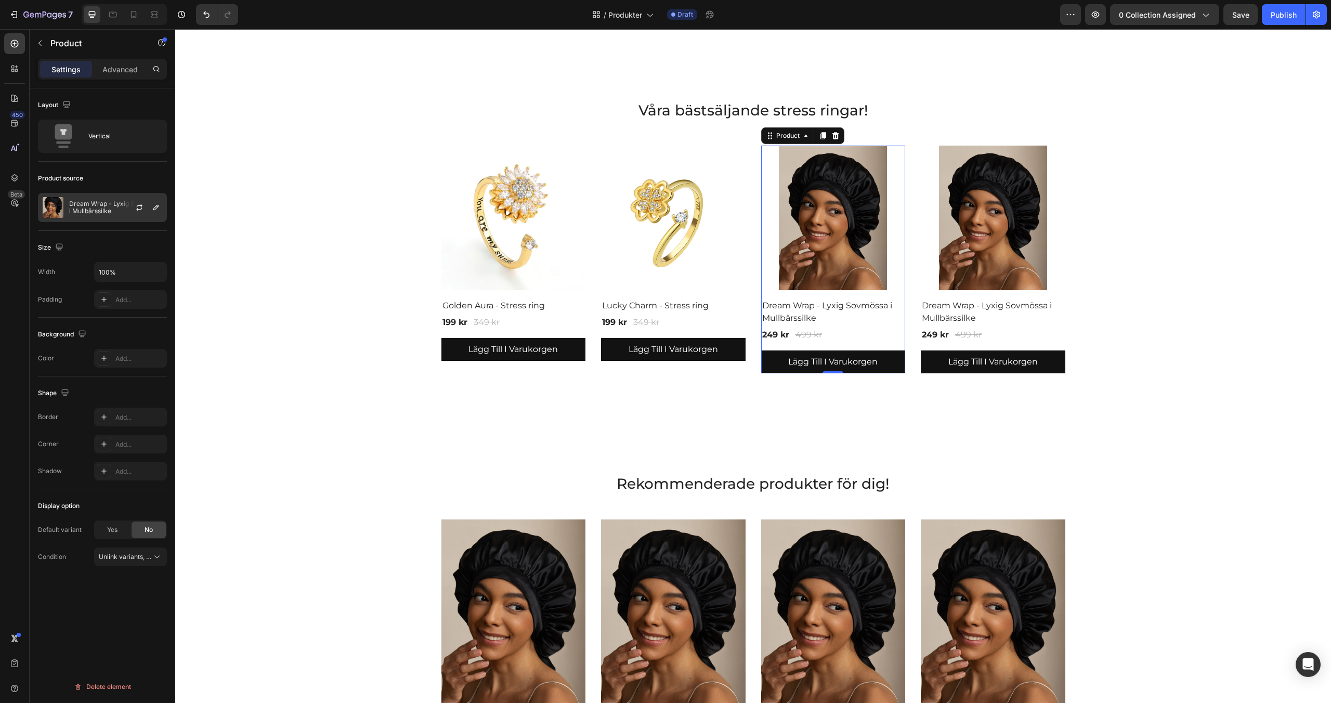
click at [95, 209] on p "Dream Wrap - Lyxig Sovmössa i Mullbärssilke" at bounding box center [115, 207] width 93 height 15
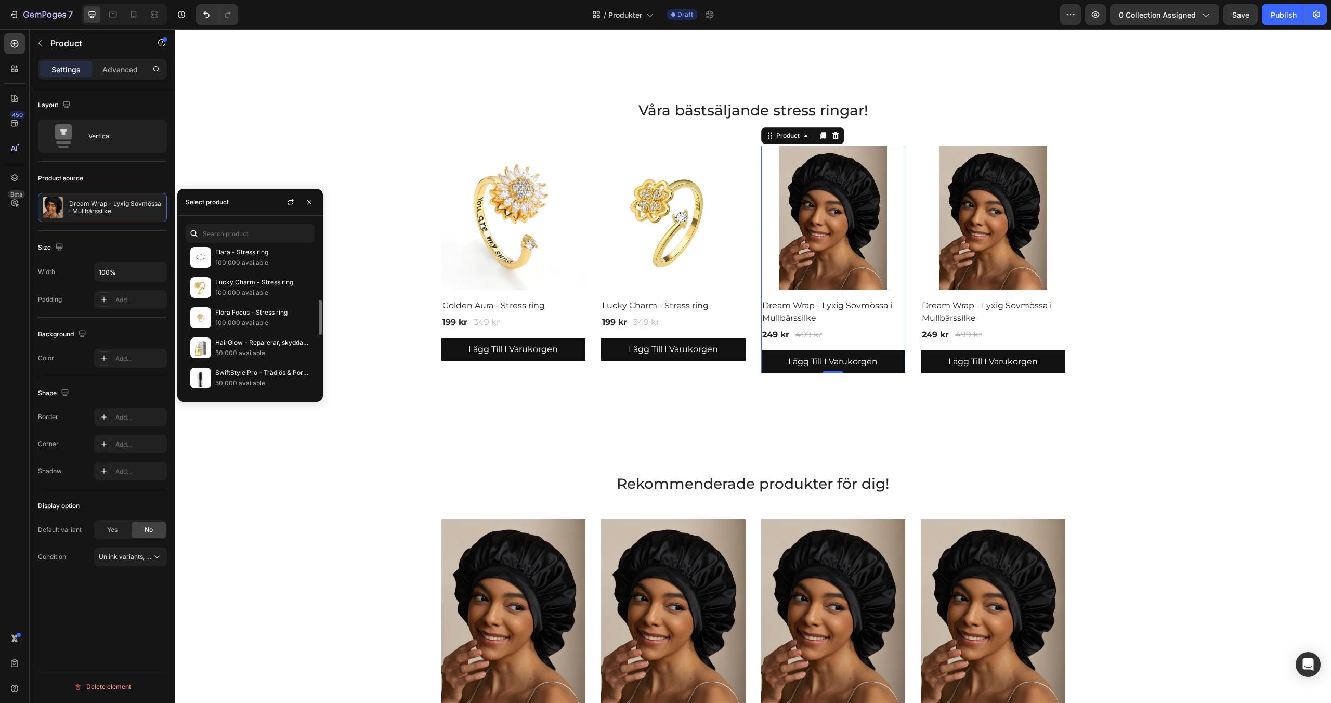
scroll to position [224, 0]
click at [242, 311] on p "100,000 available" at bounding box center [262, 315] width 95 height 10
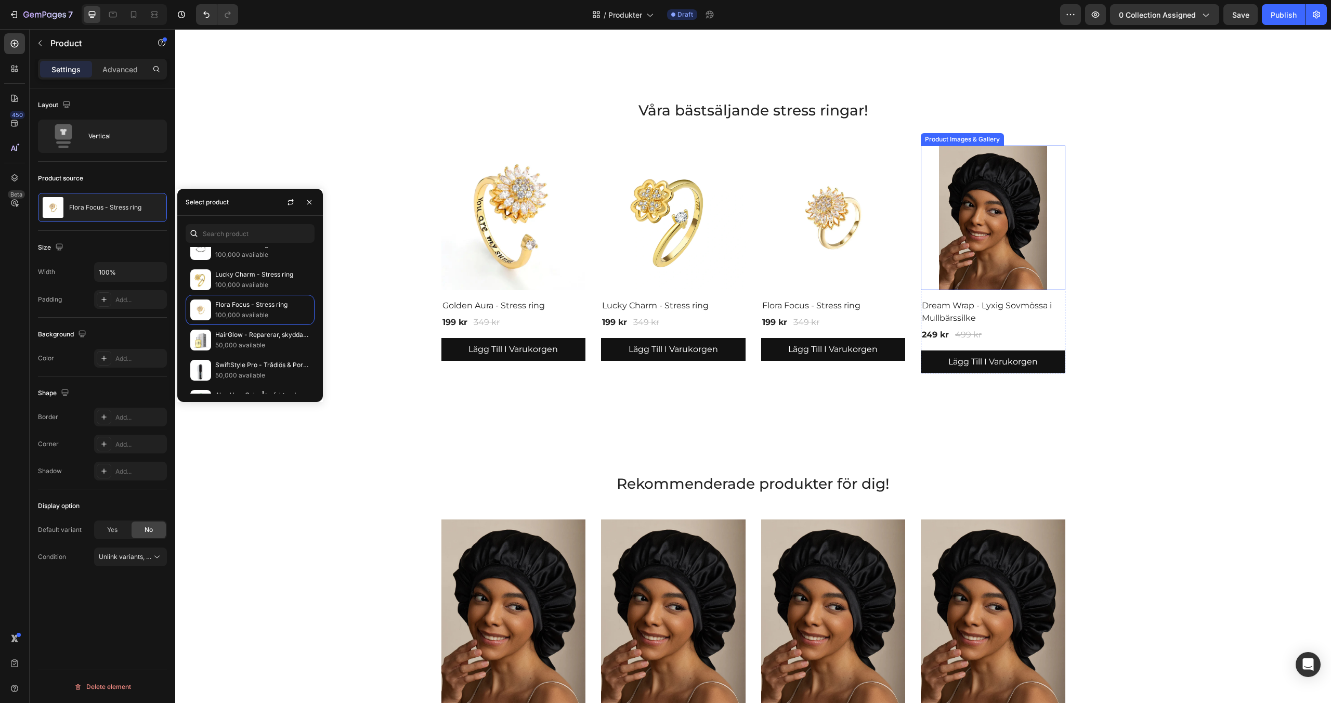
click at [979, 220] on img at bounding box center [993, 218] width 144 height 144
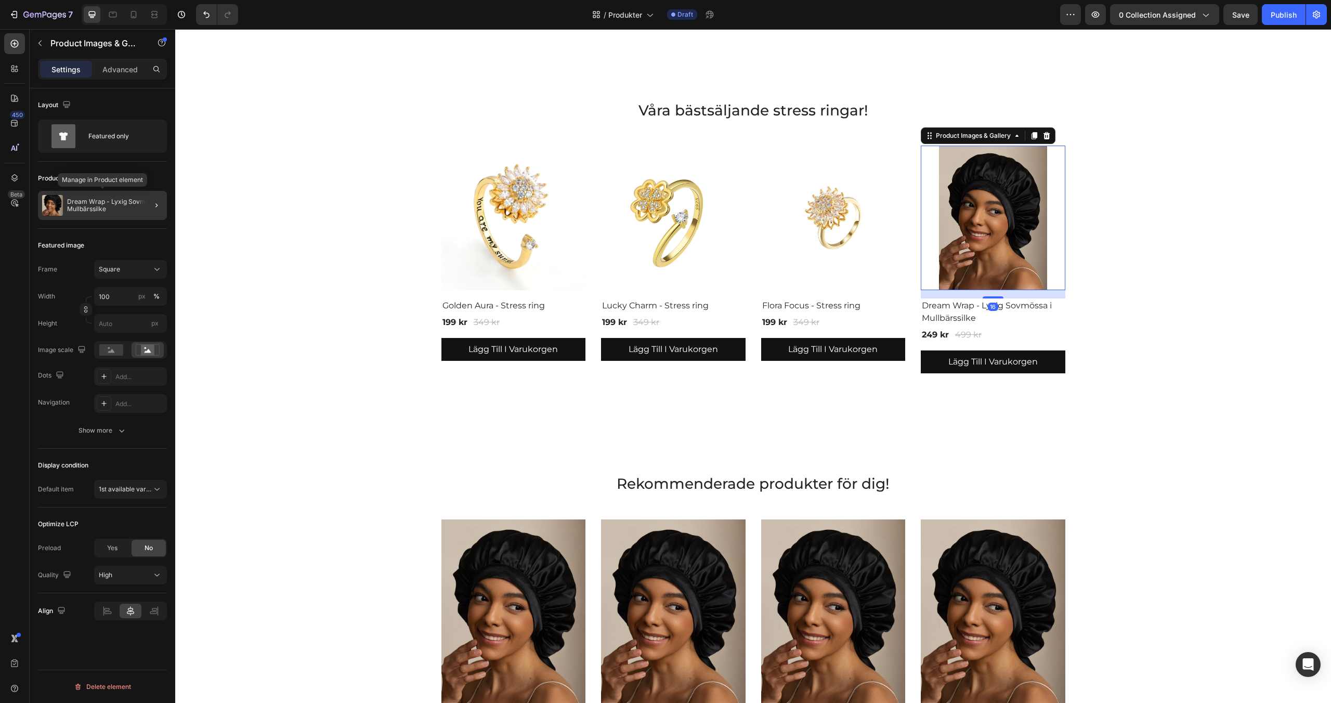
click at [91, 203] on p "Dream Wrap - Lyxig Sovmössa i Mullbärssilke" at bounding box center [115, 205] width 96 height 15
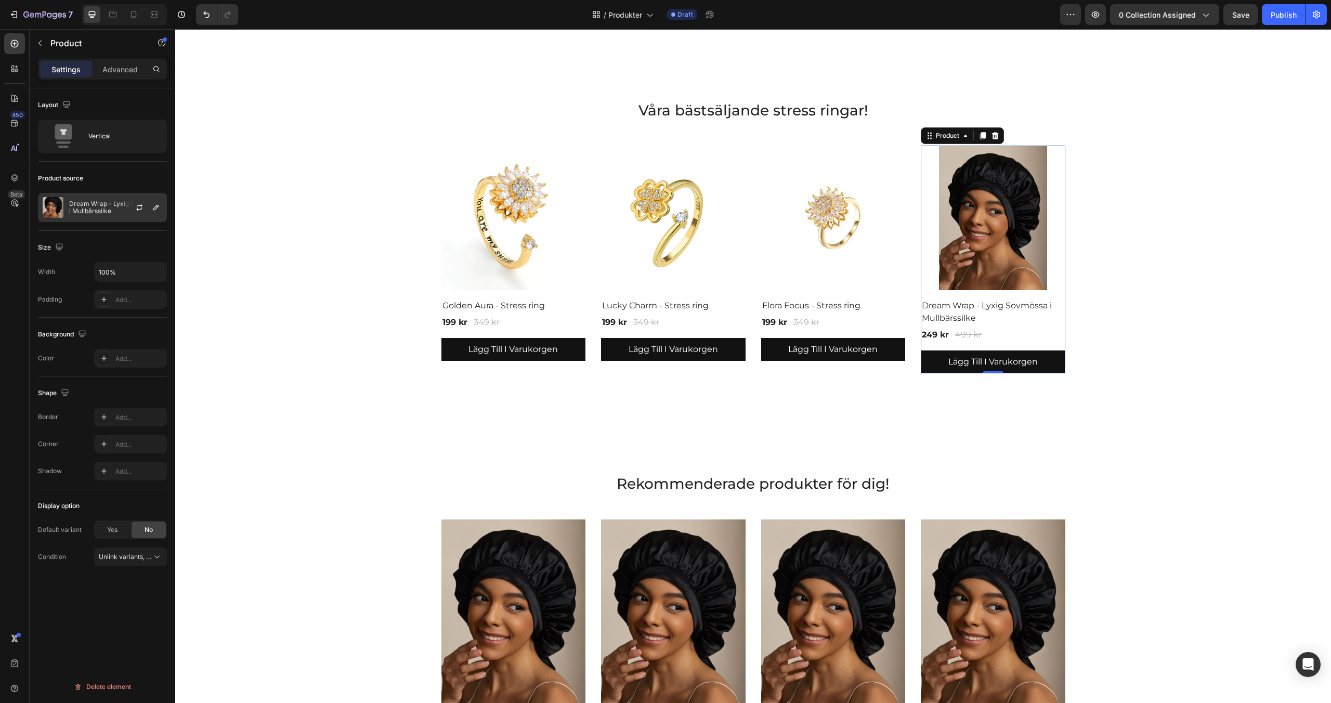
click at [95, 205] on p "Dream Wrap - Lyxig Sovmössa i Mullbärssilke" at bounding box center [115, 207] width 93 height 15
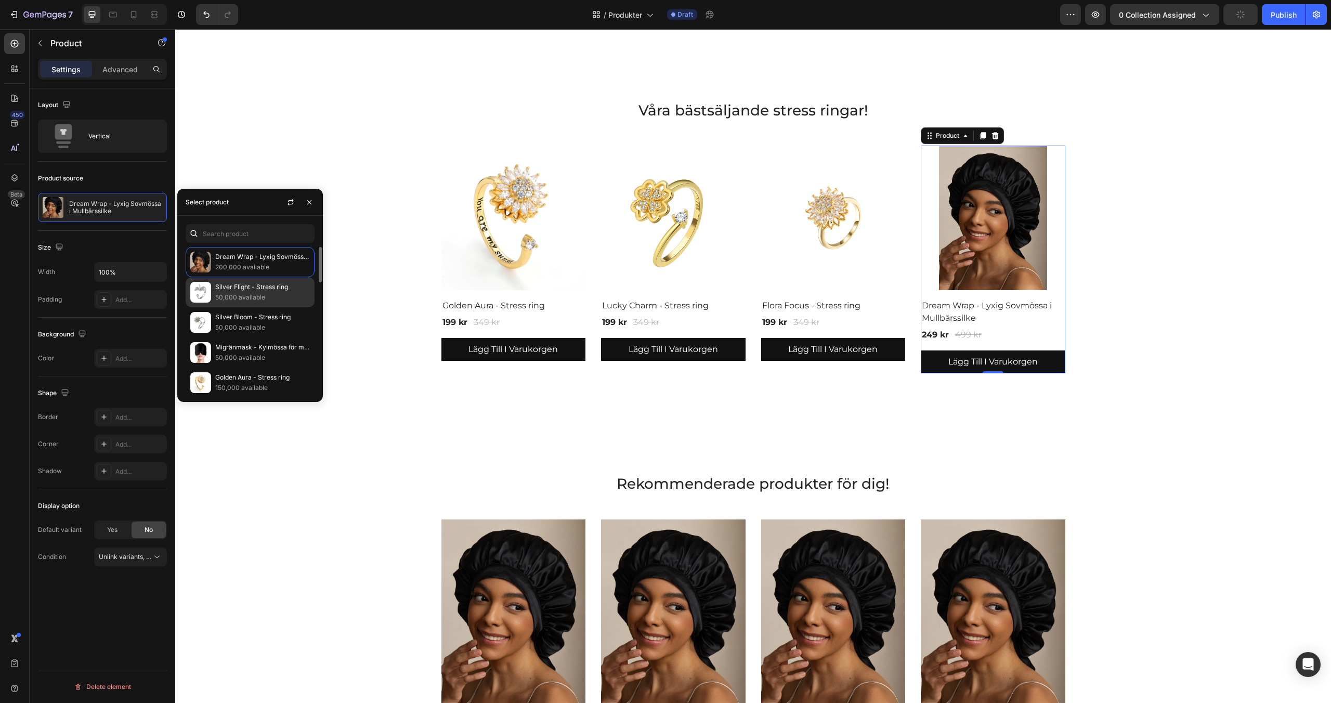
click at [245, 290] on p "Silver Flight - Stress ring" at bounding box center [262, 287] width 95 height 10
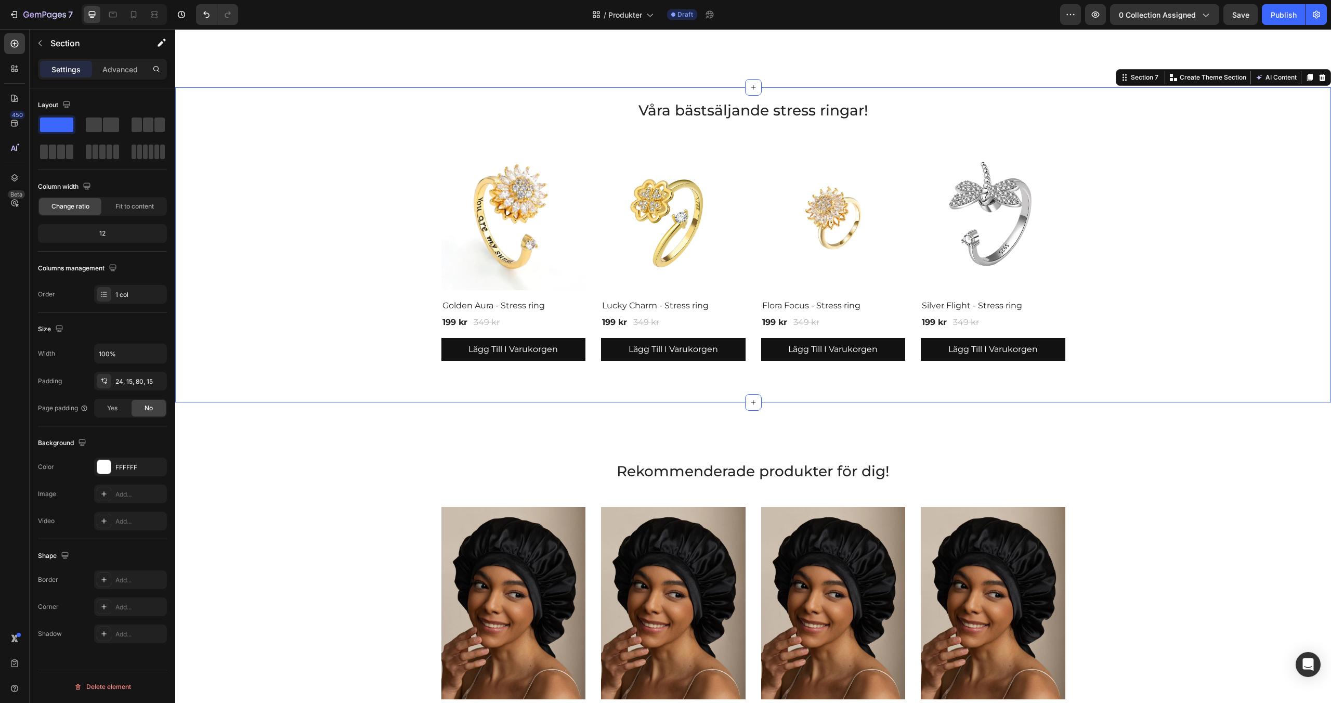
click at [395, 131] on div "Våra bästsäljande stress ringar! Heading Product Images & Gallery Golden Aura -…" at bounding box center [753, 230] width 1140 height 261
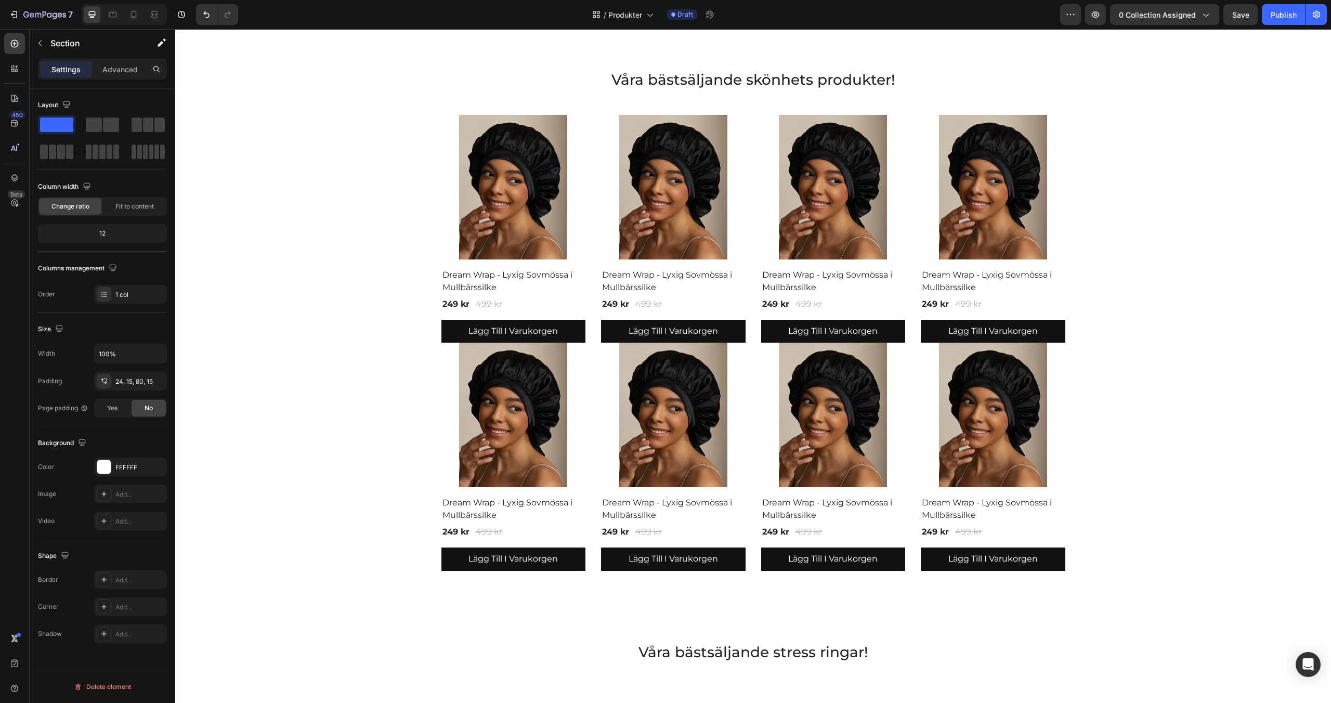
scroll to position [1625, 0]
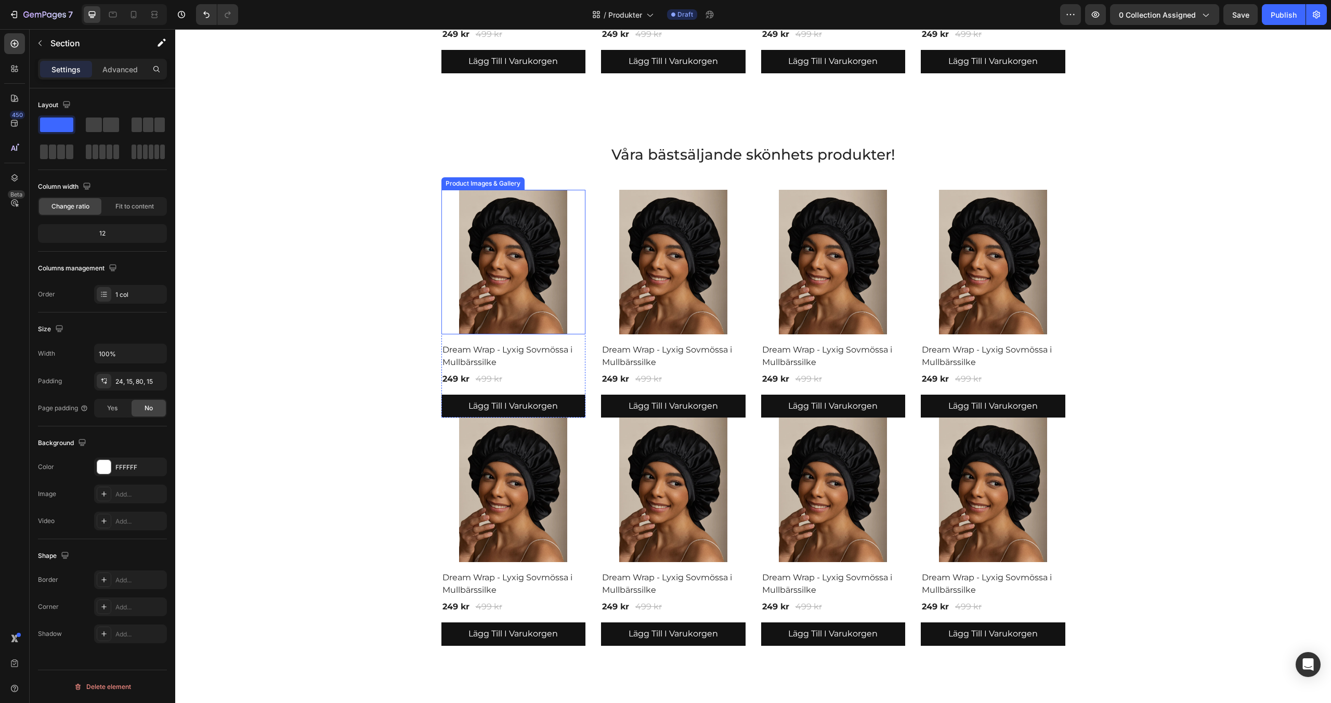
click at [491, 226] on img at bounding box center [513, 262] width 144 height 144
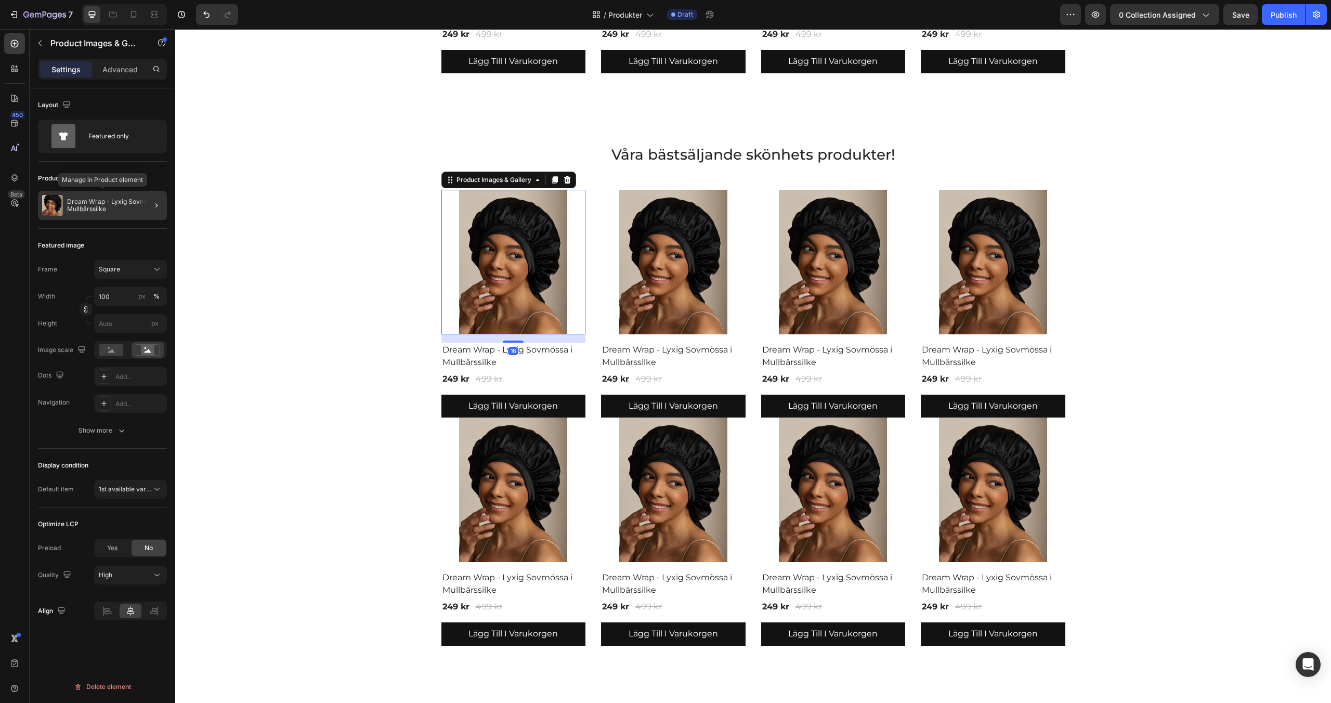
click at [105, 200] on p "Dream Wrap - Lyxig Sovmössa i Mullbärssilke" at bounding box center [115, 205] width 96 height 15
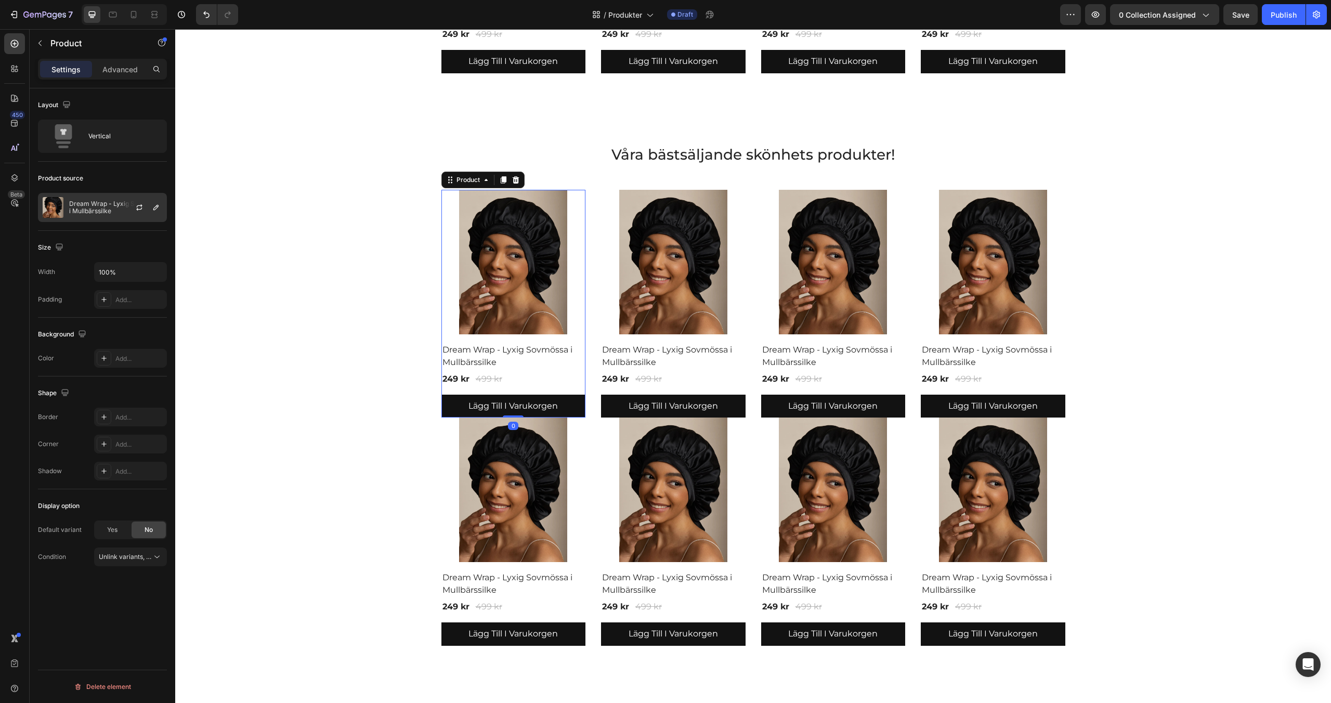
click at [104, 201] on p "Dream Wrap - Lyxig Sovmössa i Mullbärssilke" at bounding box center [115, 207] width 93 height 15
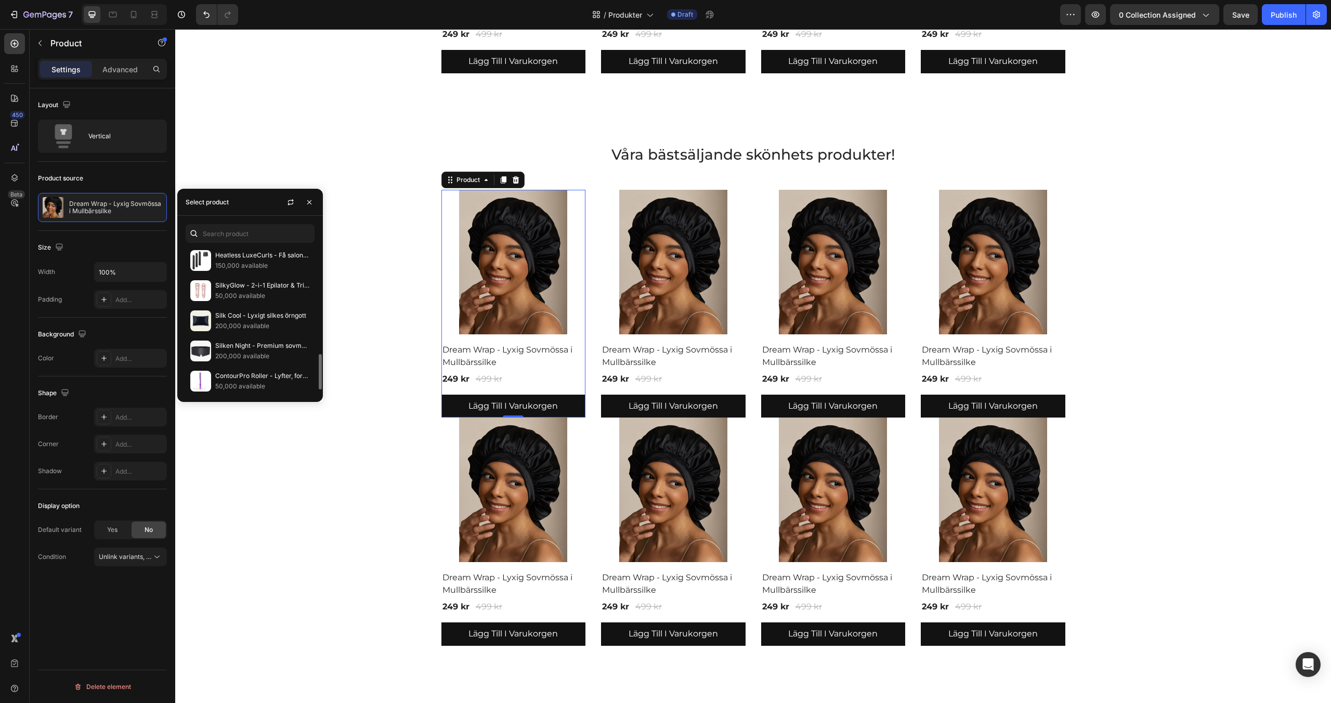
scroll to position [456, 0]
click at [232, 347] on p "ContourPro Roller - Lyfter, formar & återupplivar din hud" at bounding box center [262, 343] width 95 height 10
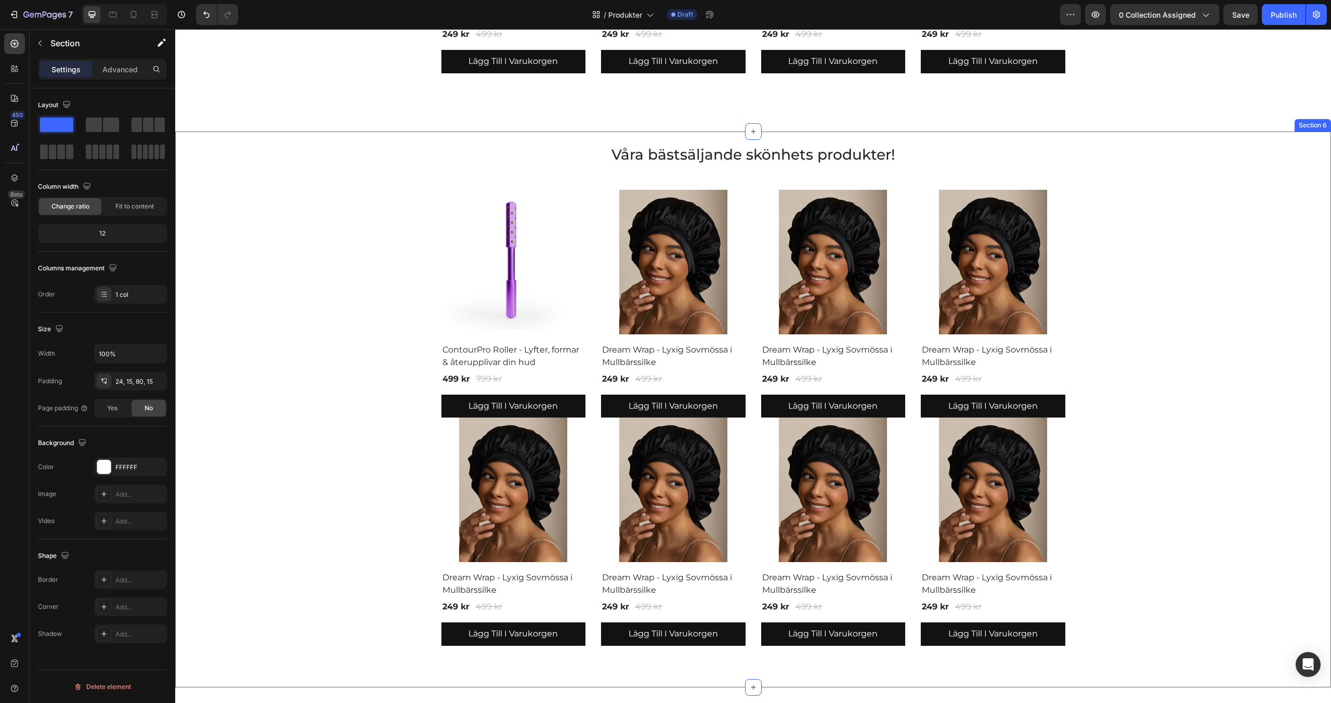
click at [404, 266] on div "Våra bästsäljande skönhets produkter! Heading Product Images & Gallery ContourP…" at bounding box center [753, 395] width 1140 height 502
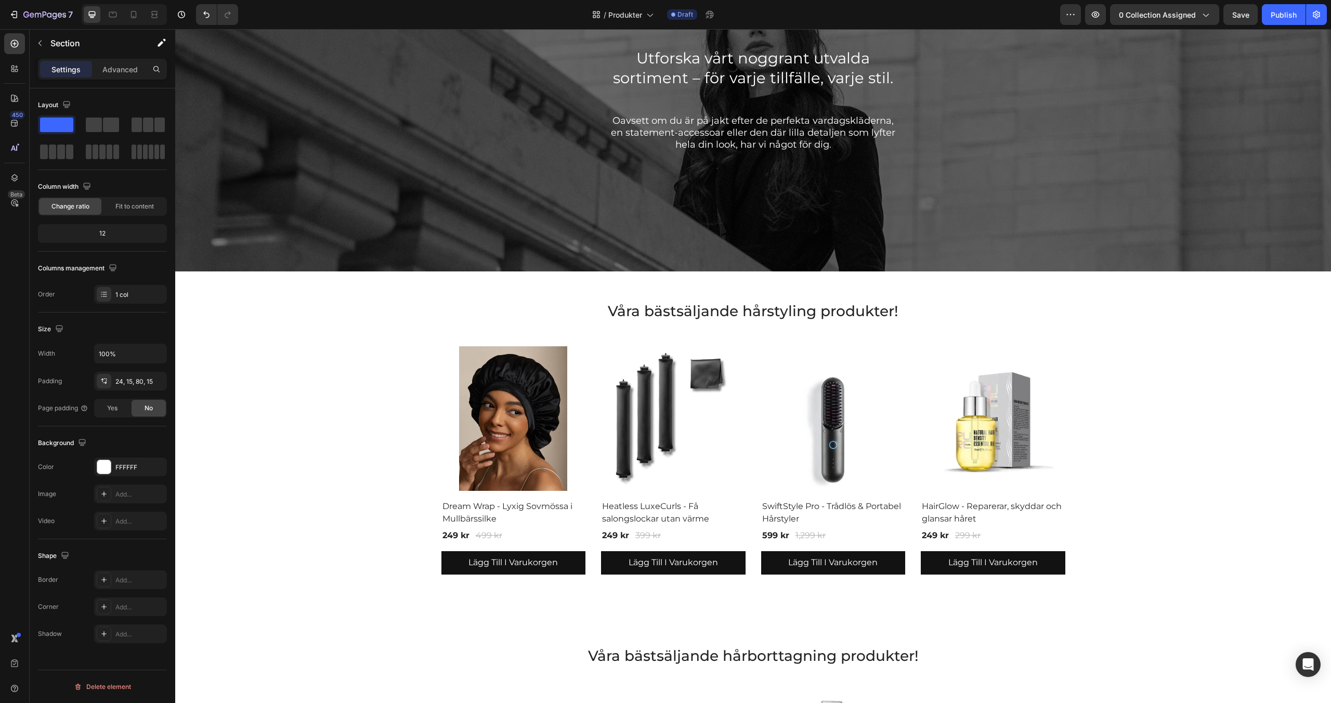
scroll to position [0, 0]
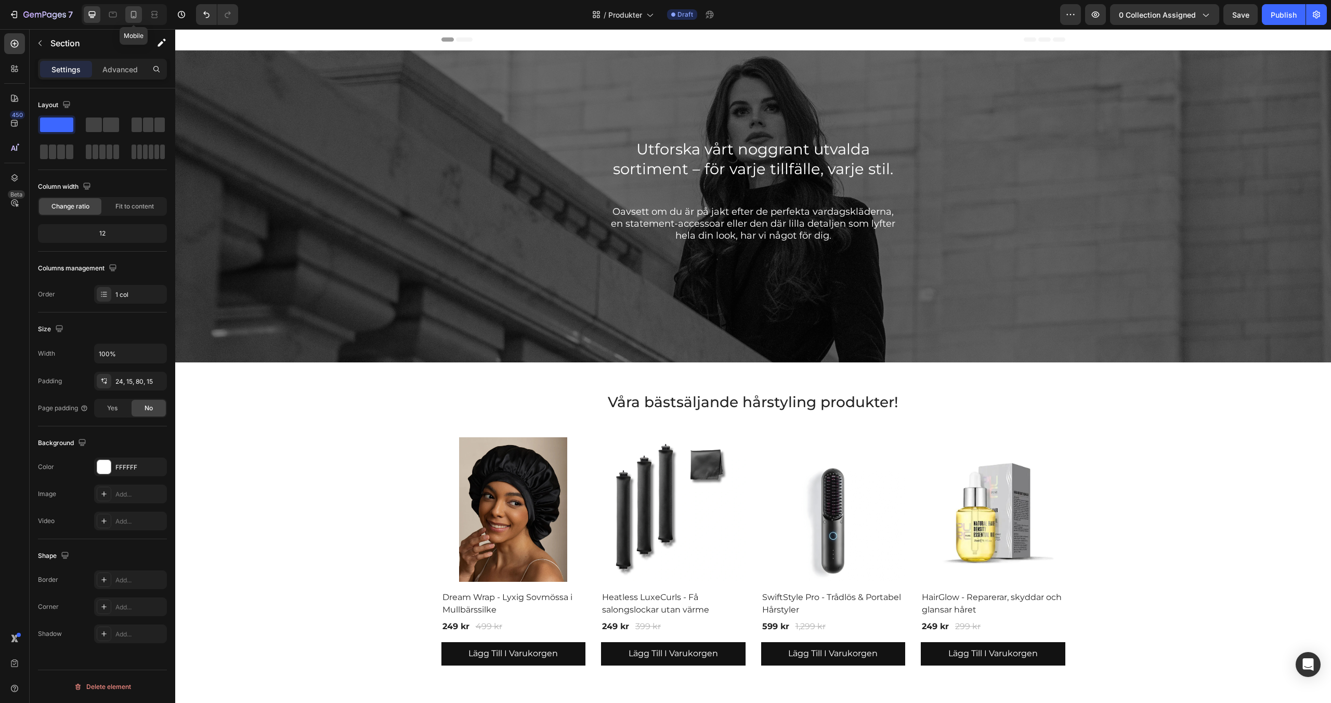
click at [132, 16] on icon at bounding box center [133, 14] width 10 height 10
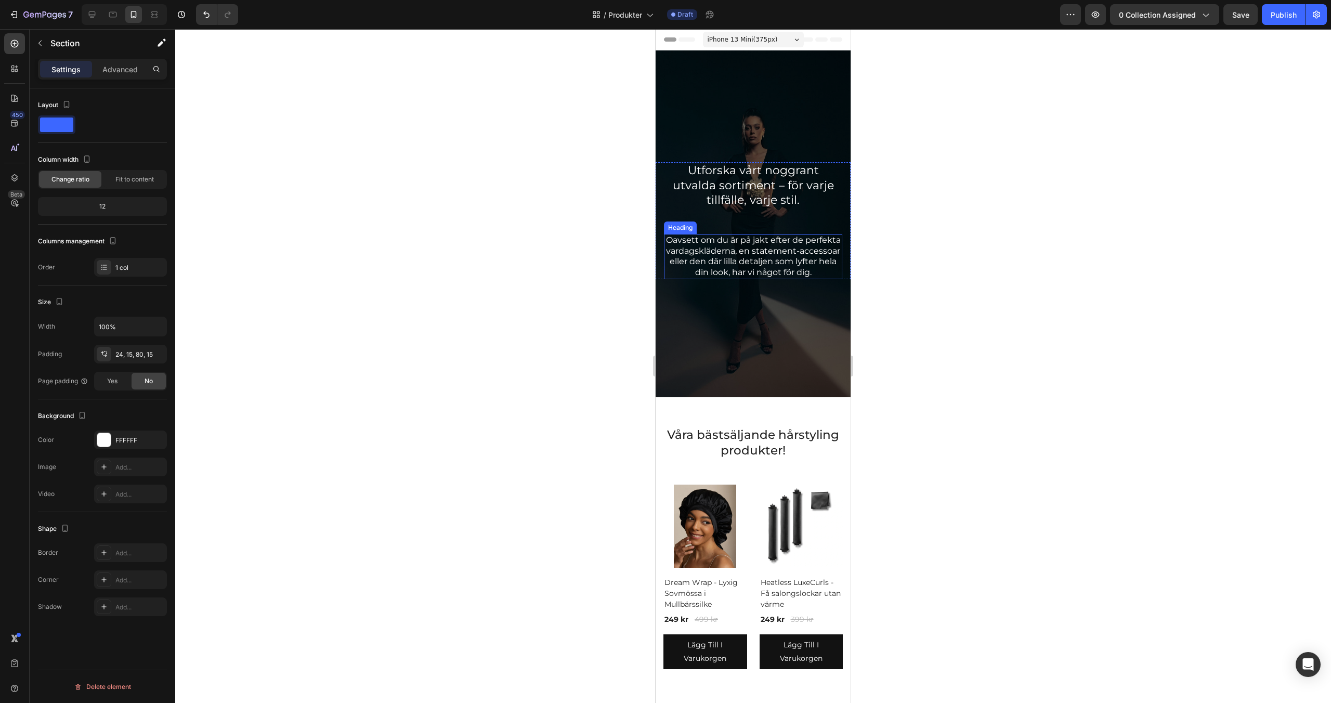
click at [724, 256] on h2 "Oavsett om du är på jakt efter de perfekta vardagskläderna, en statement-access…" at bounding box center [753, 256] width 178 height 45
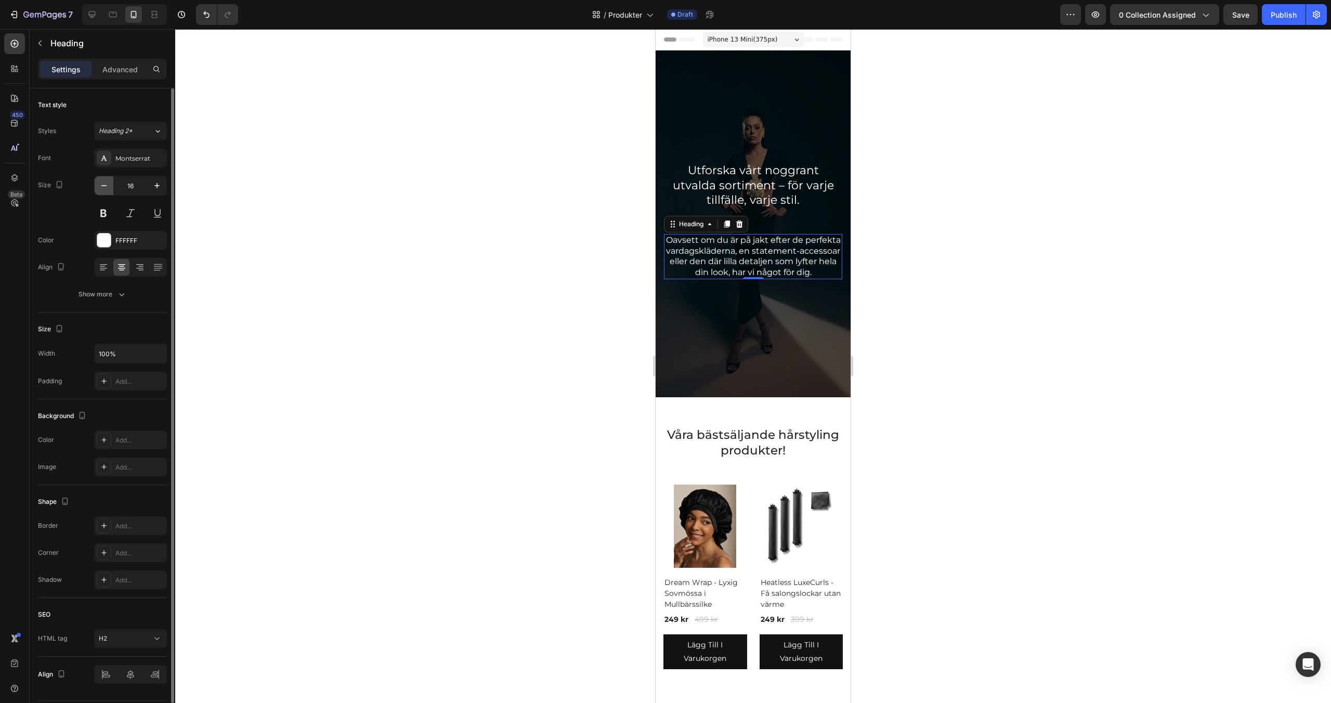
click at [106, 188] on icon "button" at bounding box center [104, 185] width 10 height 10
type input "14"
click at [765, 175] on h2 "Utforska vårt noggrant utvalda sortiment – för varje tillfälle, varje stil." at bounding box center [753, 188] width 178 height 47
click at [99, 187] on icon "button" at bounding box center [104, 185] width 10 height 10
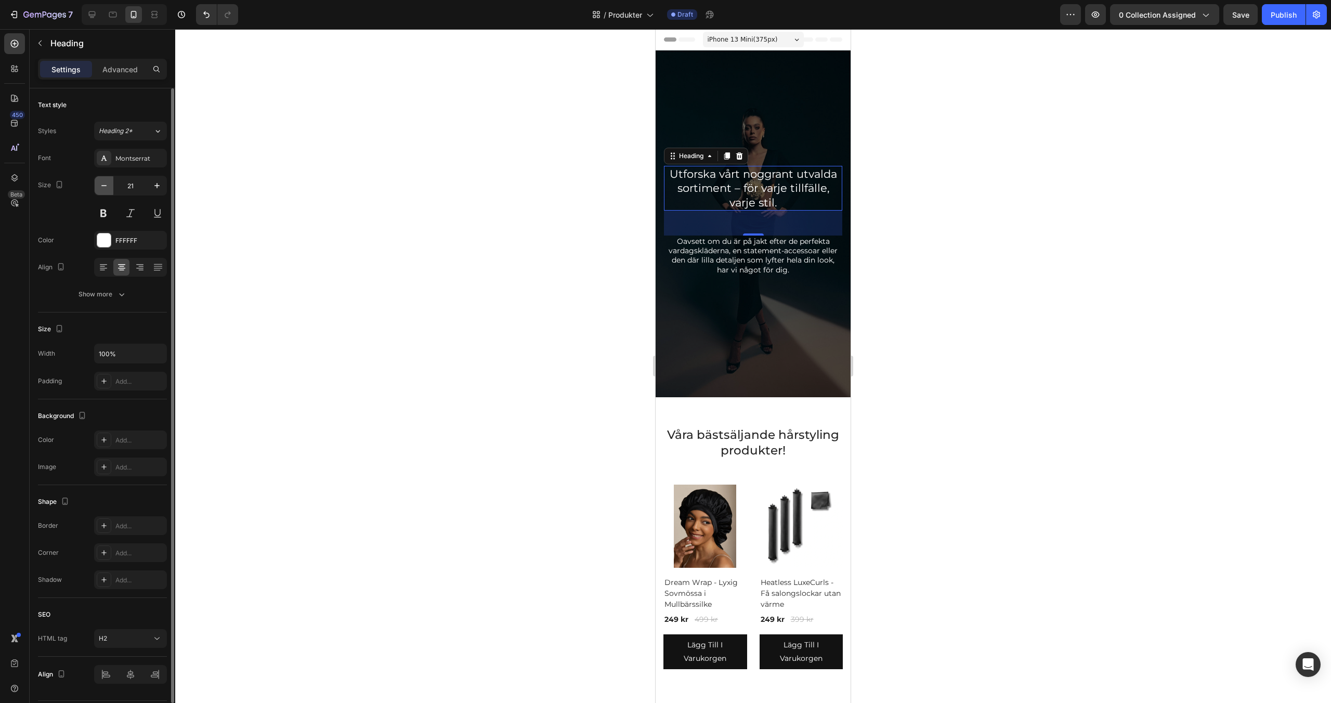
click at [99, 187] on icon "button" at bounding box center [104, 185] width 10 height 10
type input "20"
click at [714, 318] on div "Overlay" at bounding box center [752, 223] width 195 height 347
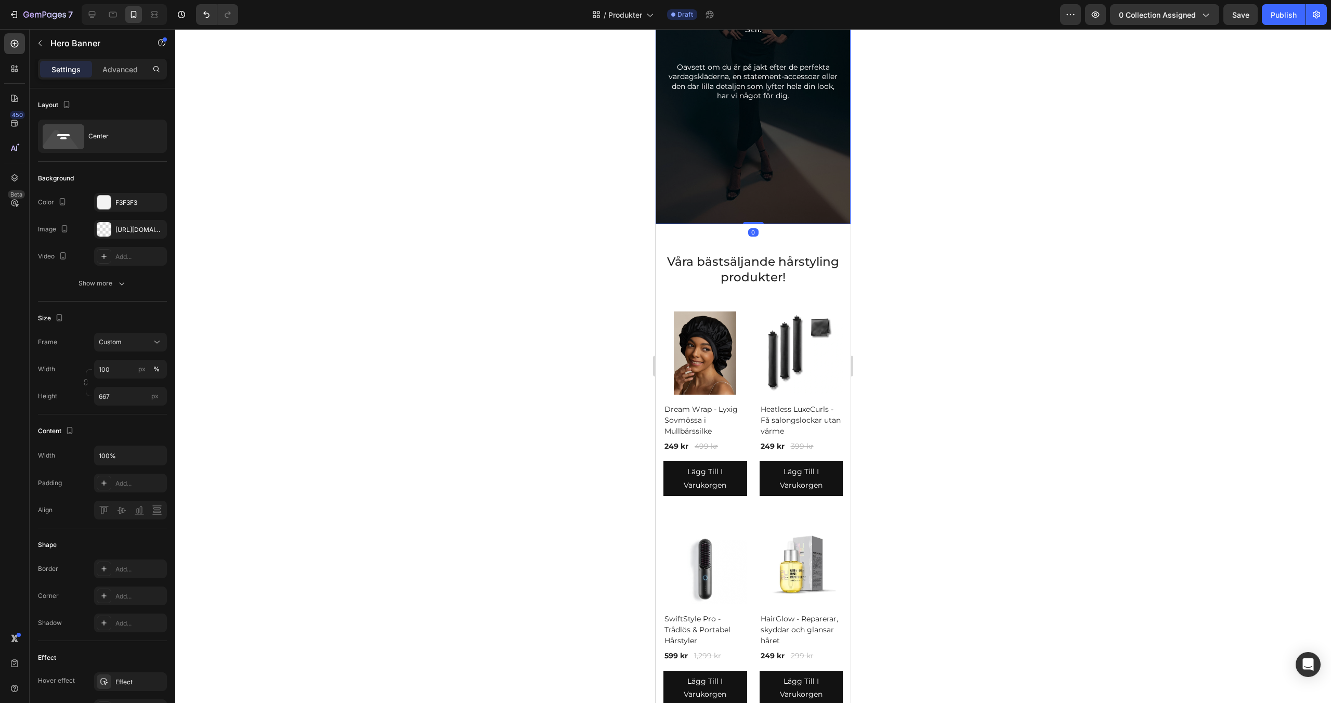
scroll to position [317, 0]
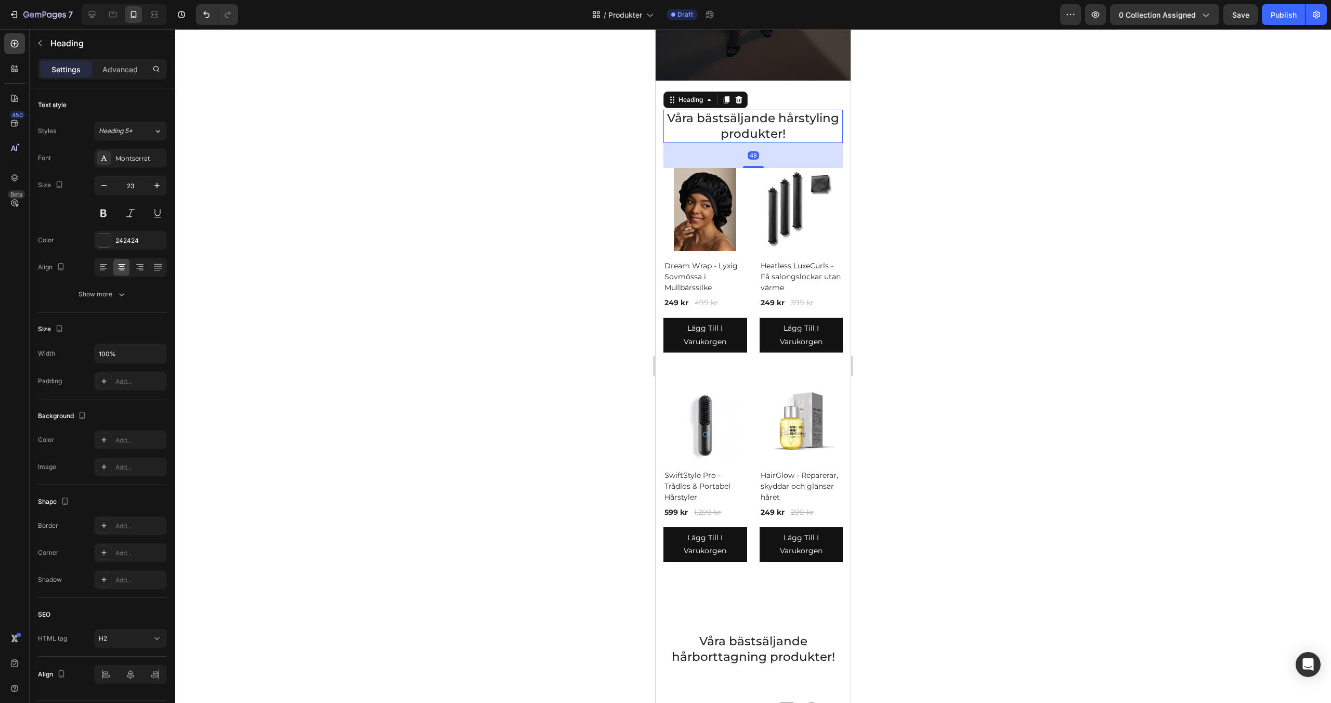
click at [752, 123] on h2 "Våra bästsäljande hårstyling produkter!" at bounding box center [752, 126] width 179 height 33
click at [104, 188] on icon "button" at bounding box center [104, 185] width 10 height 10
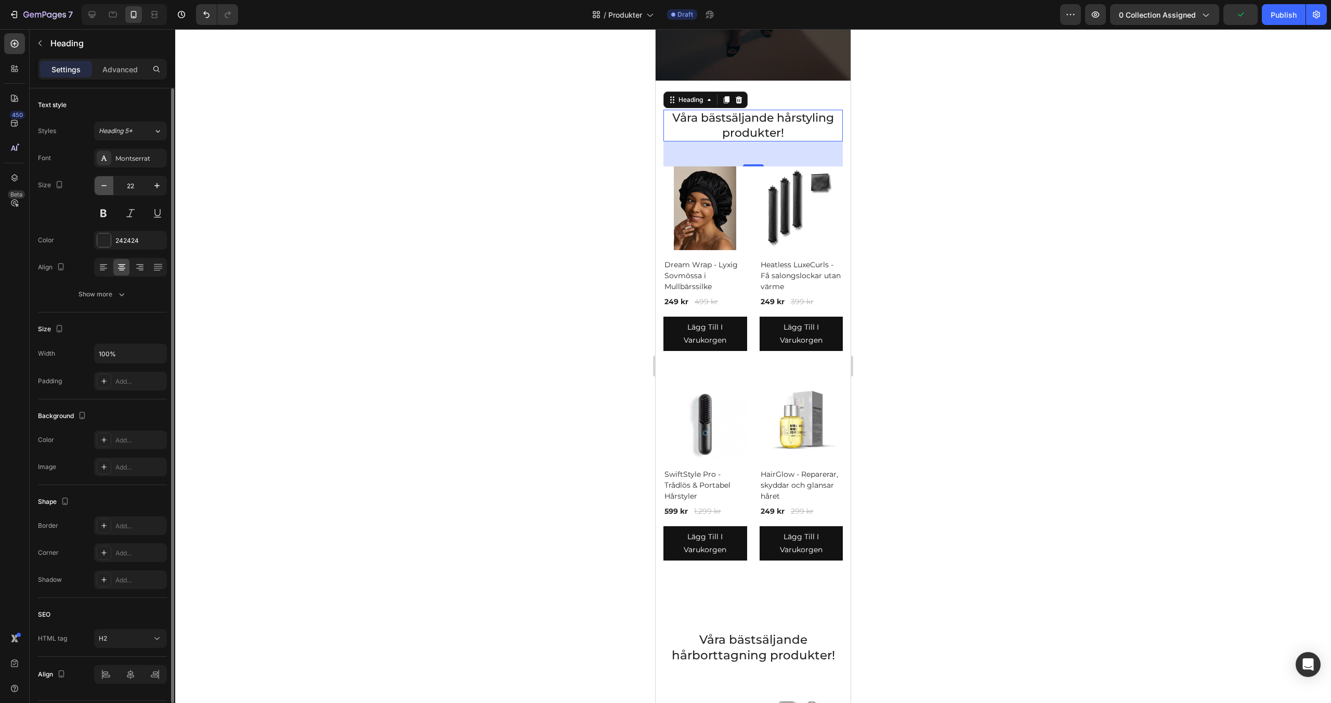
click at [104, 188] on icon "button" at bounding box center [104, 185] width 10 height 10
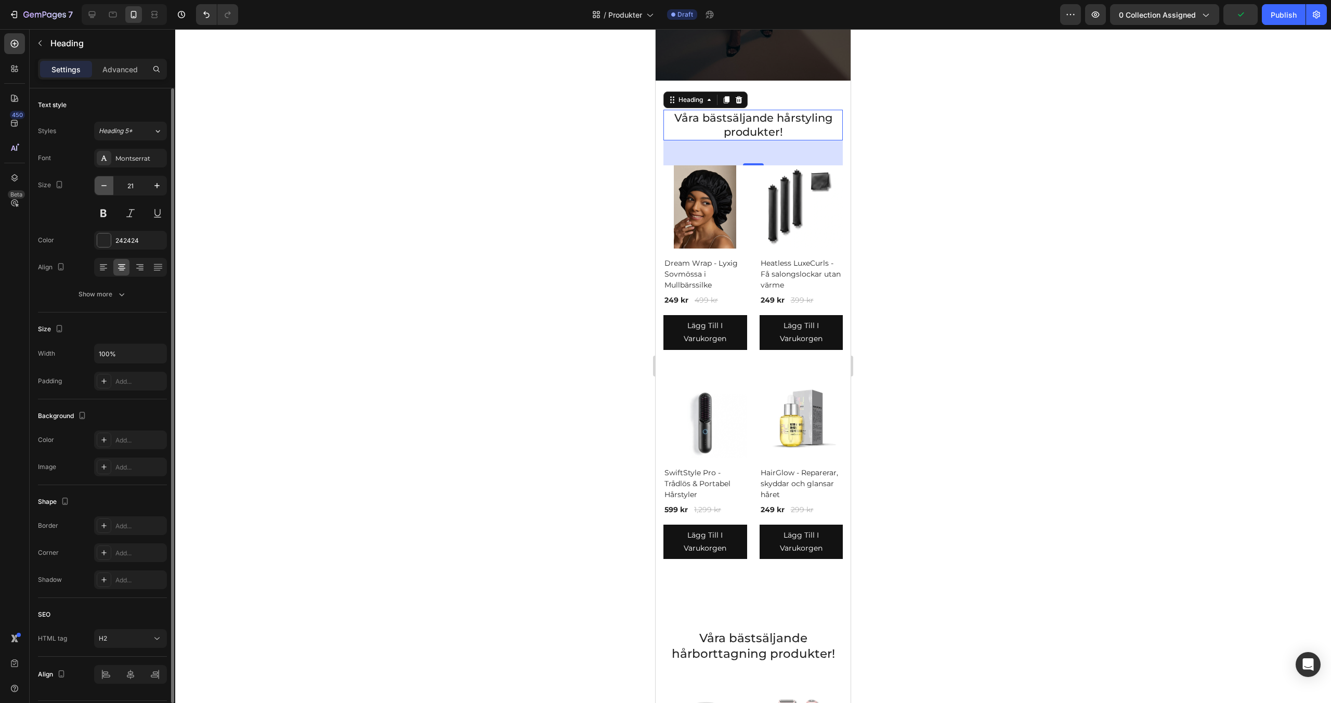
click at [104, 188] on icon "button" at bounding box center [104, 185] width 10 height 10
type input "20"
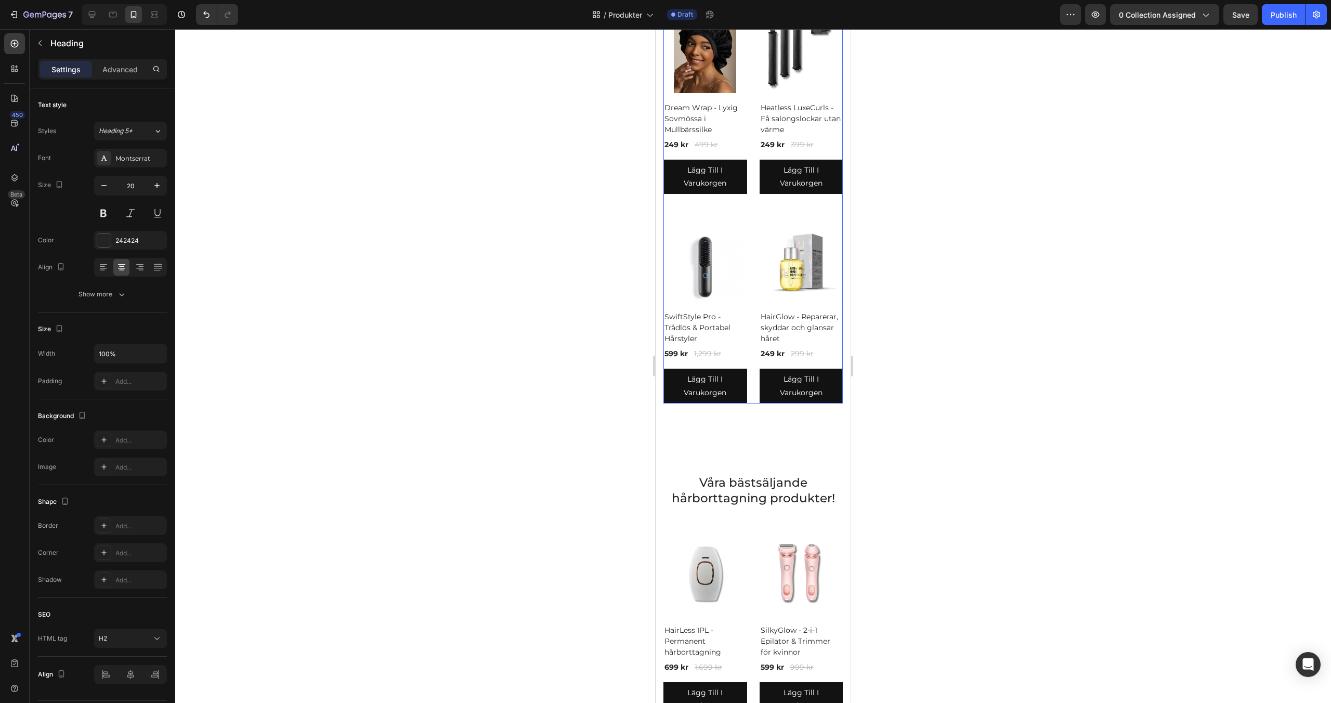
scroll to position [600, 0]
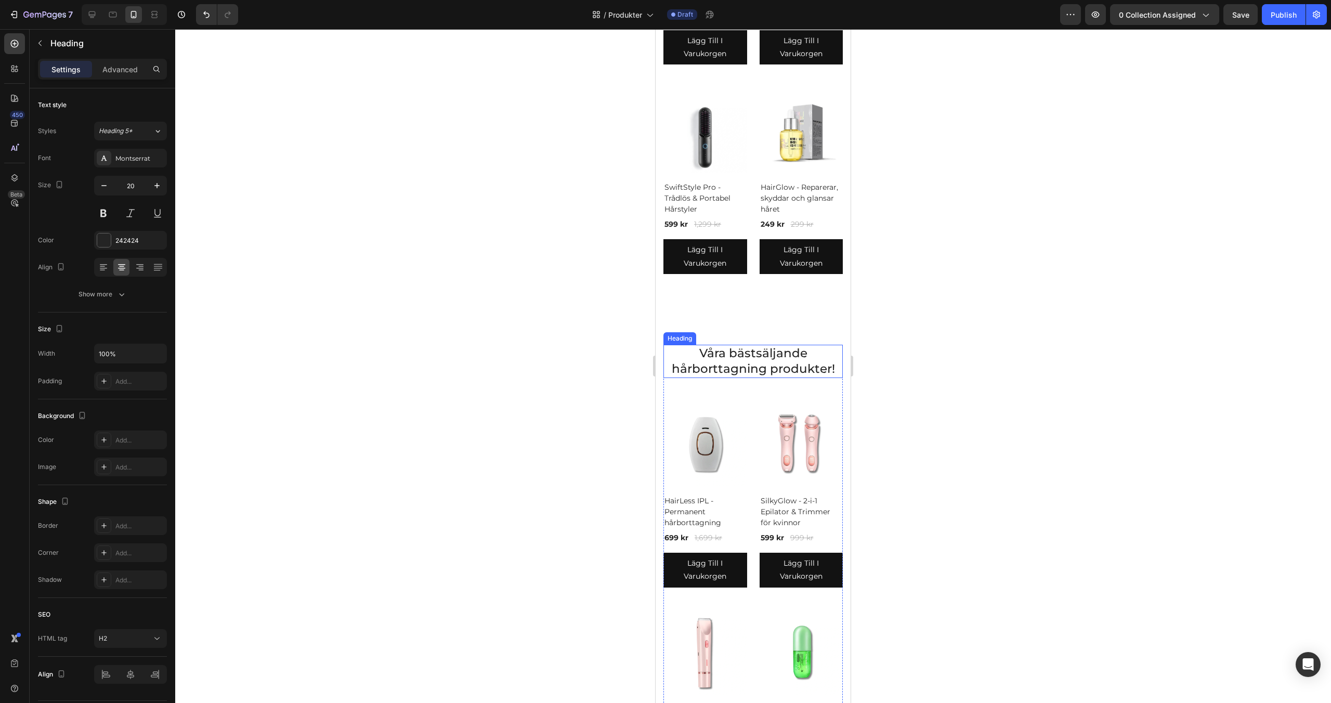
click at [744, 362] on h2 "Våra bästsäljande hårborttagning produkter!" at bounding box center [752, 361] width 179 height 33
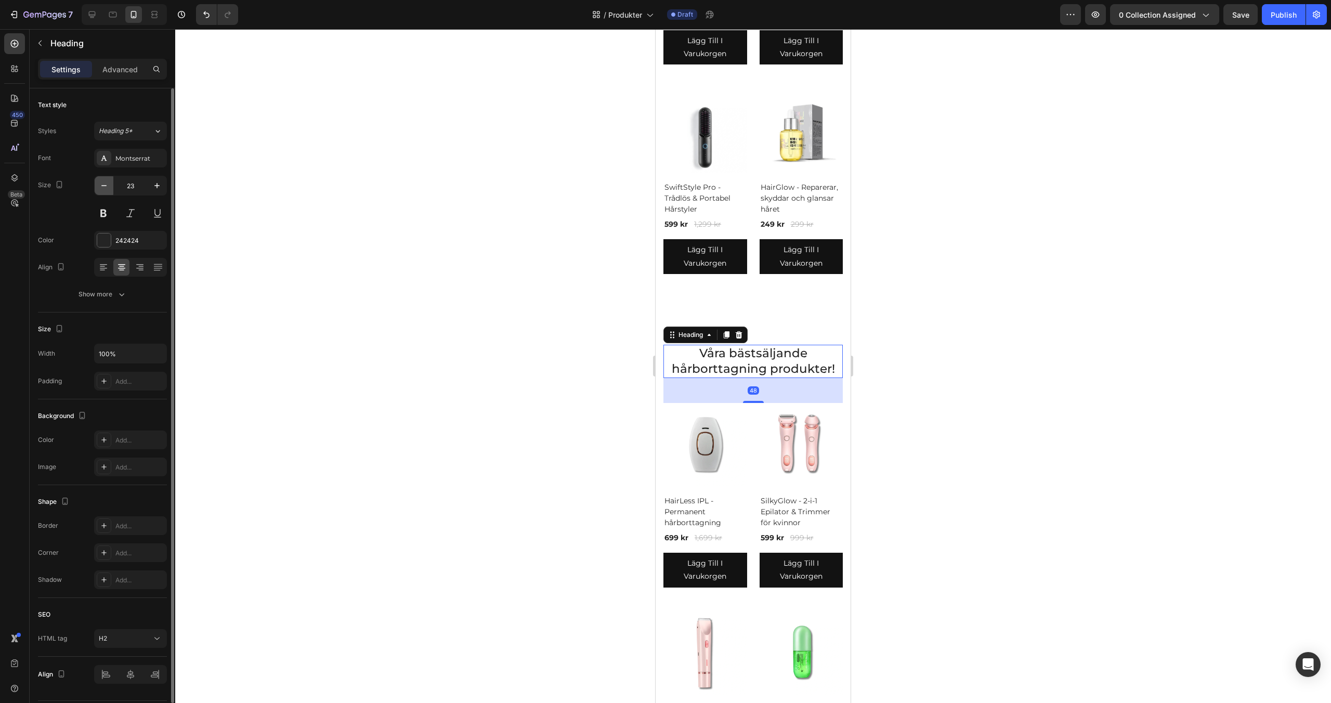
click at [103, 184] on icon "button" at bounding box center [104, 185] width 10 height 10
type input "20"
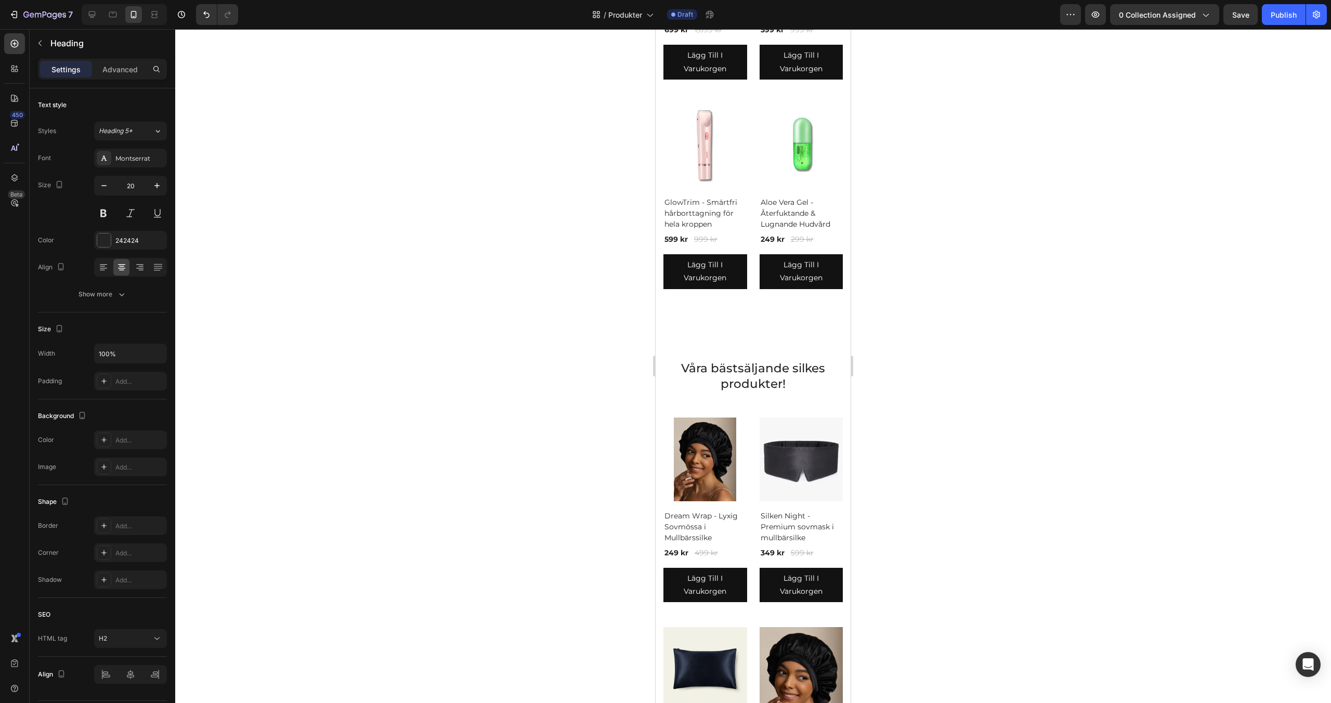
scroll to position [1133, 0]
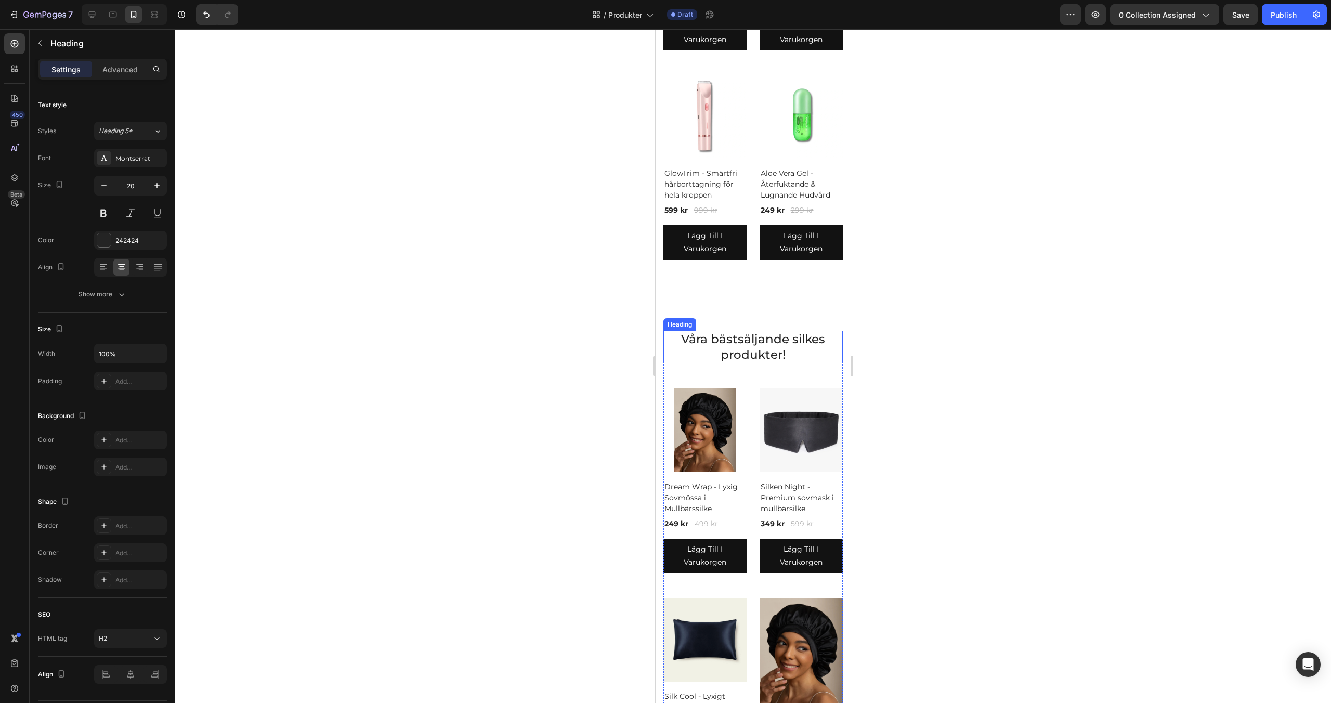
click at [735, 349] on h2 "Våra bästsäljande silkes produkter!" at bounding box center [752, 347] width 179 height 33
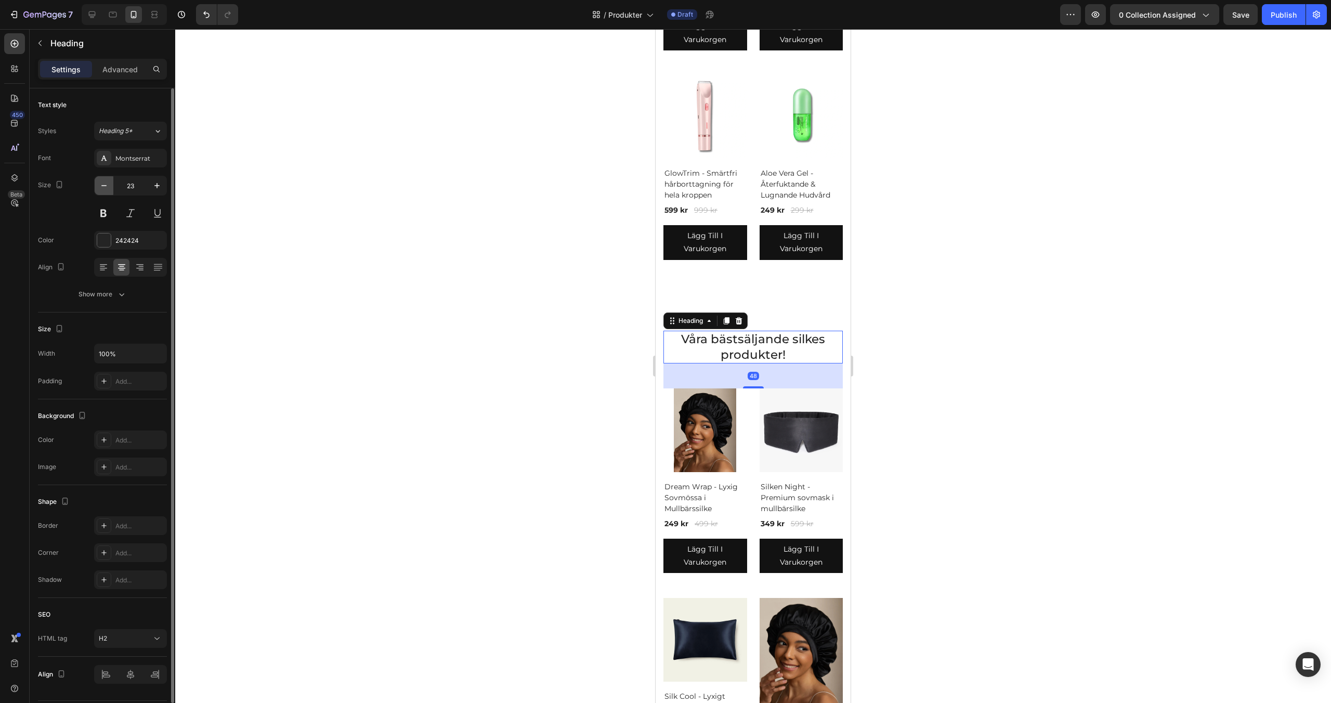
click at [104, 190] on icon "button" at bounding box center [104, 185] width 10 height 10
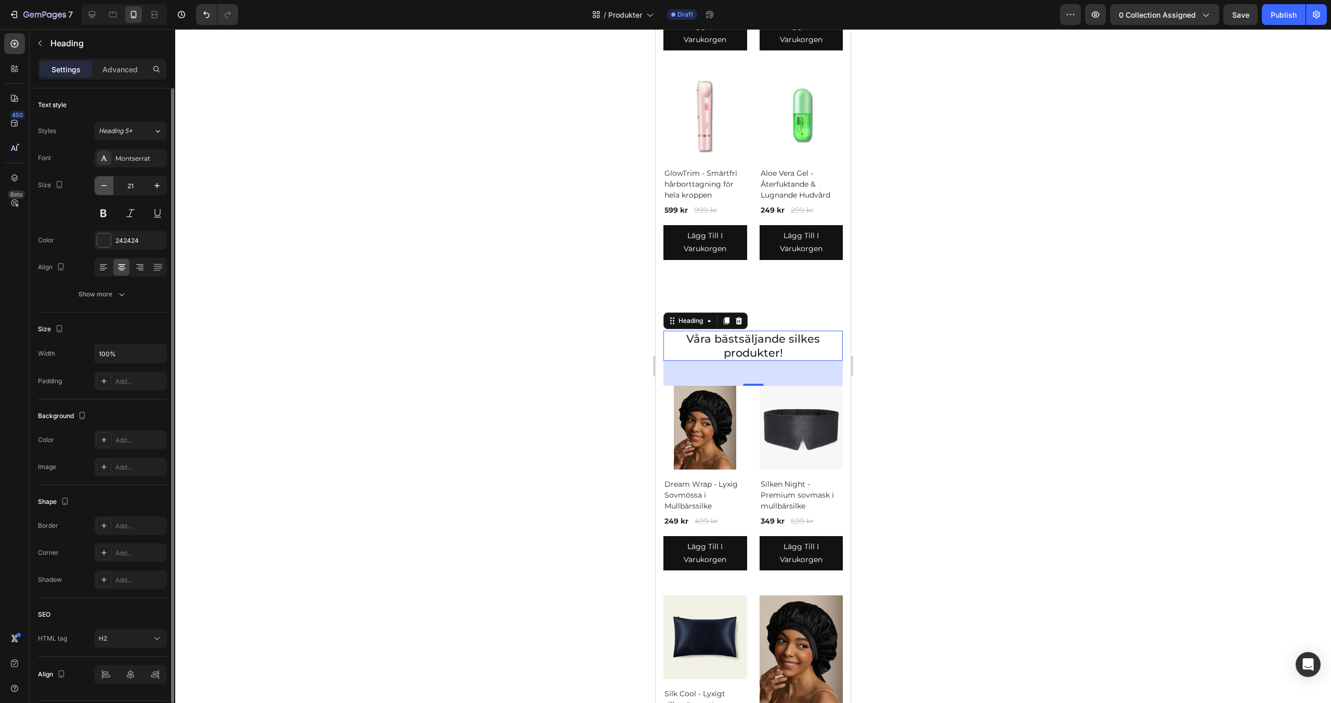
click at [104, 190] on icon "button" at bounding box center [104, 185] width 10 height 10
type input "20"
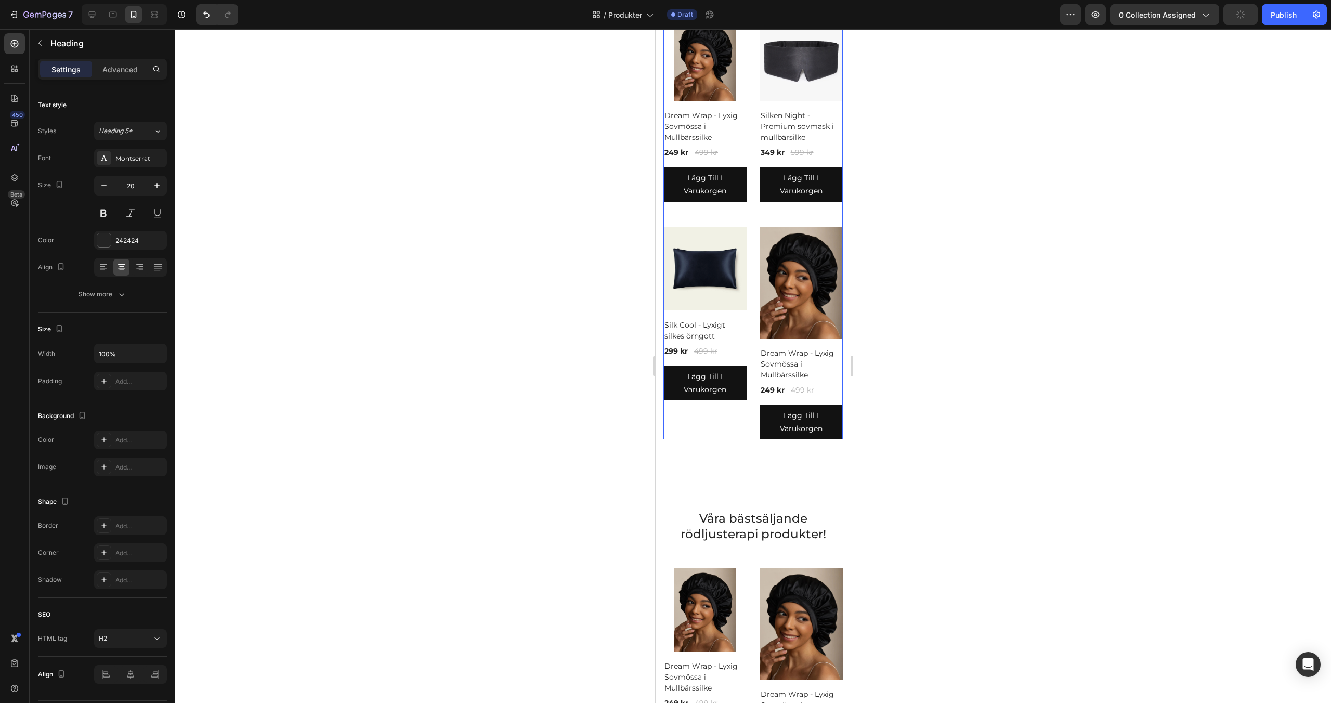
scroll to position [1684, 0]
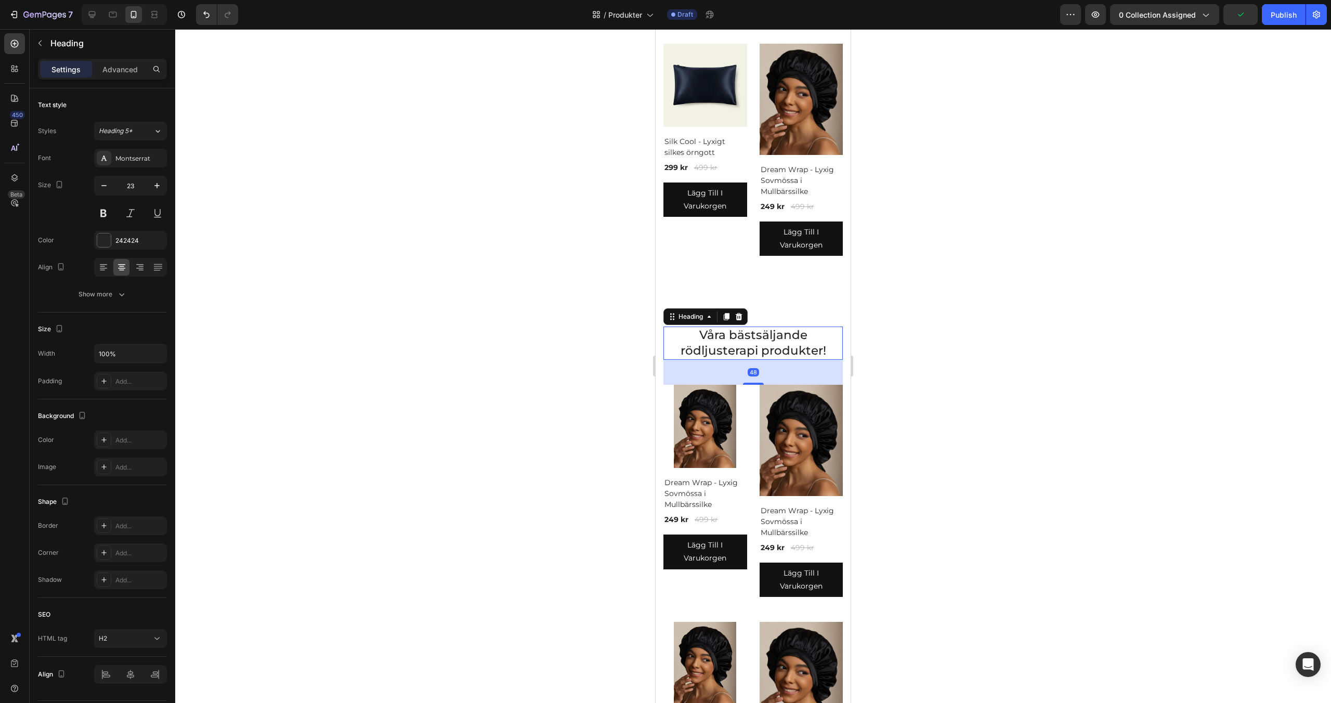
click at [755, 346] on h2 "Våra bästsäljande rödljusterapi produkter!" at bounding box center [752, 342] width 179 height 33
click at [108, 188] on icon "button" at bounding box center [104, 185] width 10 height 10
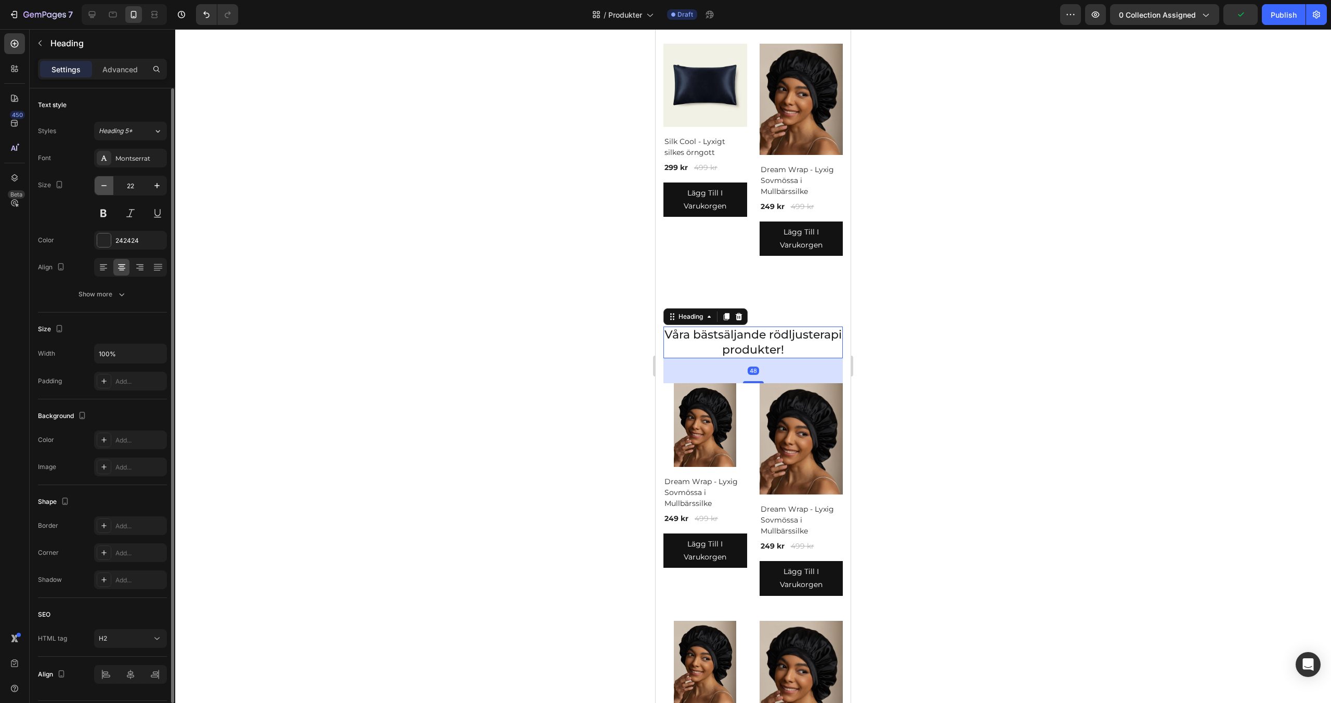
click at [108, 188] on icon "button" at bounding box center [104, 185] width 10 height 10
type input "20"
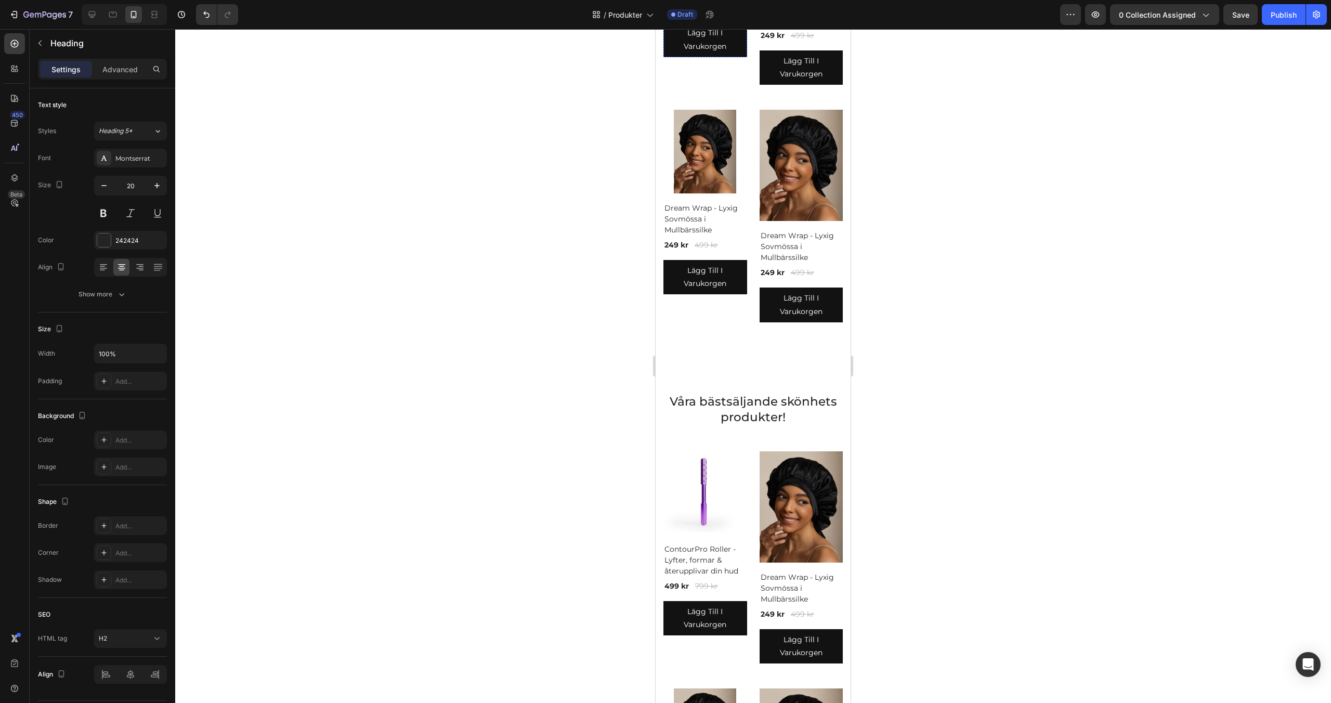
scroll to position [2212, 0]
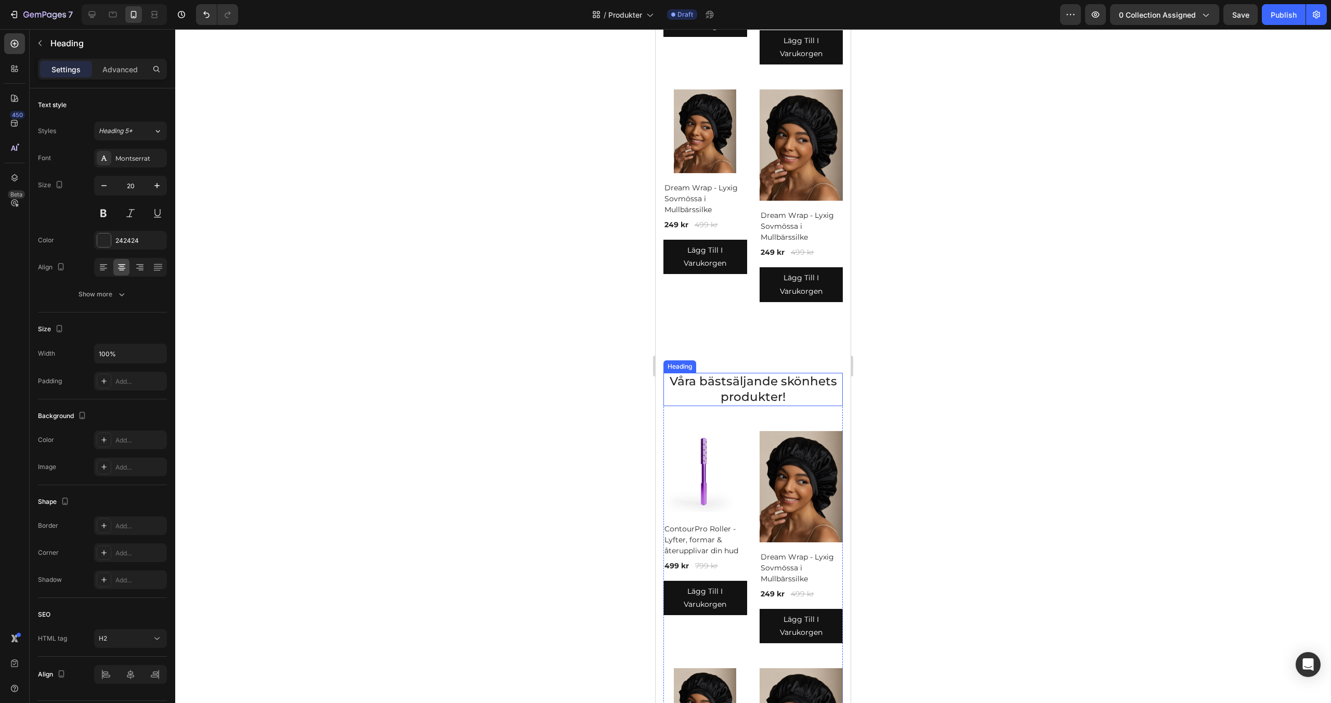
click at [752, 395] on h2 "Våra bästsäljande skönhets produkter!" at bounding box center [752, 389] width 179 height 33
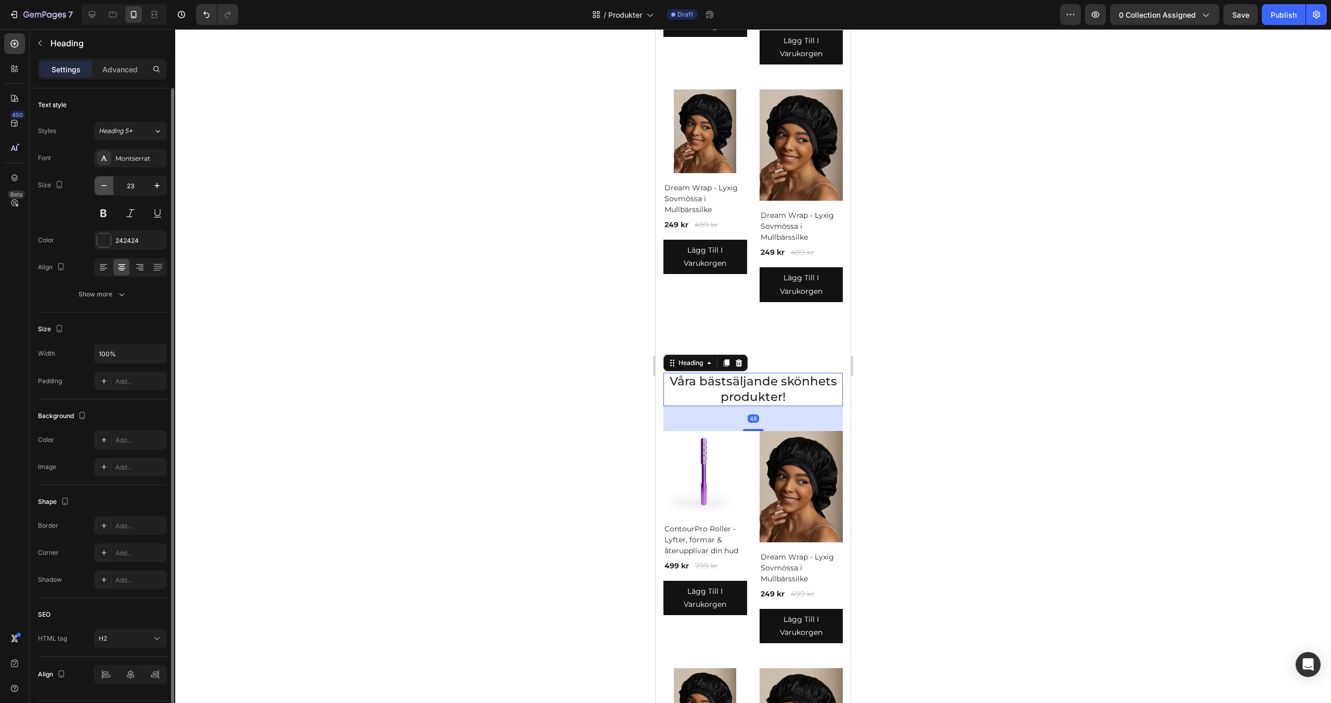
click at [104, 183] on icon "button" at bounding box center [104, 185] width 10 height 10
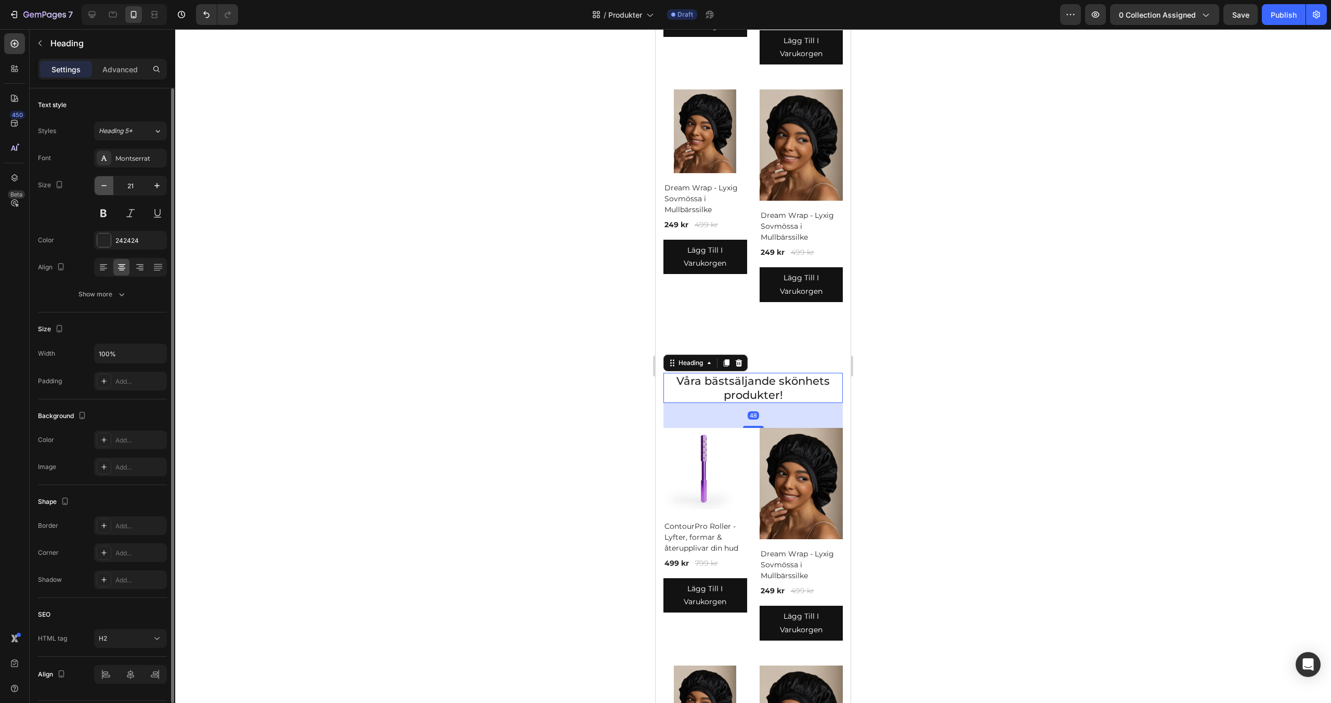
click at [104, 183] on icon "button" at bounding box center [104, 185] width 10 height 10
type input "20"
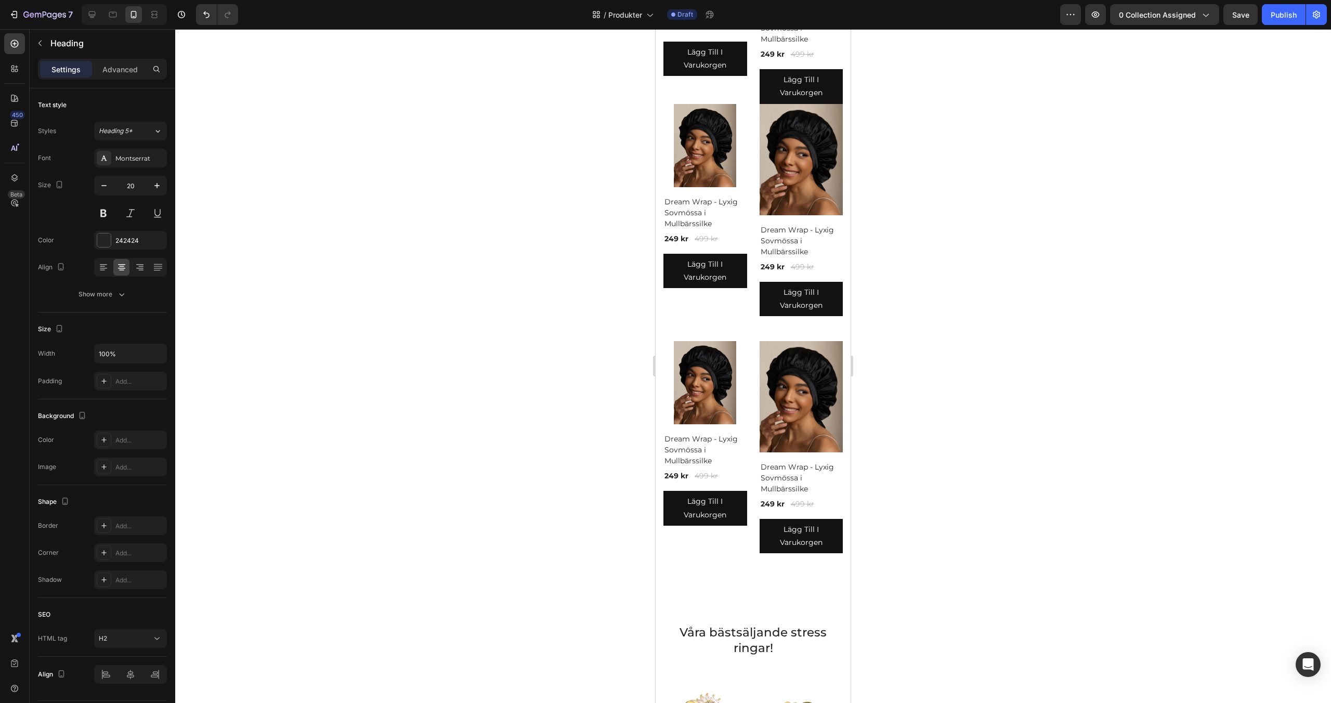
scroll to position [3214, 0]
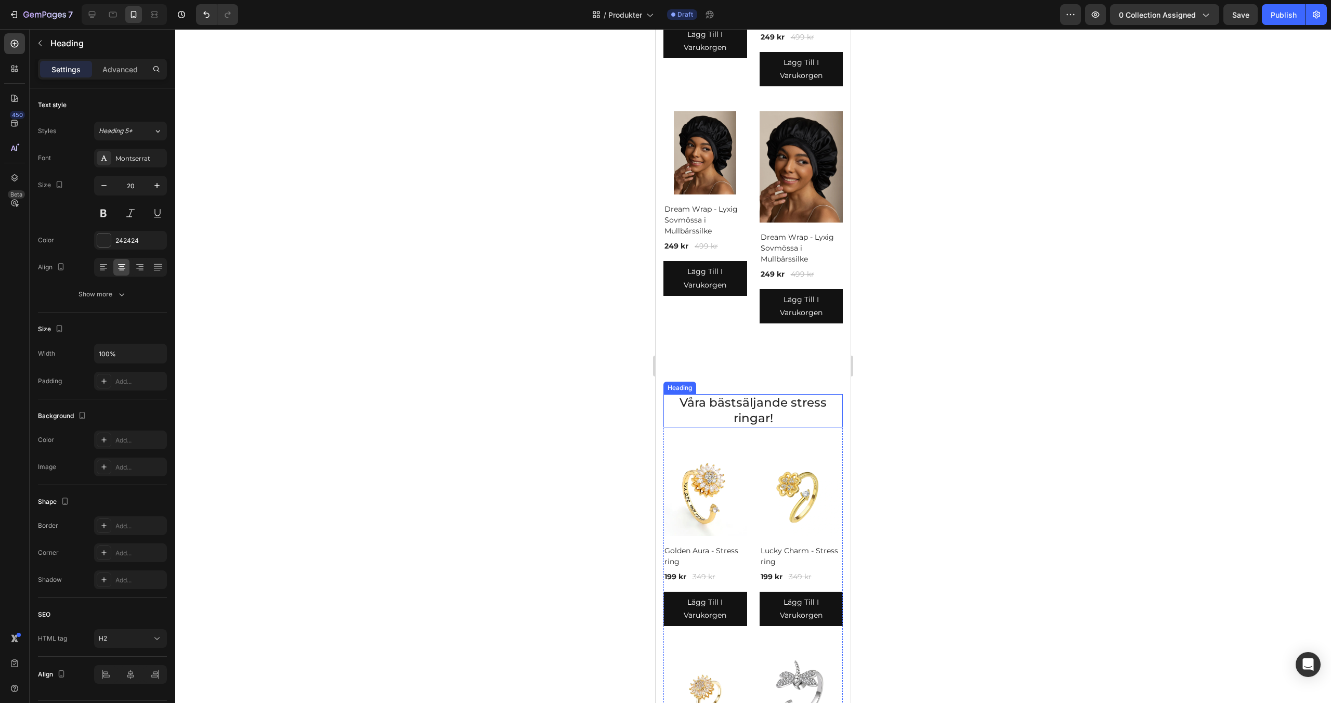
click at [752, 410] on h2 "Våra bästsäljande stress ringar!" at bounding box center [752, 410] width 179 height 33
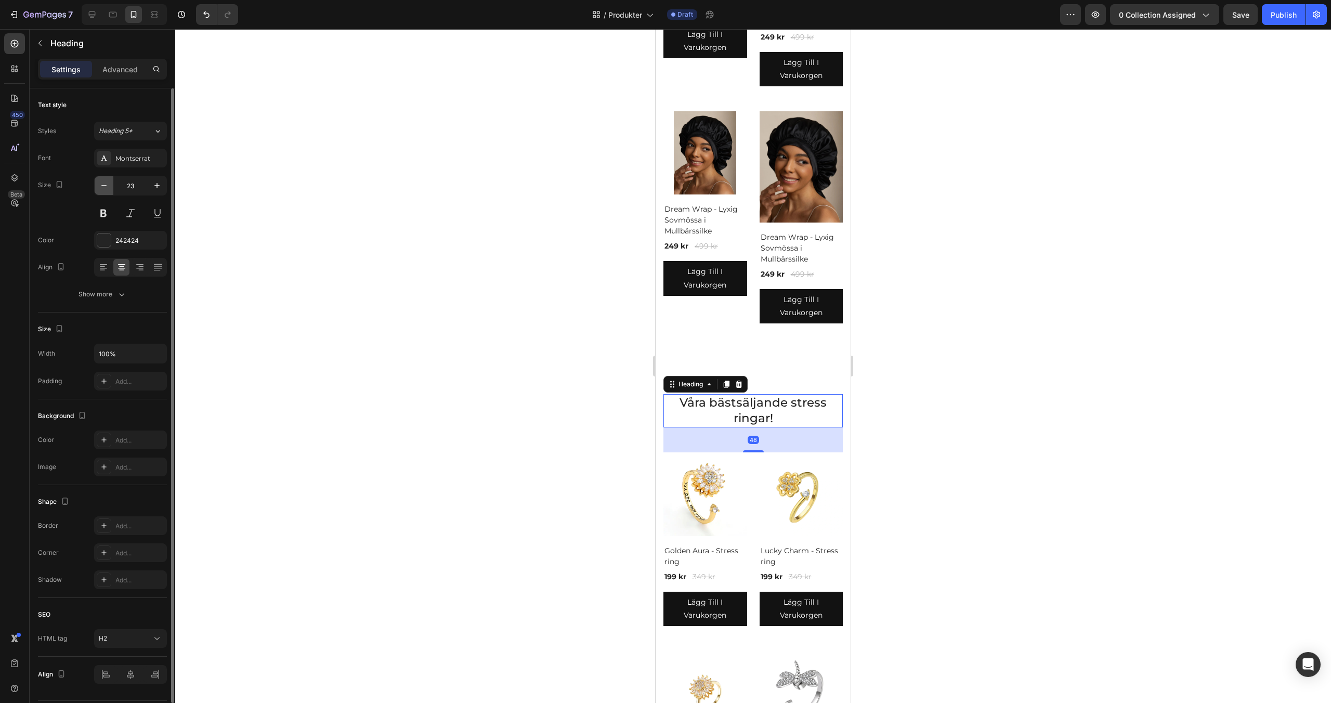
click at [106, 191] on button "button" at bounding box center [104, 185] width 19 height 19
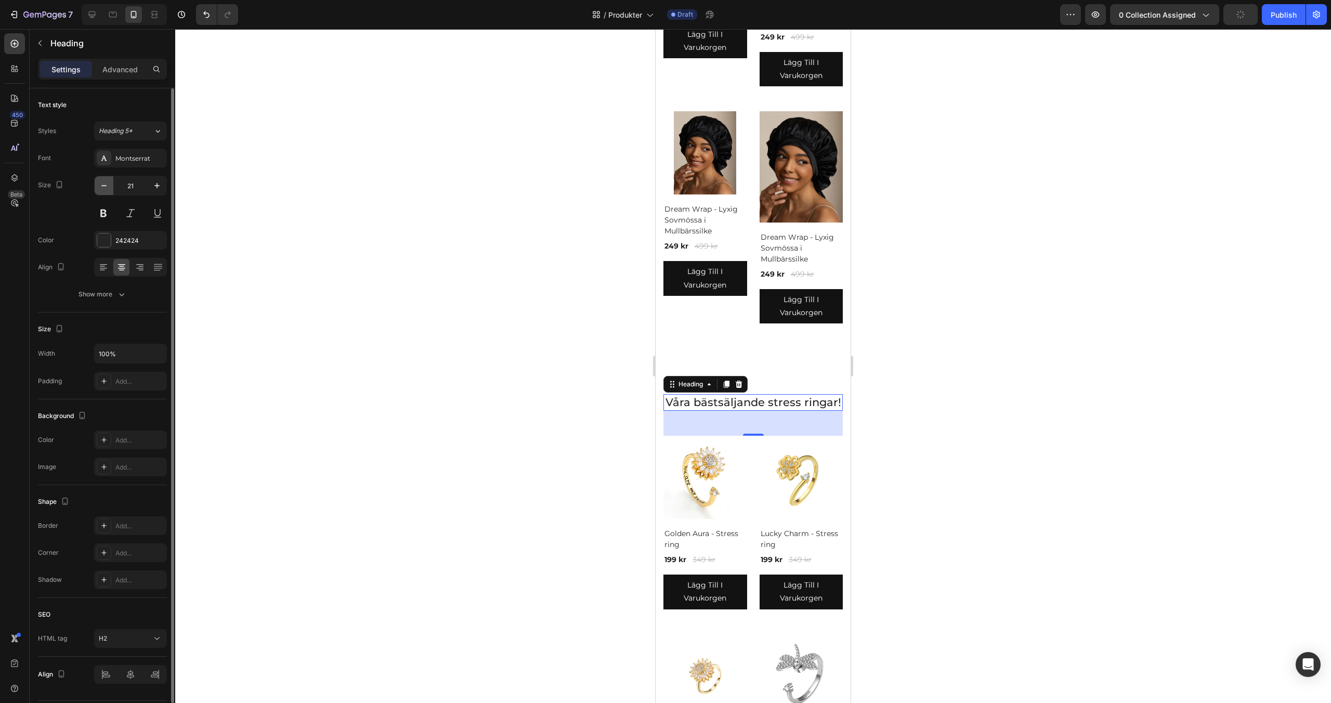
click at [106, 191] on button "button" at bounding box center [104, 185] width 19 height 19
type input "20"
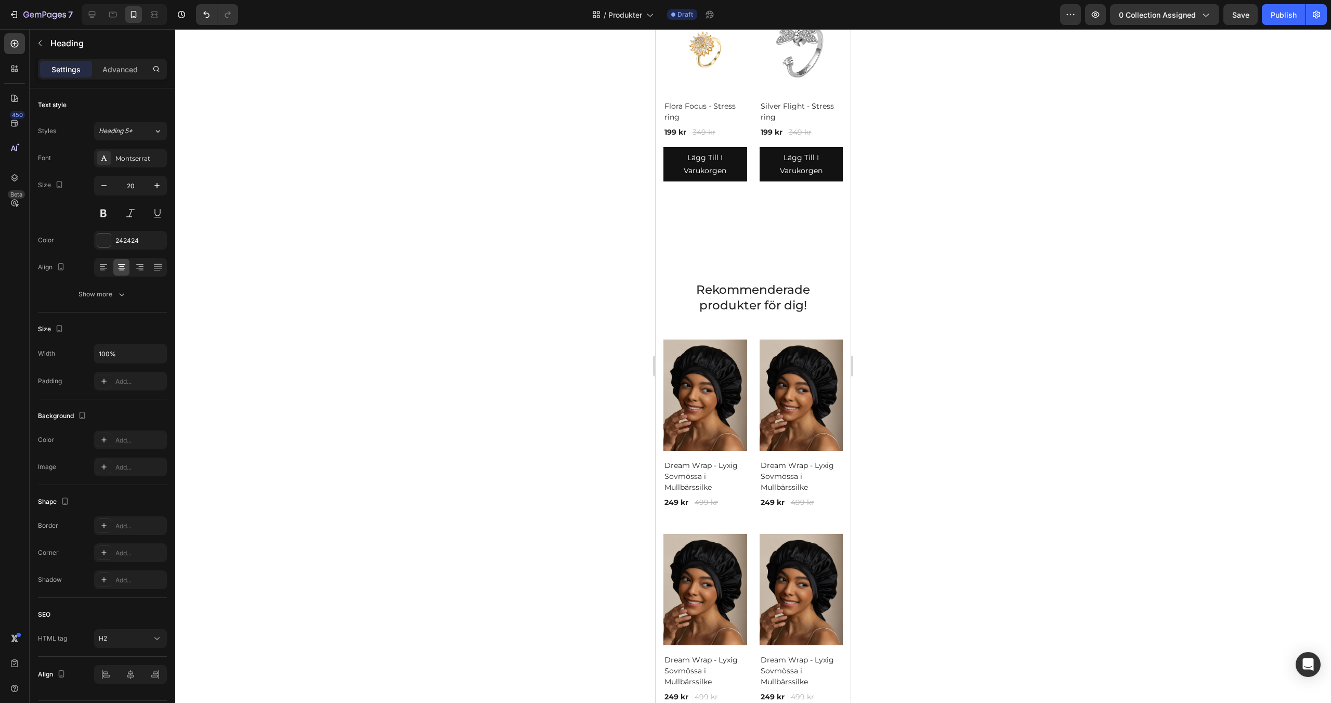
scroll to position [3842, 0]
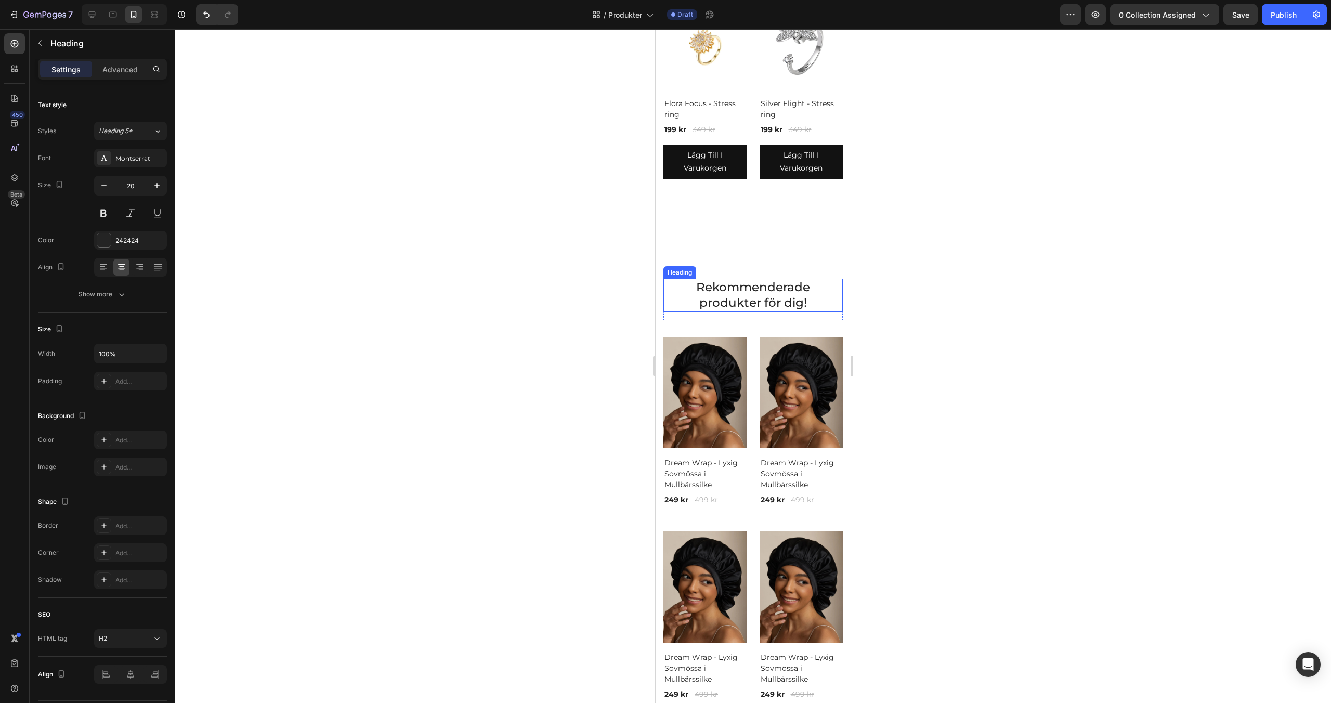
click at [748, 282] on h2 "Rekommenderade produkter för dig!" at bounding box center [752, 295] width 179 height 33
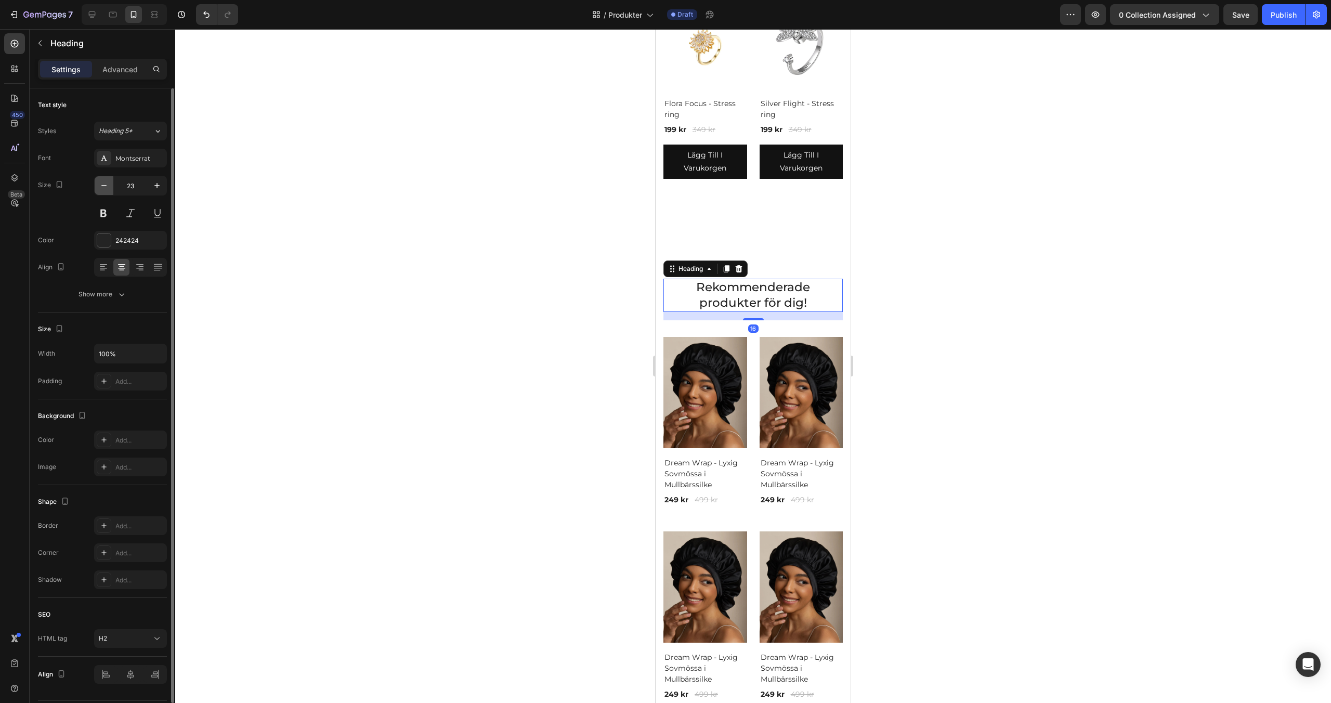
click at [100, 186] on icon "button" at bounding box center [104, 185] width 10 height 10
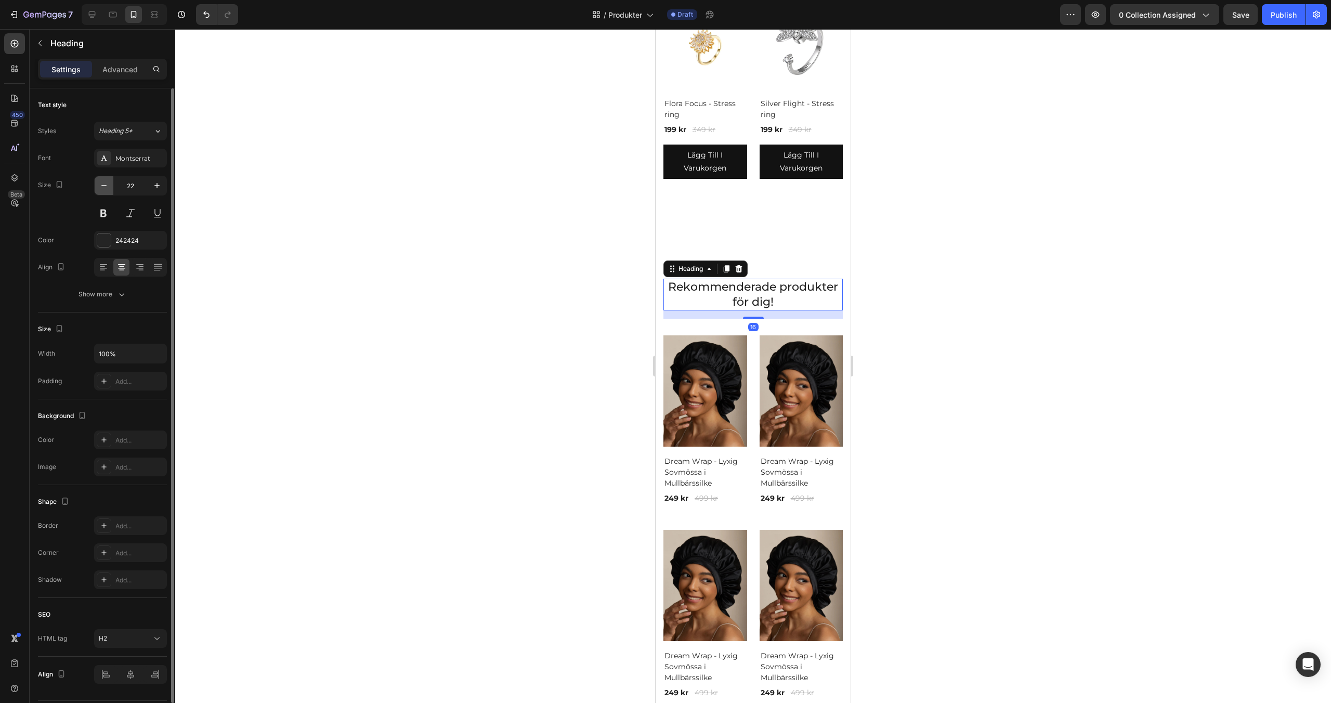
click at [100, 186] on icon "button" at bounding box center [104, 185] width 10 height 10
type input "20"
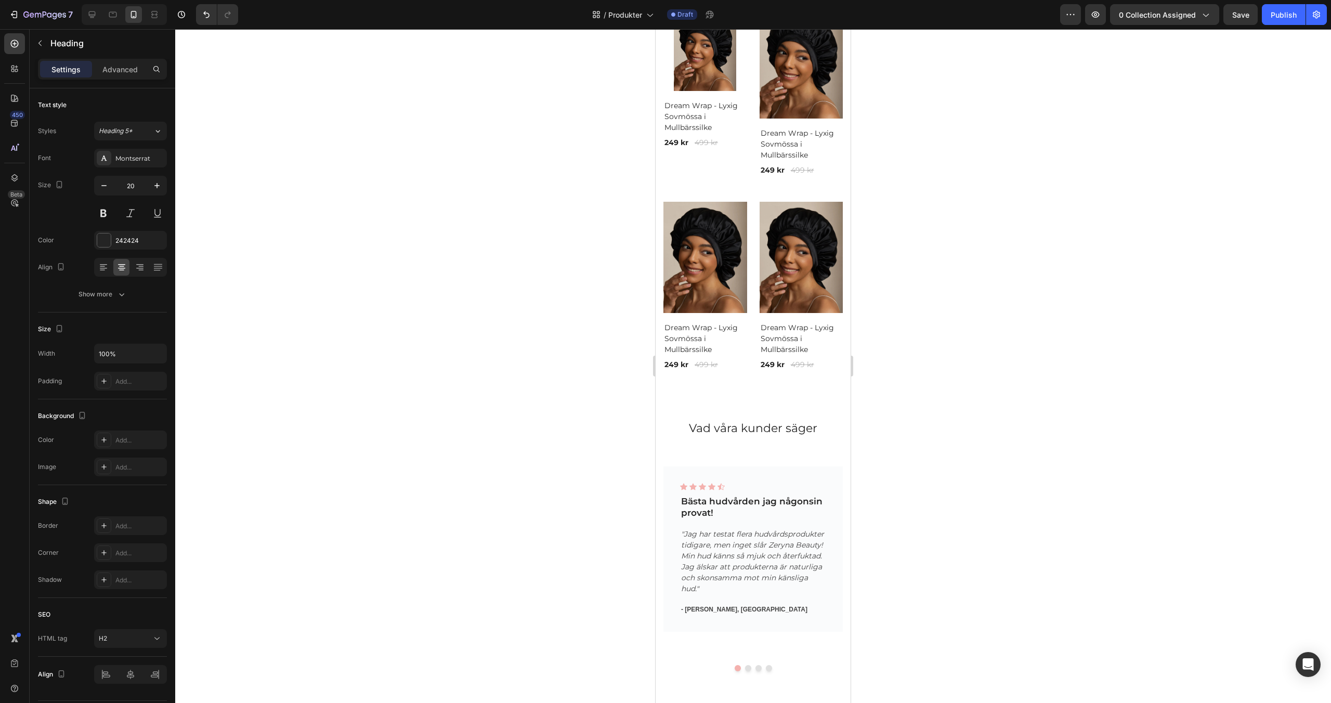
scroll to position [4538, 0]
click at [751, 429] on span "Vad våra kunder säger" at bounding box center [753, 427] width 128 height 14
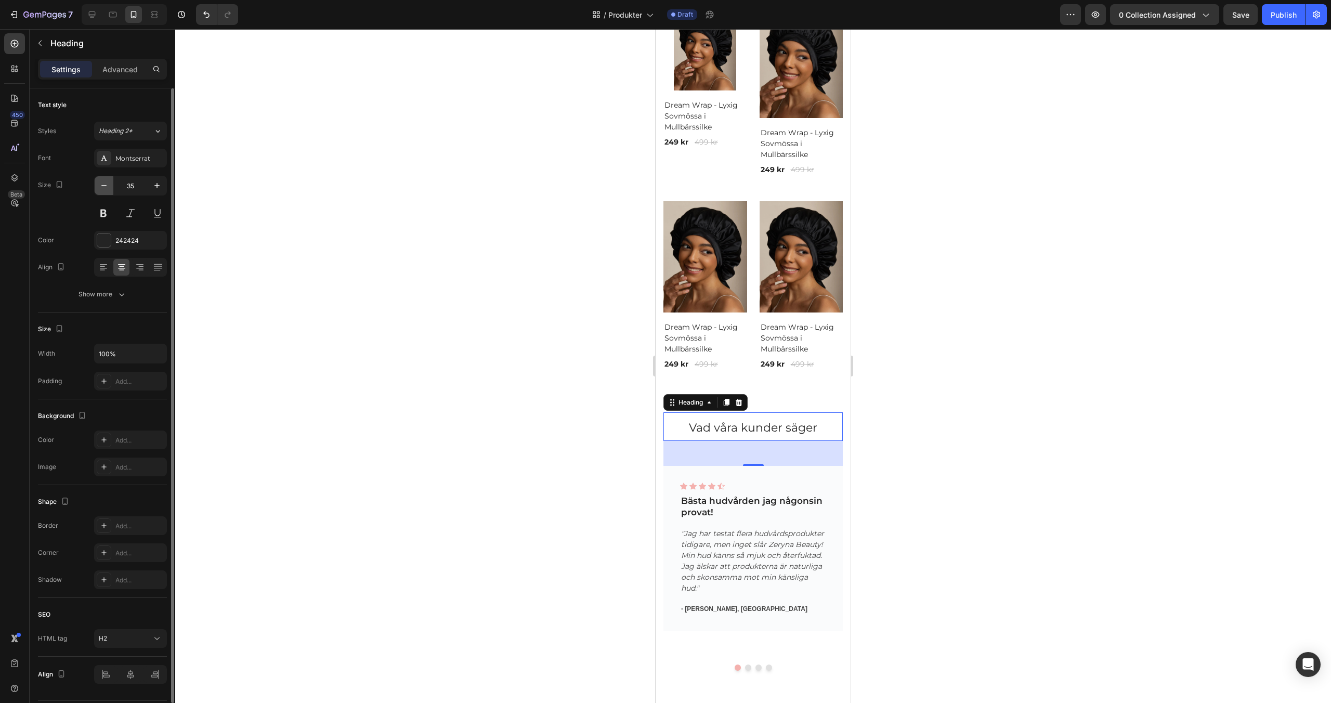
click at [102, 187] on icon "button" at bounding box center [104, 185] width 10 height 10
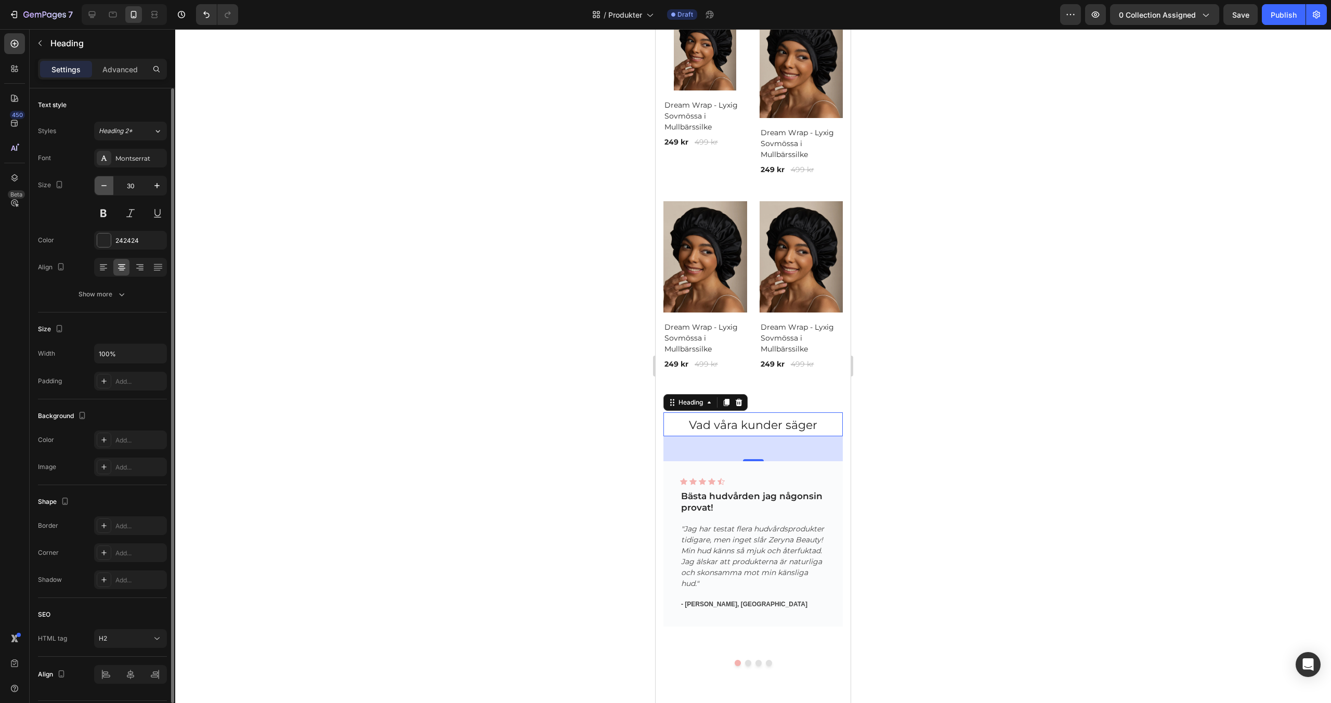
click at [102, 187] on icon "button" at bounding box center [104, 185] width 10 height 10
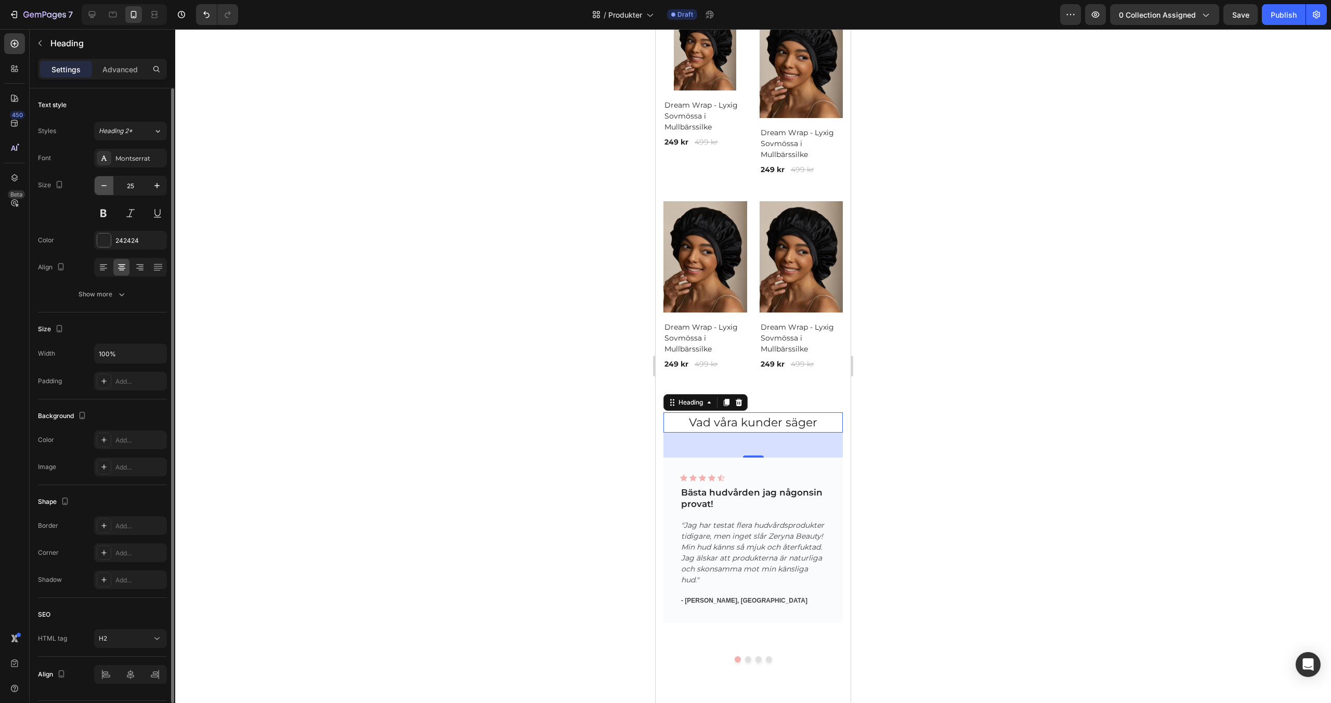
click at [102, 187] on icon "button" at bounding box center [104, 185] width 10 height 10
type input "22"
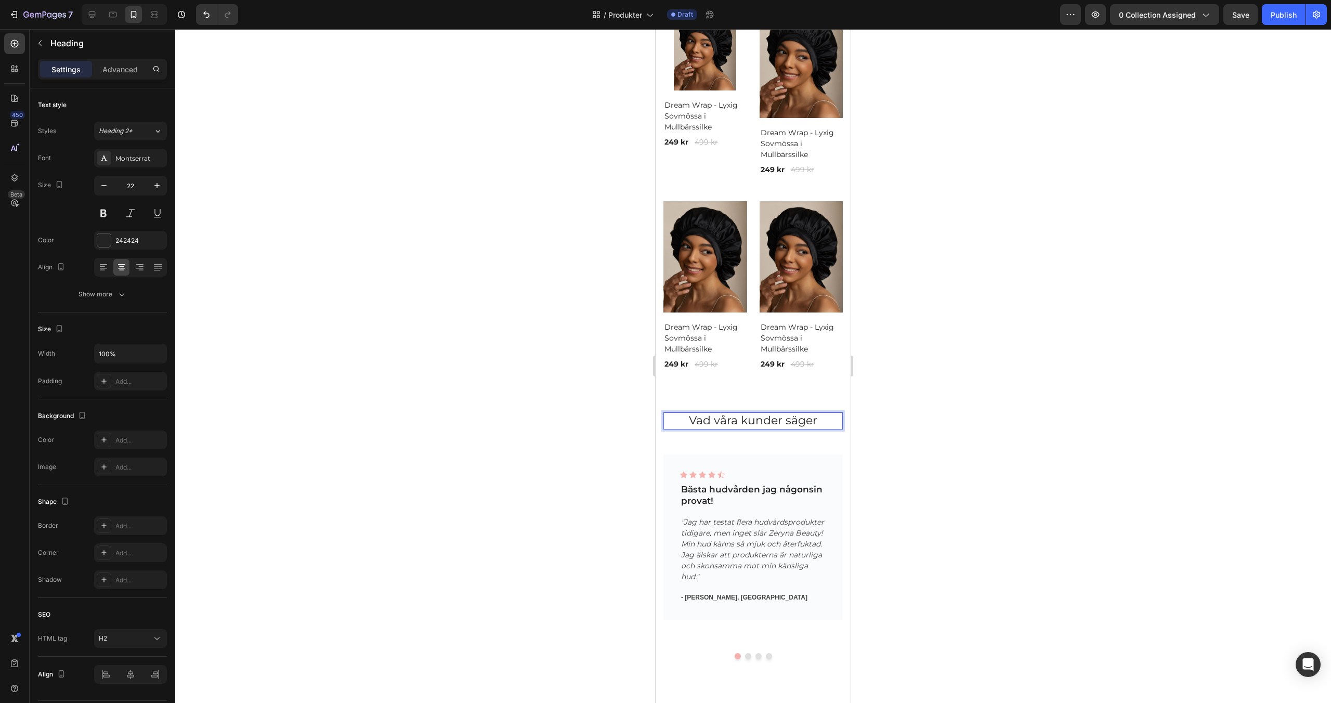
click at [779, 419] on span "Vad våra kunder säger" at bounding box center [753, 420] width 128 height 14
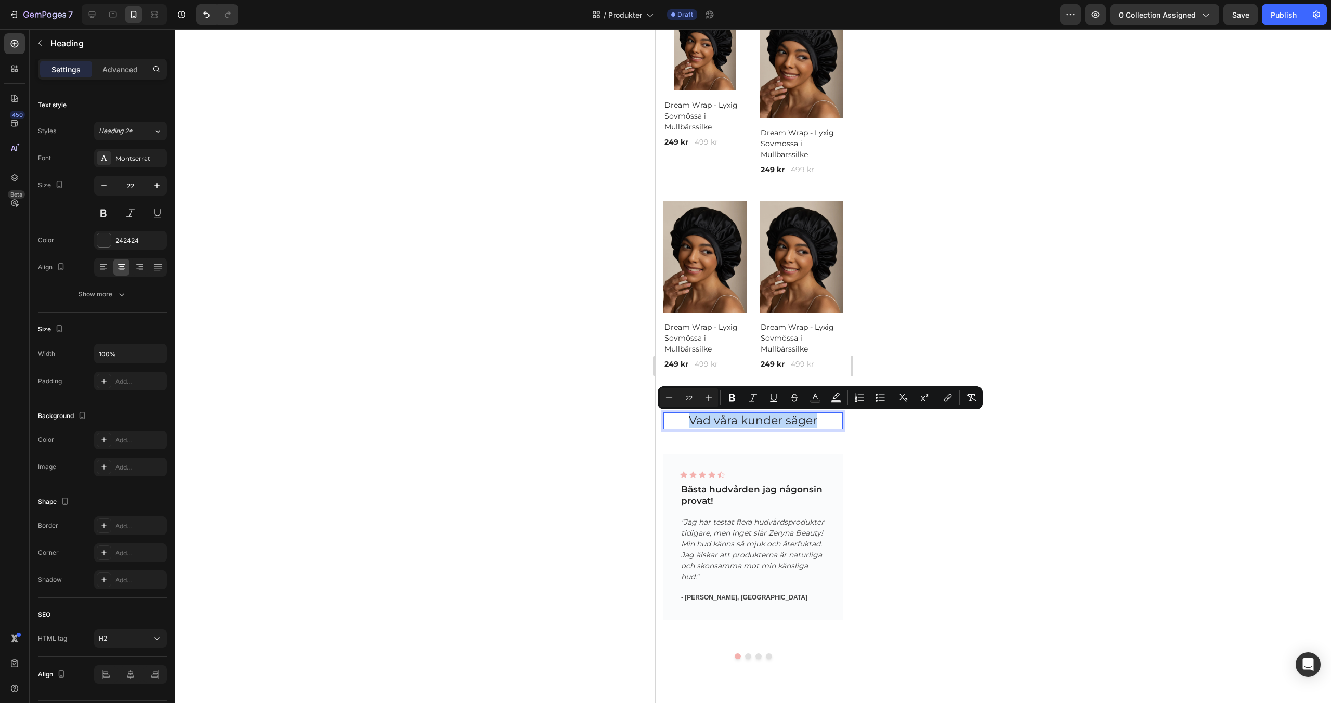
click at [779, 419] on span "Vad våra kunder säger" at bounding box center [753, 420] width 128 height 14
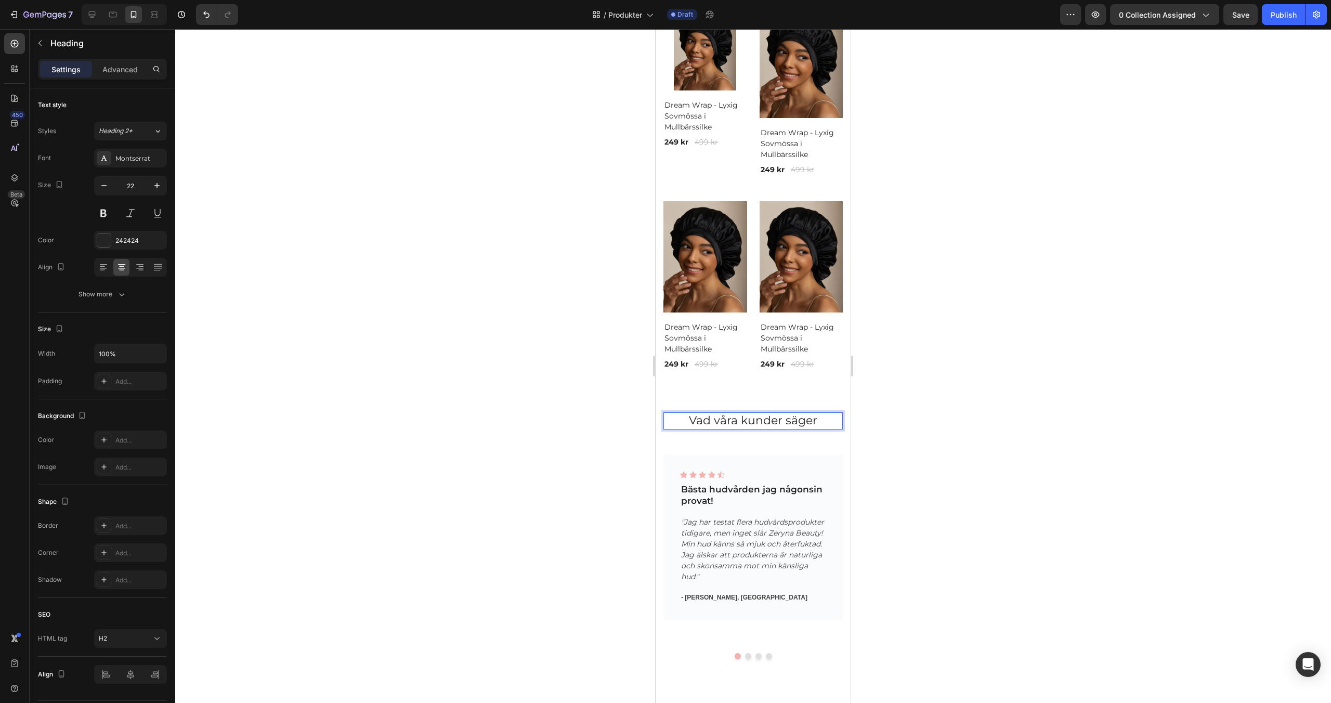
click at [779, 419] on span "Vad våra kunder säger" at bounding box center [753, 420] width 128 height 14
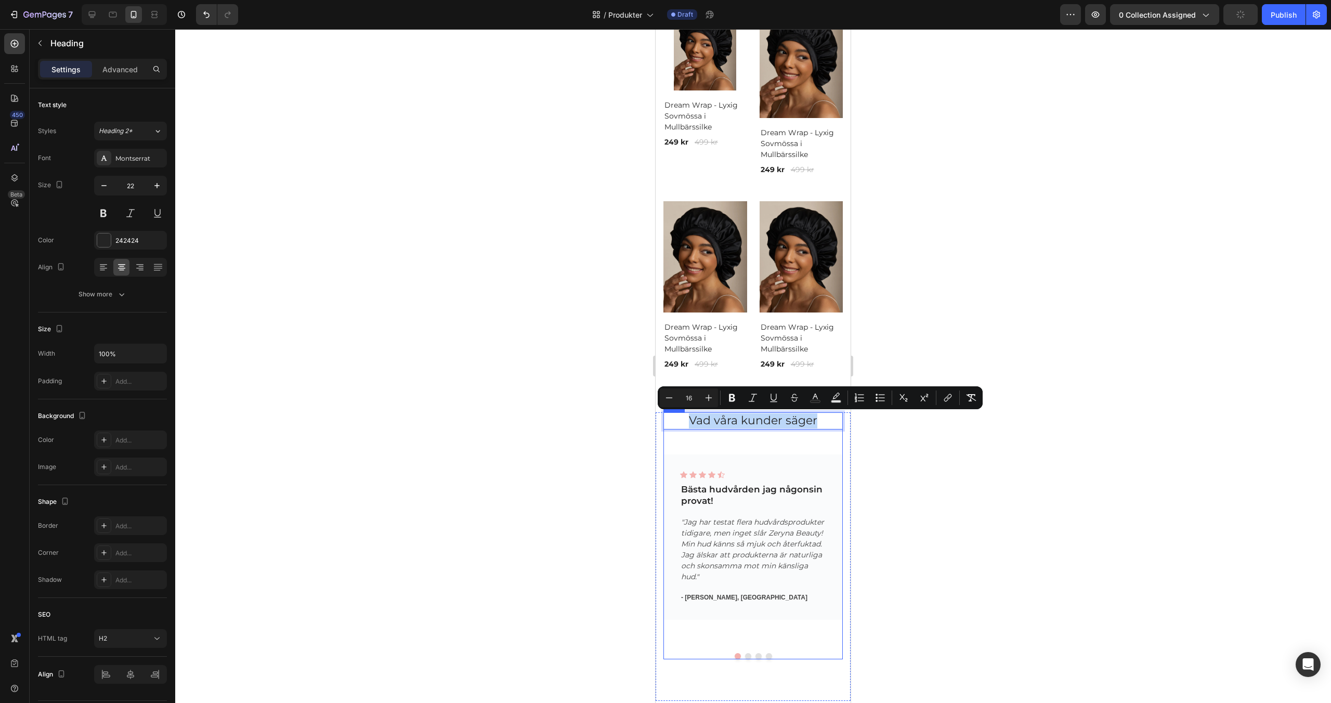
click at [714, 444] on div "Vad våra kunder säger Heading Vad våra kunder säger Heading 48 Icon Icon Icon I…" at bounding box center [752, 535] width 179 height 247
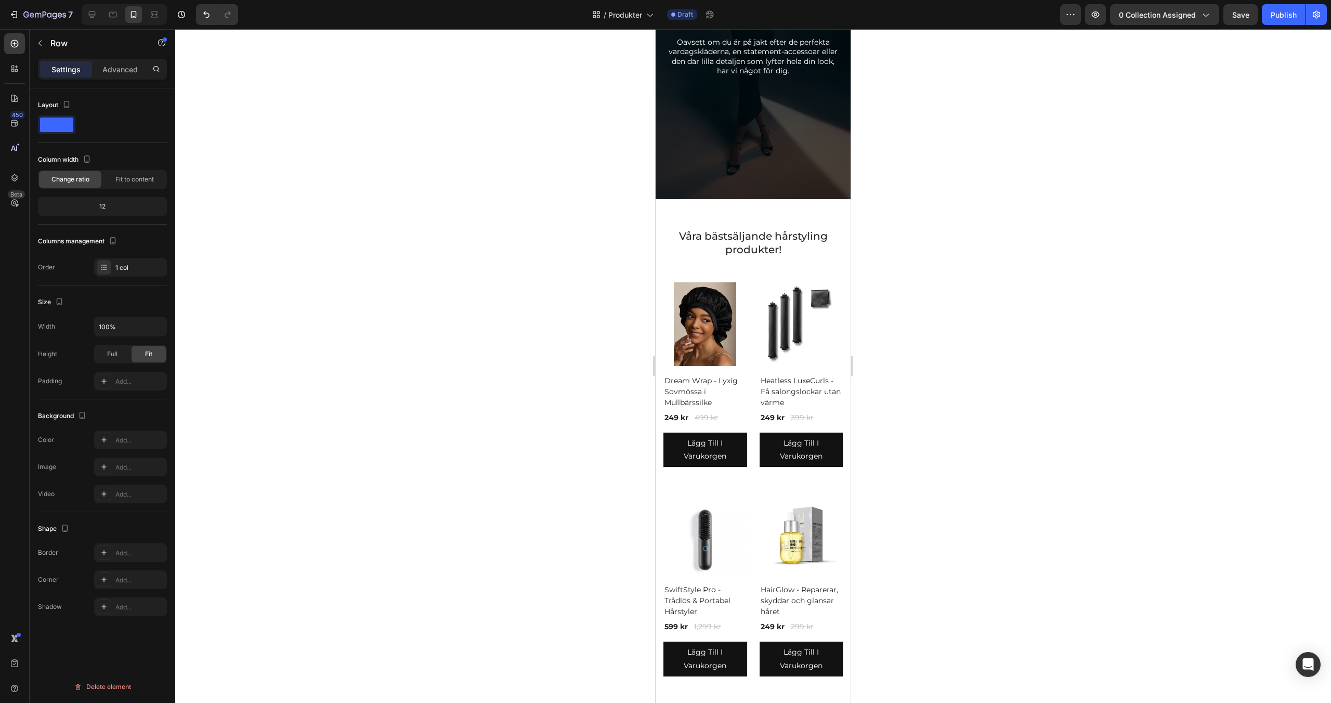
scroll to position [0, 0]
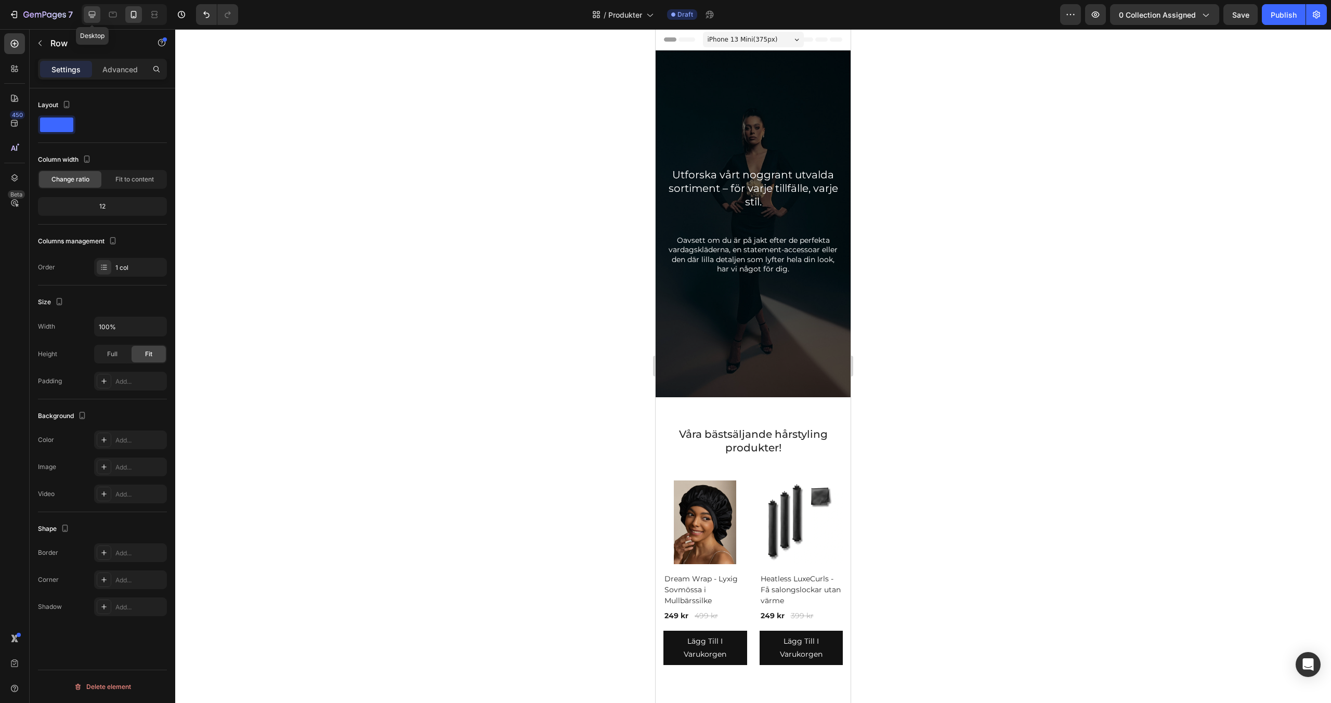
click at [95, 17] on icon at bounding box center [92, 14] width 10 height 10
type input "1200"
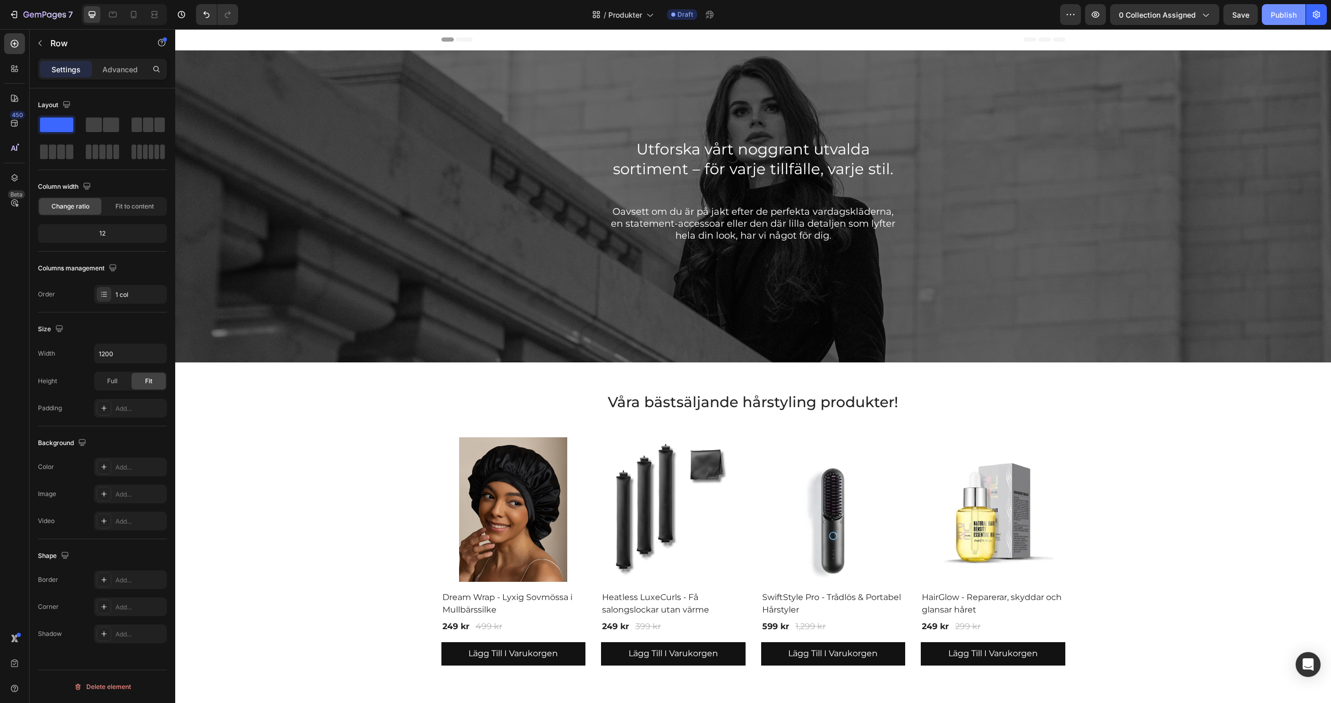
click at [1276, 18] on div "Publish" at bounding box center [1283, 14] width 26 height 11
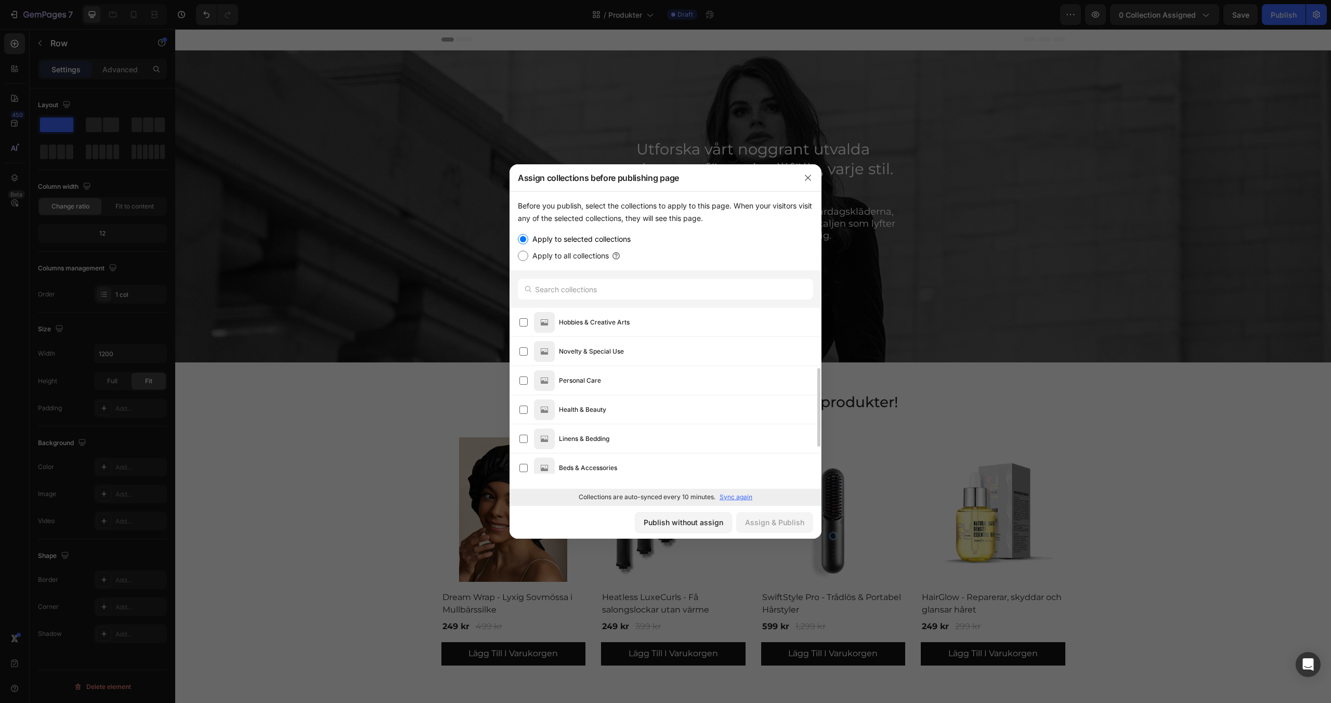
scroll to position [113, 0]
click at [739, 389] on div "Personal Care" at bounding box center [690, 384] width 262 height 19
click at [787, 524] on div "Assign & Publish" at bounding box center [774, 522] width 59 height 11
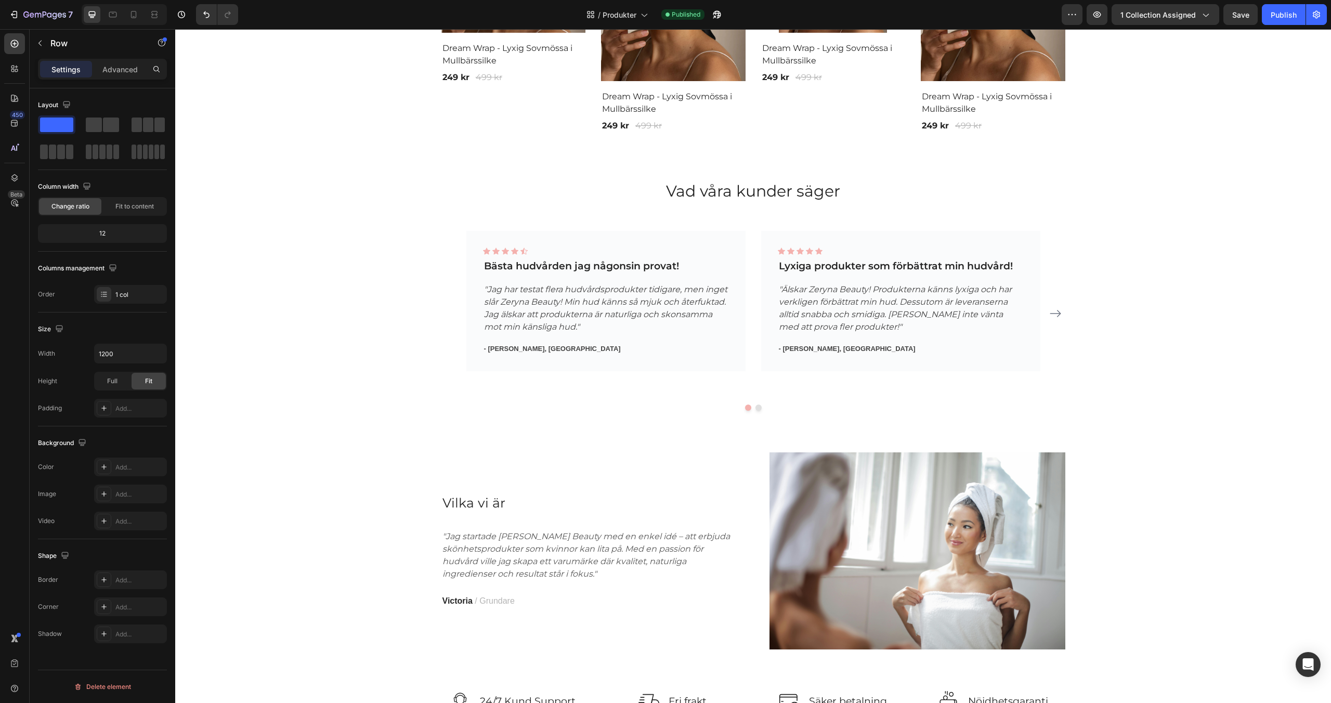
scroll to position [3269, 0]
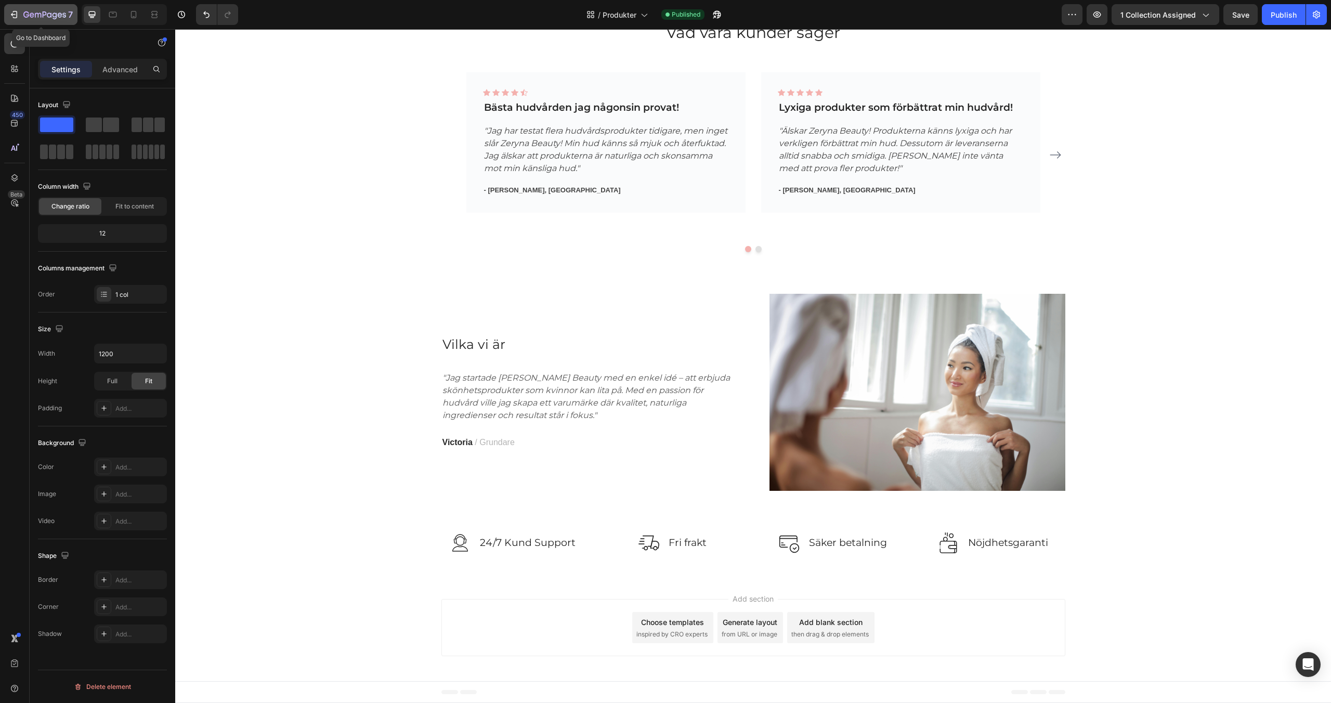
click at [44, 16] on icon "button" at bounding box center [44, 15] width 43 height 9
